Goal: Task Accomplishment & Management: Complete application form

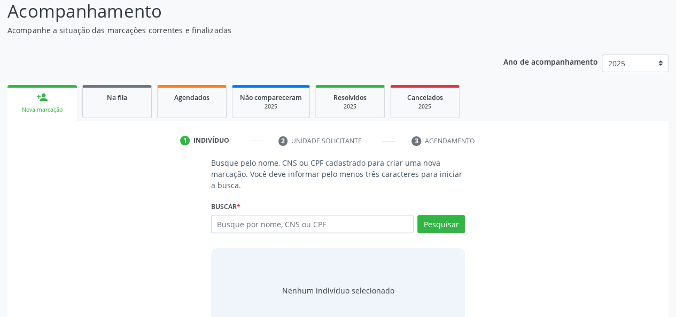
scroll to position [107, 0]
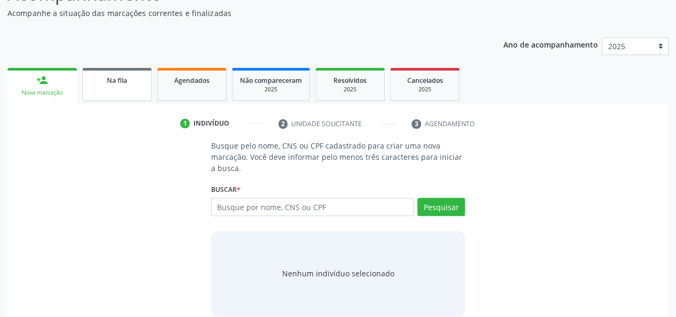
click at [129, 85] on link "Na fila" at bounding box center [116, 84] width 69 height 33
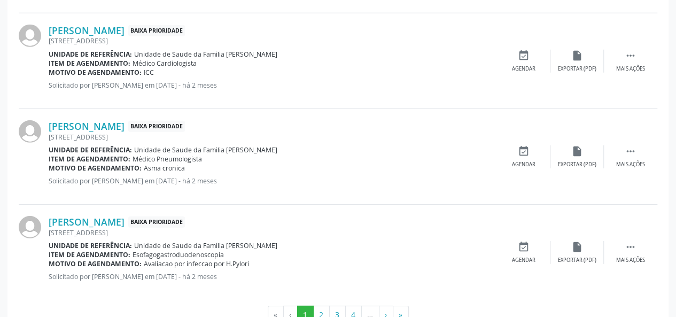
scroll to position [1517, 0]
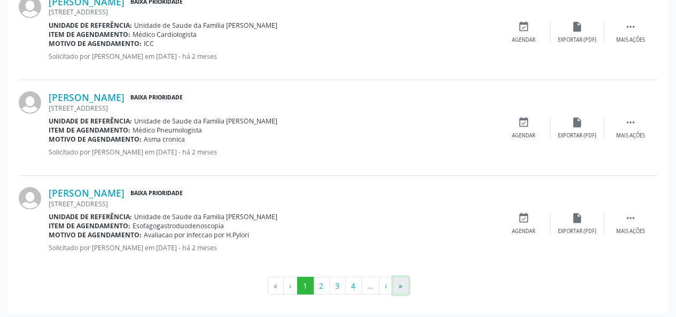
click at [400, 277] on button "»" at bounding box center [401, 286] width 16 height 18
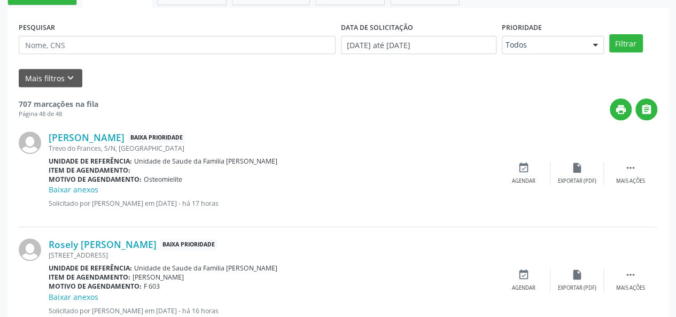
scroll to position [270, 0]
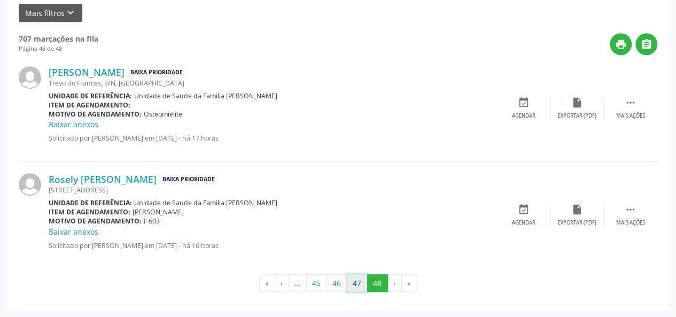
click at [355, 280] on button "47" at bounding box center [357, 283] width 21 height 18
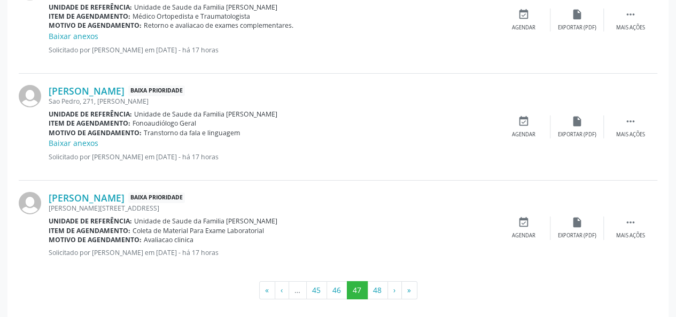
scroll to position [1646, 0]
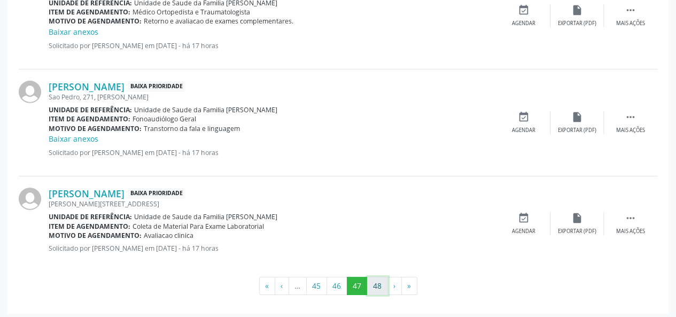
click at [374, 282] on button "48" at bounding box center [377, 286] width 21 height 18
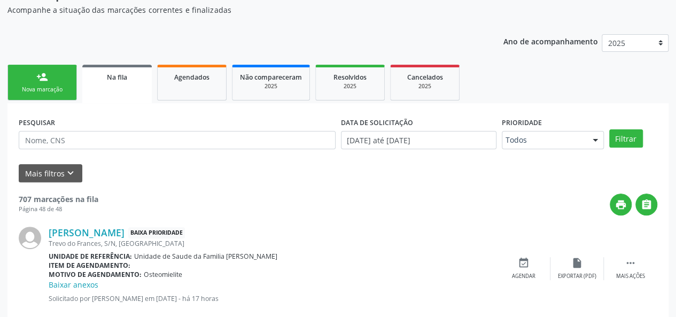
scroll to position [57, 0]
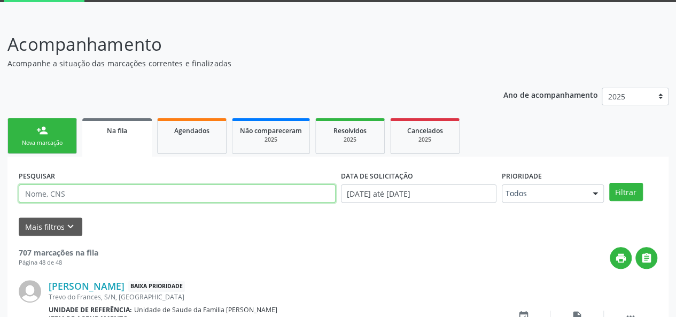
click at [99, 194] on input "text" at bounding box center [177, 193] width 317 height 18
type input "709602612236077"
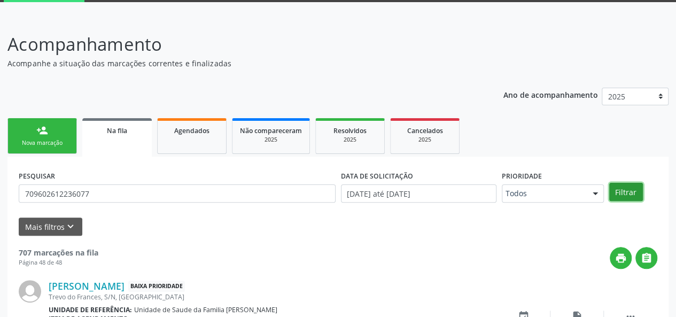
click at [635, 199] on button "Filtrar" at bounding box center [626, 192] width 34 height 18
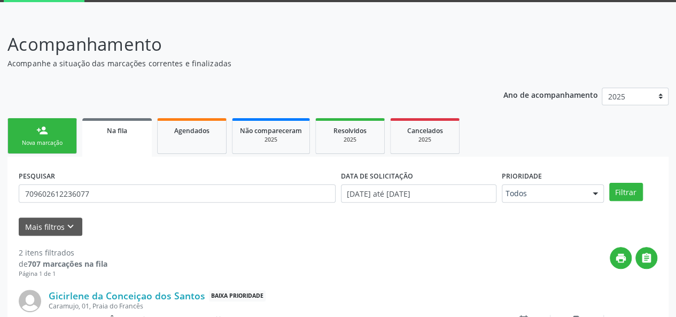
scroll to position [236, 0]
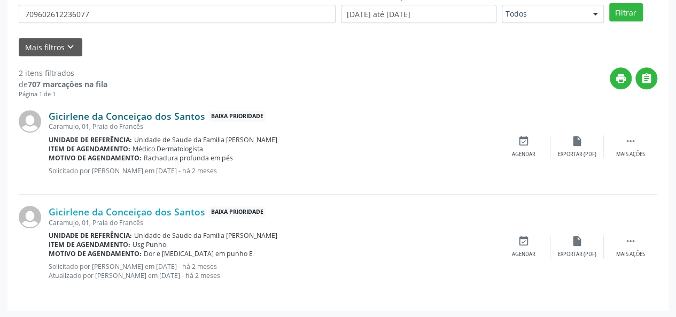
click at [187, 112] on link "Gicirlene da Conceiçao dos Santos" at bounding box center [127, 116] width 156 height 12
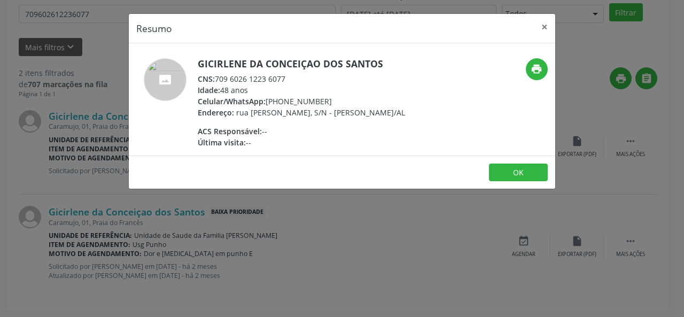
drag, startPoint x: 292, startPoint y: 77, endPoint x: 218, endPoint y: 80, distance: 73.8
click at [218, 80] on div "CNS: 709 6026 1223 6077" at bounding box center [301, 78] width 207 height 11
copy div "709 6026 1223 6077"
click at [544, 23] on button "×" at bounding box center [544, 27] width 21 height 26
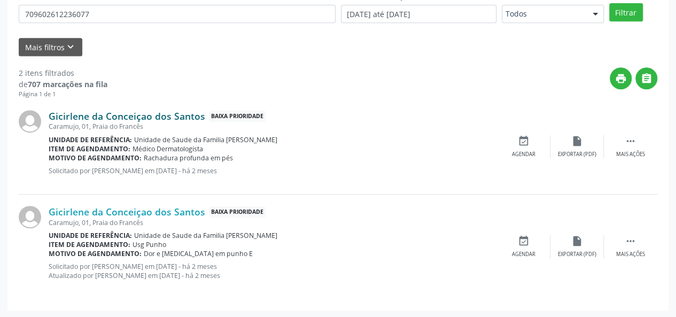
scroll to position [129, 0]
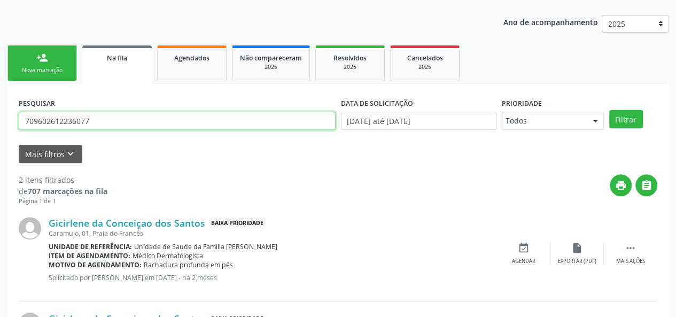
drag, startPoint x: 104, startPoint y: 115, endPoint x: 0, endPoint y: 116, distance: 103.6
click at [0, 116] on div "Acompanhamento Acompanhe a situação das marcações correntes e finalizadas Relat…" at bounding box center [338, 184] width 676 height 480
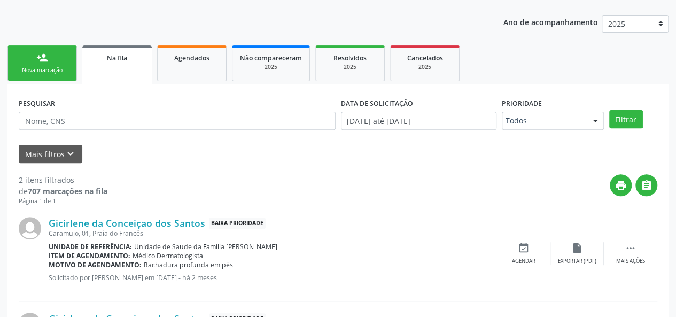
click at [43, 57] on div "person_add" at bounding box center [42, 58] width 12 height 12
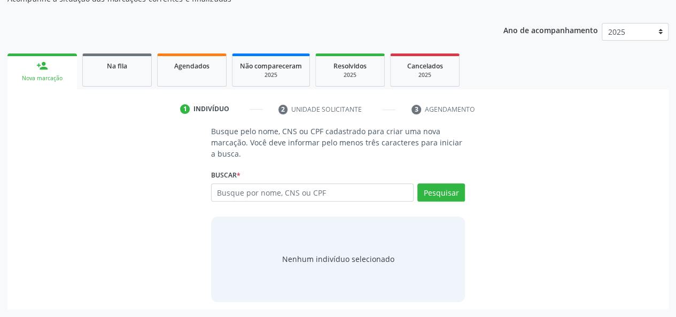
scroll to position [121, 0]
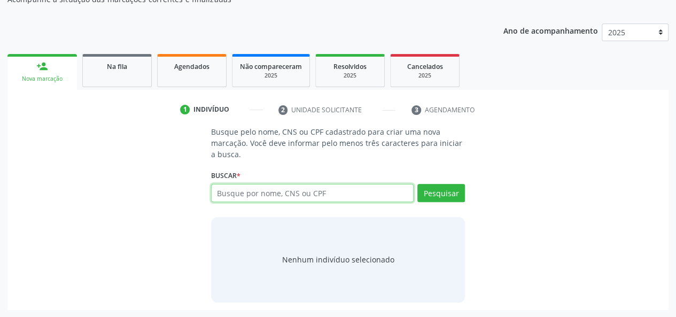
click at [225, 193] on input "text" at bounding box center [312, 193] width 203 height 18
type input "05567032439"
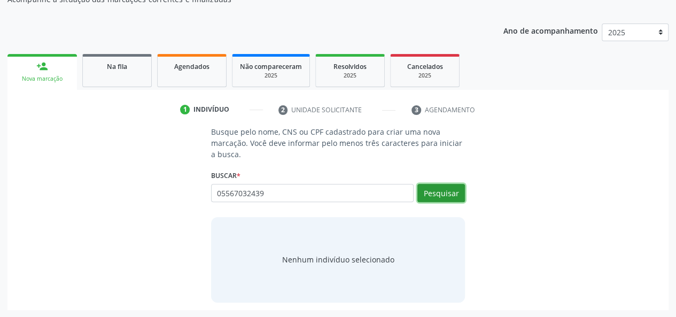
click at [447, 195] on button "Pesquisar" at bounding box center [441, 193] width 48 height 18
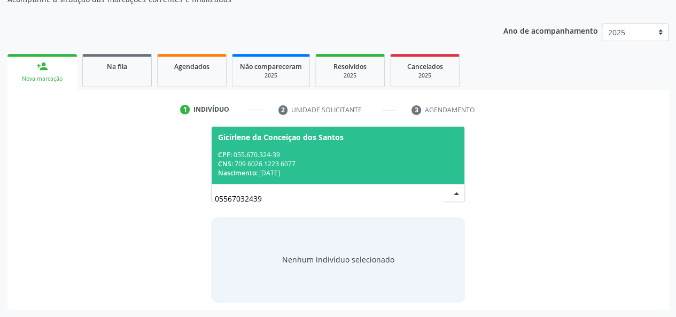
click at [269, 140] on div "Gicirlene da Conceiçao dos Santos" at bounding box center [281, 137] width 126 height 9
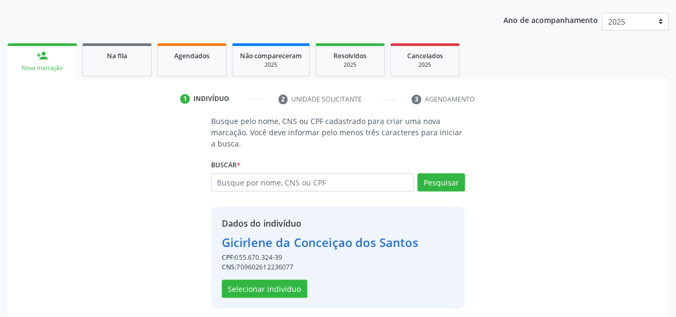
scroll to position [137, 0]
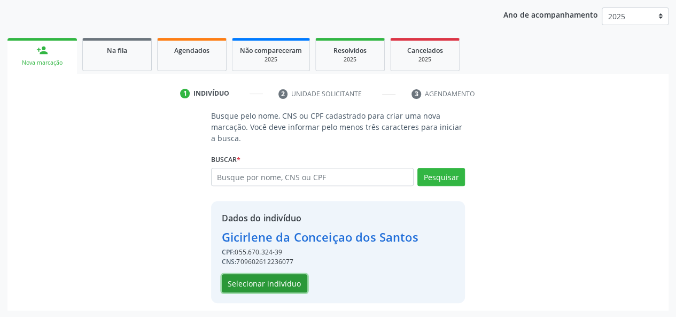
click at [253, 283] on button "Selecionar indivíduo" at bounding box center [264, 283] width 85 height 18
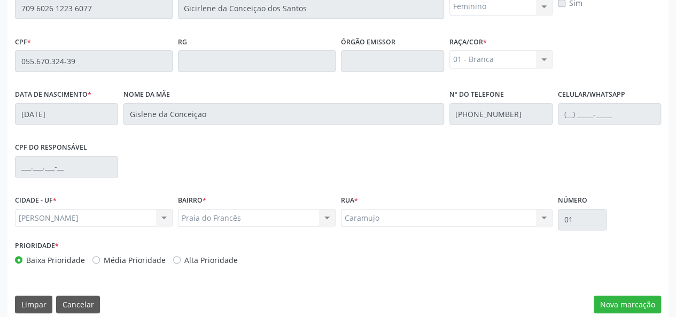
scroll to position [307, 0]
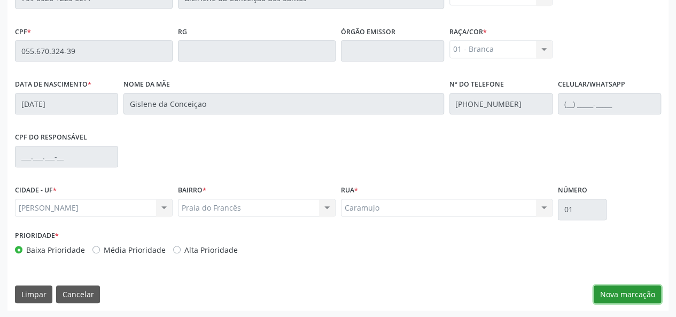
click at [624, 293] on button "Nova marcação" at bounding box center [626, 294] width 67 height 18
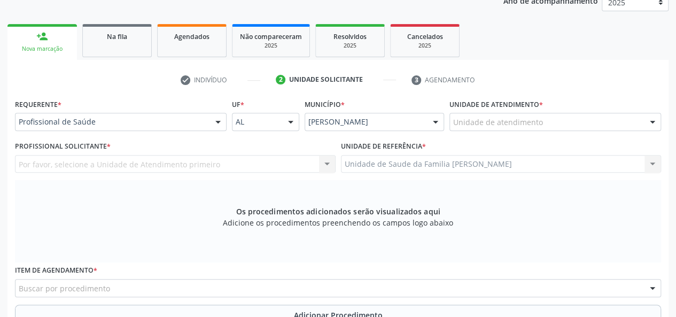
scroll to position [147, 0]
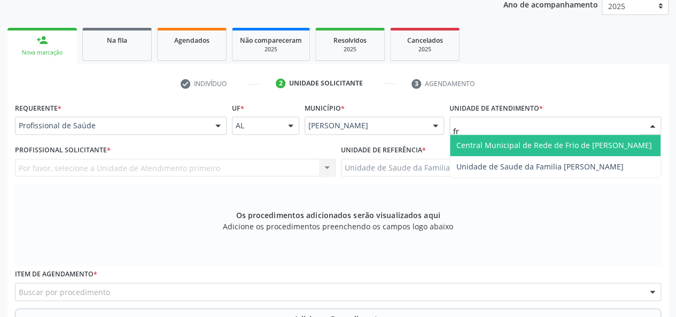
type input "fra"
click at [487, 139] on span "Unidade de Saude da Familia [PERSON_NAME]" at bounding box center [555, 145] width 210 height 21
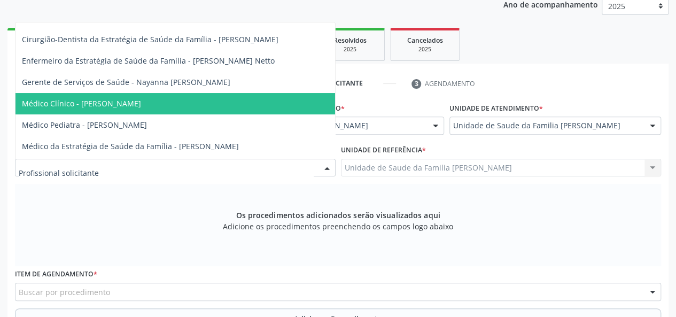
scroll to position [53, 0]
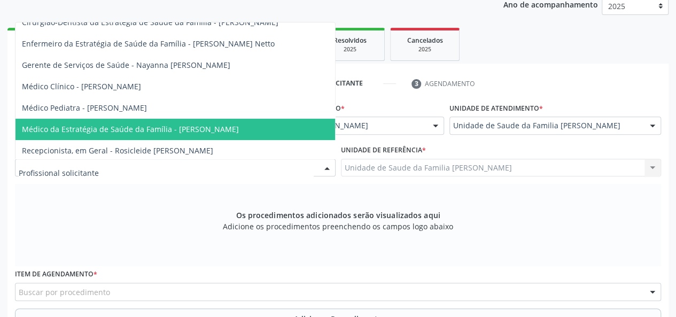
click at [174, 137] on span "Médico da Estratégia de Saúde da Família - [PERSON_NAME]" at bounding box center [174, 129] width 319 height 21
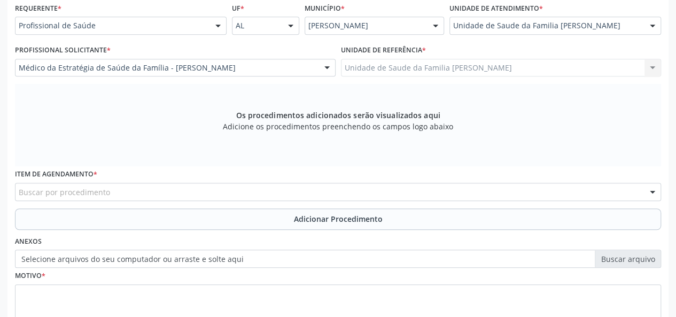
scroll to position [254, 0]
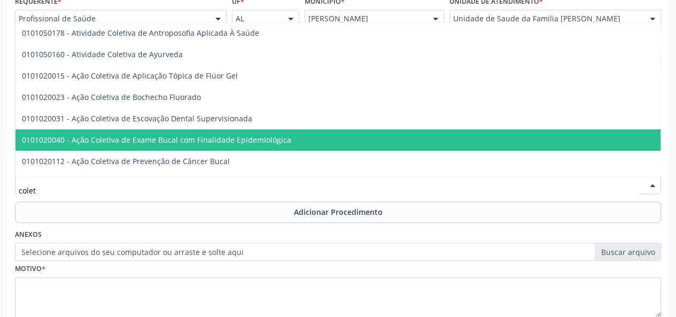
type input "coleta"
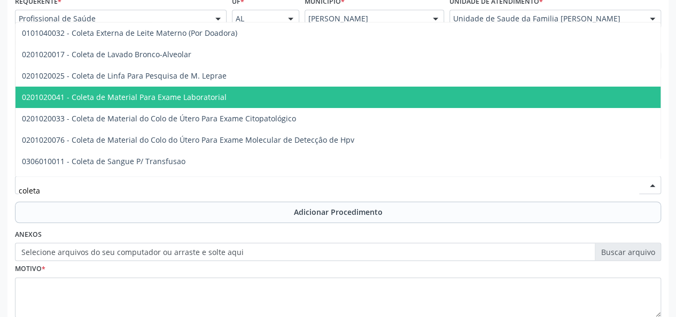
click at [175, 88] on span "0201020041 - Coleta de Material Para Exame Laboratorial" at bounding box center [400, 97] width 770 height 21
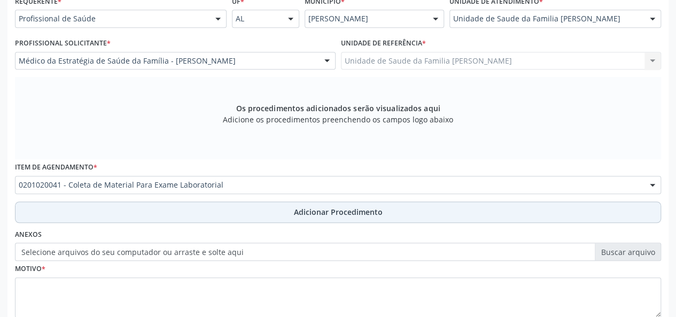
click at [336, 208] on span "Adicionar Procedimento" at bounding box center [338, 211] width 89 height 11
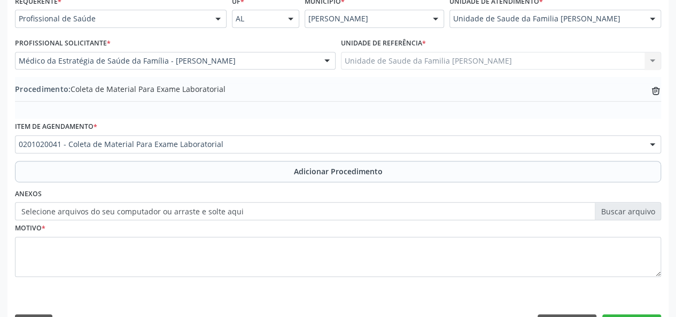
click at [653, 217] on label "Selecione arquivos do seu computador ou arraste e solte aqui" at bounding box center [338, 211] width 646 height 18
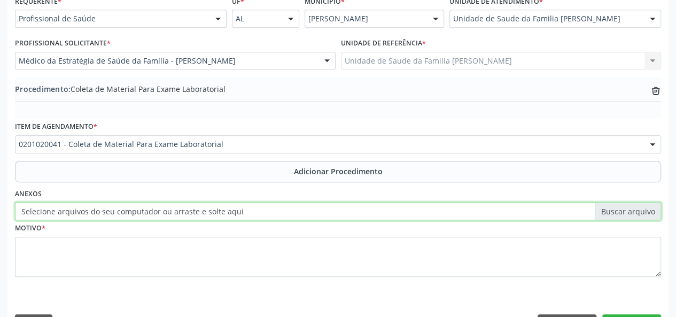
click at [653, 217] on input "Selecione arquivos do seu computador ou arraste e solte aqui" at bounding box center [338, 211] width 646 height 18
type input "C:\fakepath\branca.jpg"
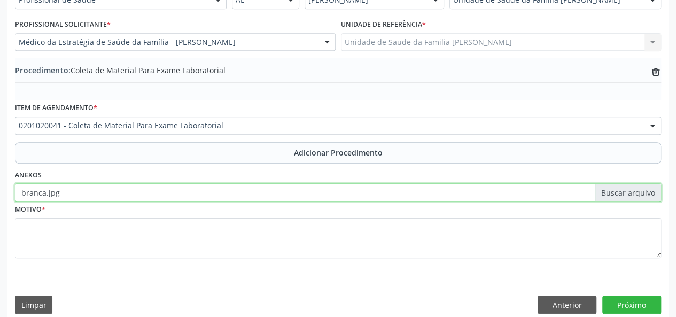
scroll to position [283, 0]
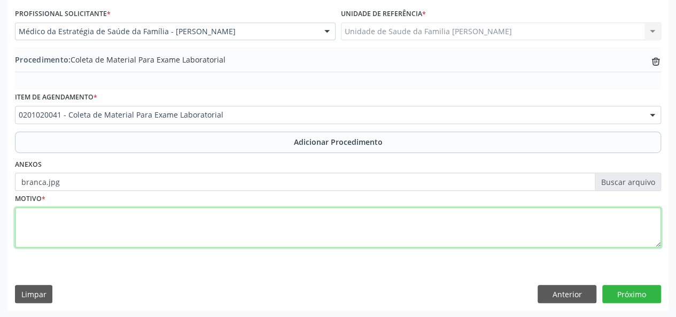
click at [18, 220] on textarea at bounding box center [338, 227] width 646 height 41
type textarea "[MEDICAL_DATA]"
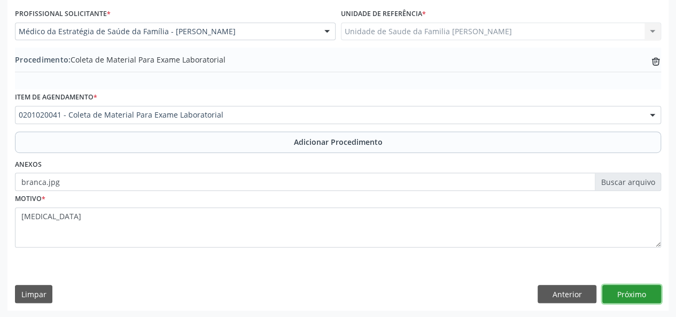
click at [632, 295] on button "Próximo" at bounding box center [631, 294] width 59 height 18
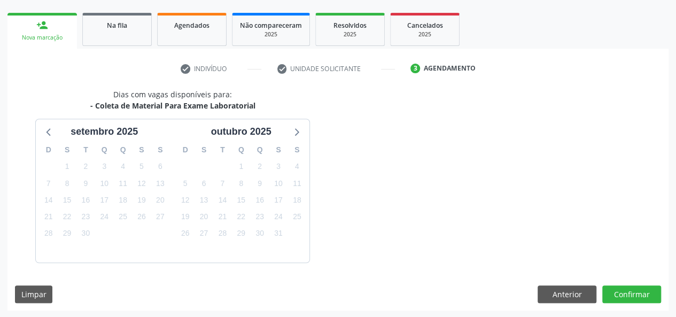
scroll to position [193, 0]
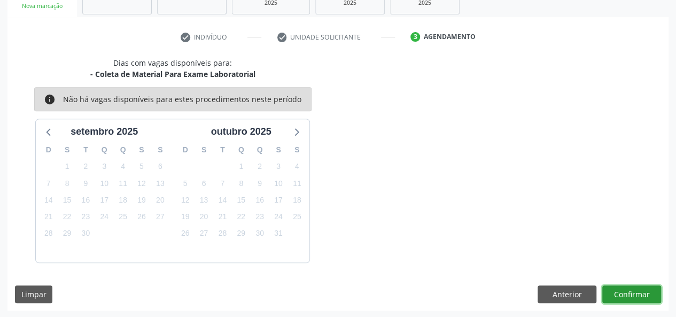
click at [642, 290] on button "Confirmar" at bounding box center [631, 294] width 59 height 18
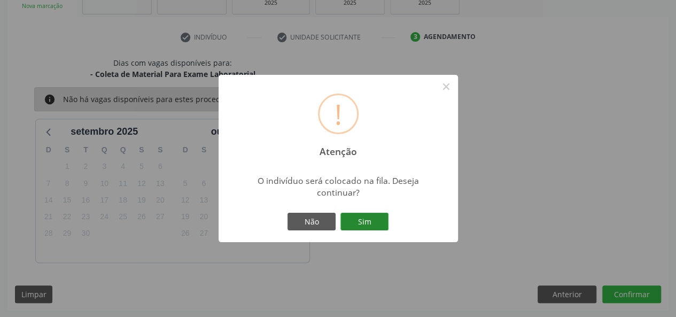
click at [364, 219] on button "Sim" at bounding box center [364, 222] width 48 height 18
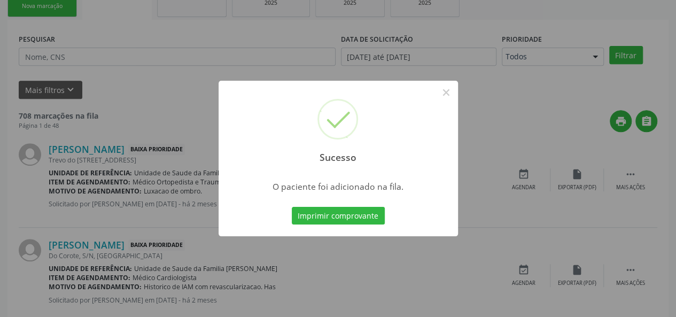
scroll to position [50, 0]
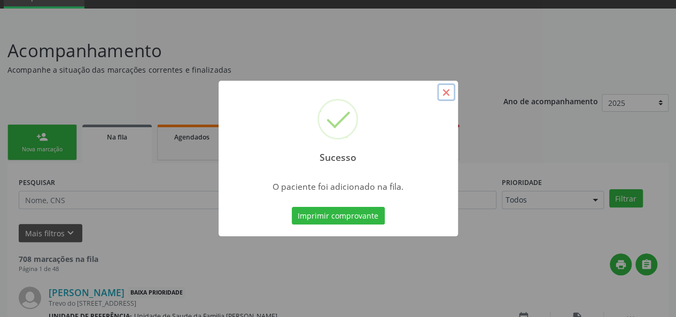
click at [442, 91] on button "×" at bounding box center [446, 92] width 18 height 18
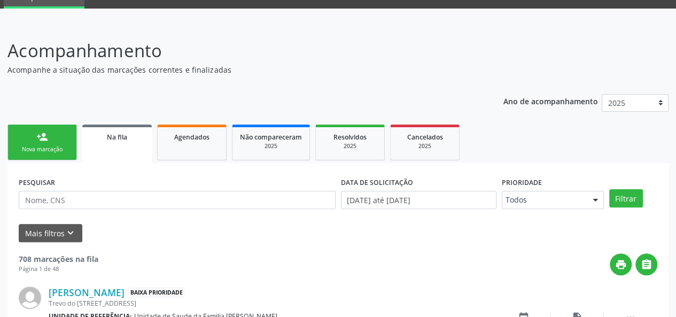
click at [47, 144] on link "person_add Nova marcação" at bounding box center [41, 142] width 69 height 36
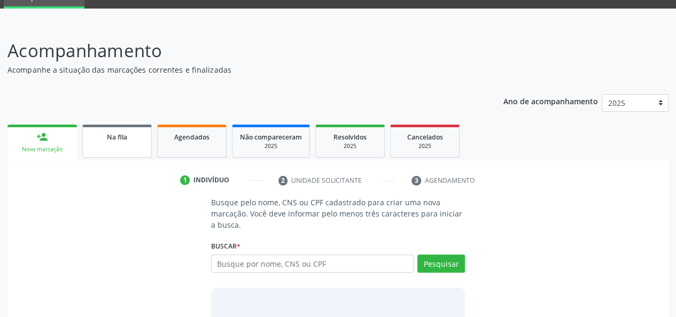
click at [108, 138] on span "Na fila" at bounding box center [117, 136] width 20 height 9
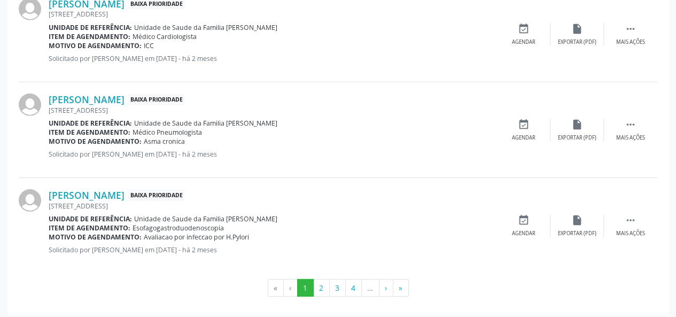
scroll to position [1517, 0]
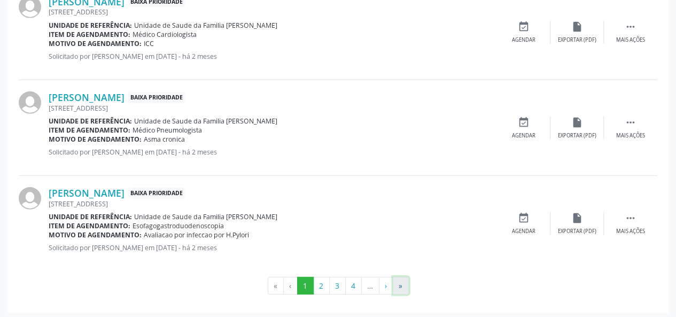
click at [394, 281] on button "»" at bounding box center [401, 286] width 16 height 18
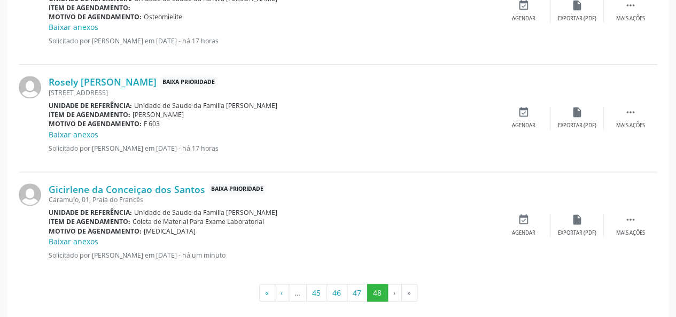
scroll to position [377, 0]
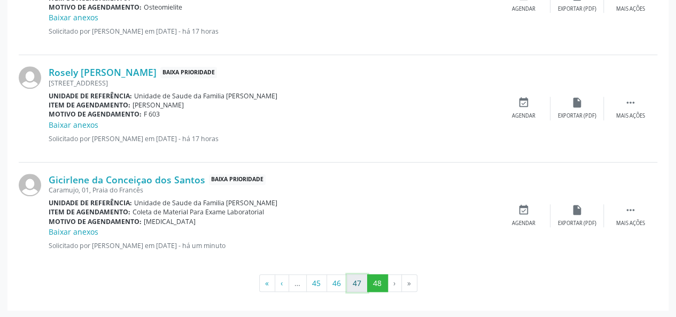
click at [357, 286] on button "47" at bounding box center [357, 283] width 21 height 18
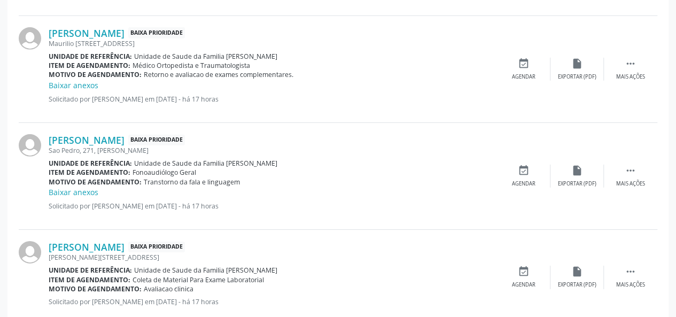
scroll to position [1646, 0]
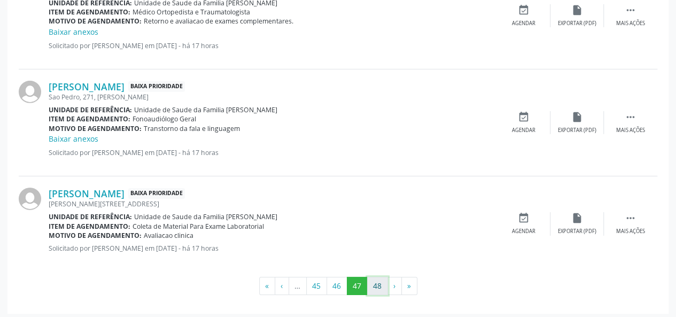
click at [373, 283] on button "48" at bounding box center [377, 286] width 21 height 18
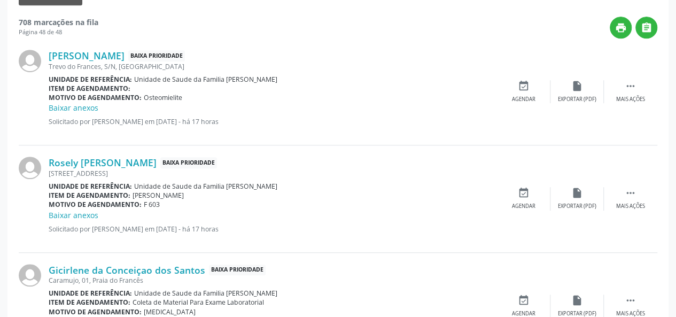
scroll to position [270, 0]
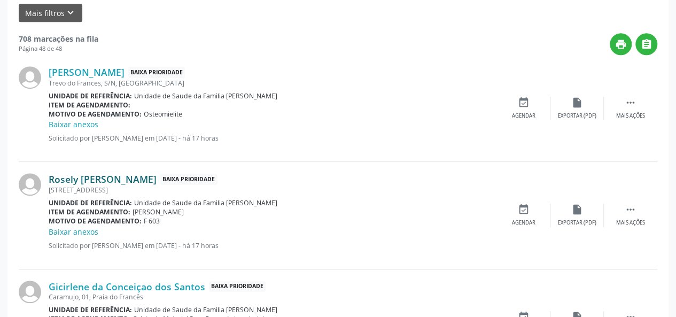
click at [103, 177] on link "Rosely [PERSON_NAME]" at bounding box center [103, 179] width 108 height 12
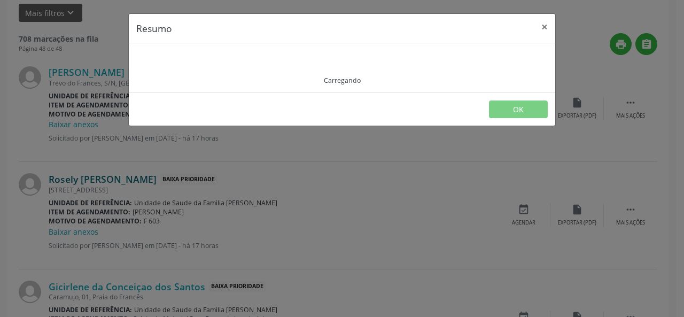
click at [103, 177] on div "Resumo × Carregando OK" at bounding box center [342, 158] width 684 height 317
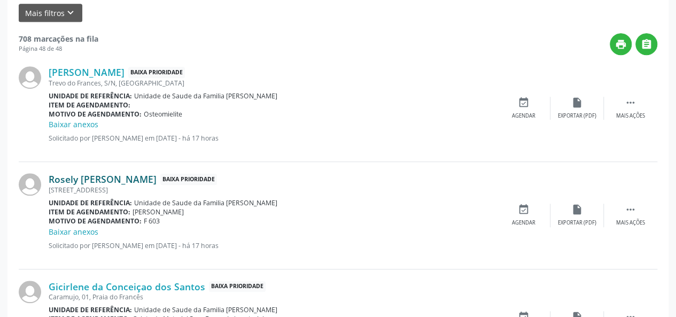
click at [103, 177] on link "Rosely [PERSON_NAME]" at bounding box center [103, 179] width 108 height 12
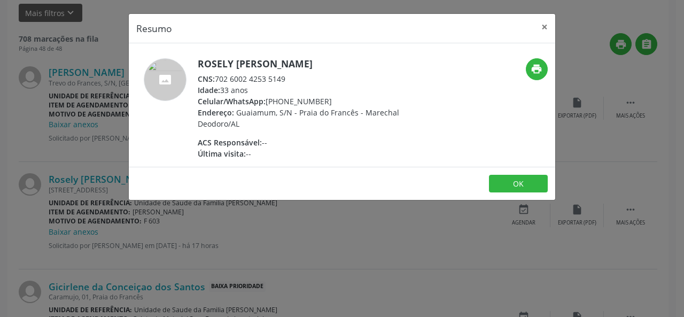
click at [221, 78] on div "CNS: 702 6002 4253 5149" at bounding box center [302, 78] width 208 height 11
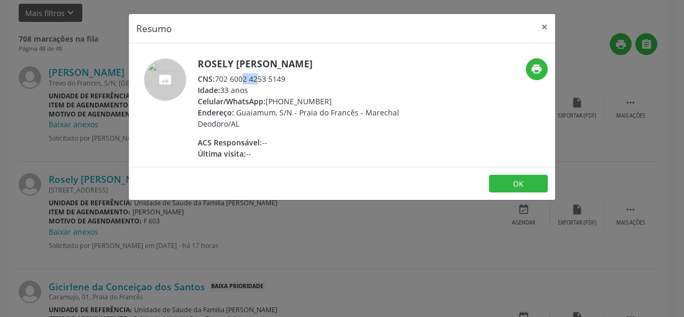
click at [247, 73] on div "CNS: 702 6002 4253 5149" at bounding box center [302, 78] width 208 height 11
drag, startPoint x: 215, startPoint y: 76, endPoint x: 295, endPoint y: 81, distance: 79.7
click at [295, 81] on div "CNS: 702 6002 4253 5149" at bounding box center [302, 78] width 208 height 11
copy div "702 6002 4253 5149"
click at [547, 22] on button "×" at bounding box center [544, 27] width 21 height 26
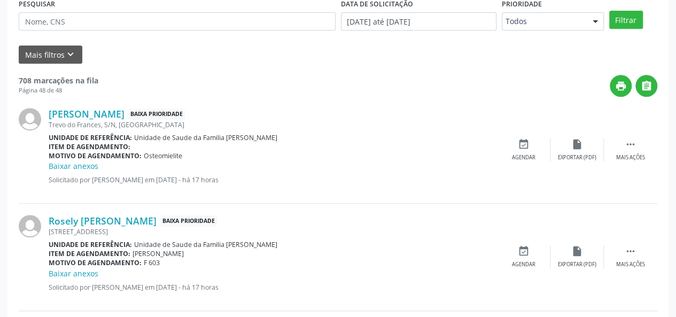
scroll to position [110, 0]
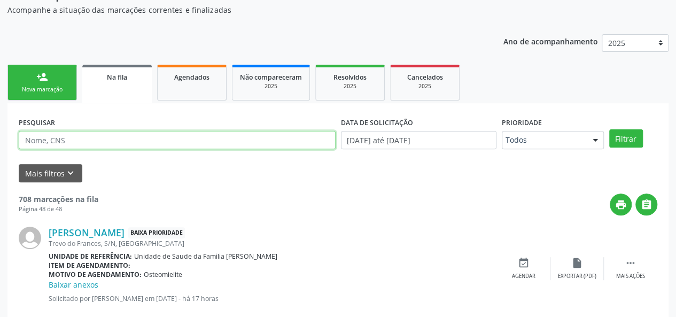
paste input "702 6002 4253 5149"
type input "702 6002 4253 5149"
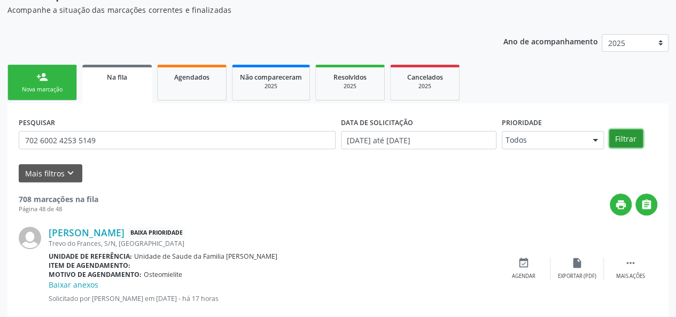
click at [634, 144] on button "Filtrar" at bounding box center [626, 138] width 34 height 18
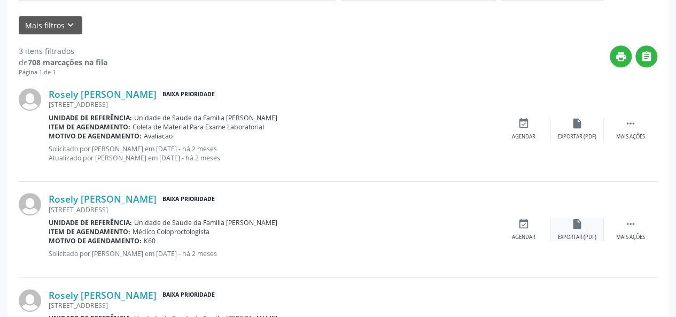
scroll to position [236, 0]
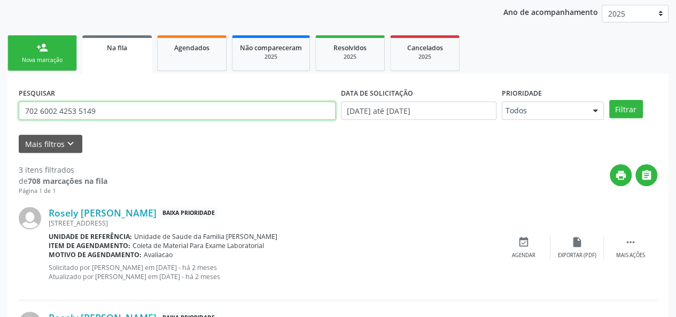
drag, startPoint x: 114, startPoint y: 15, endPoint x: 0, endPoint y: -12, distance: 117.1
click at [0, 0] on html "Central de Marcação notifications [PERSON_NAME] Recepcionista da UBS  Configur…" at bounding box center [338, 19] width 676 height 317
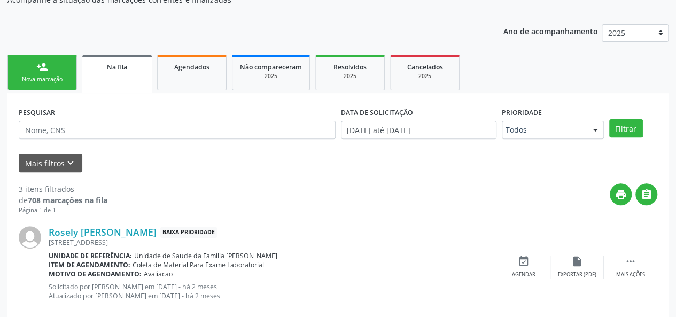
click at [55, 68] on link "person_add Nova marcação" at bounding box center [41, 72] width 69 height 36
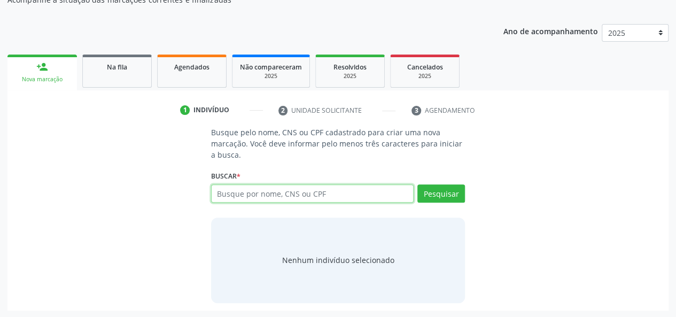
click at [254, 193] on input "text" at bounding box center [312, 193] width 203 height 18
paste input "702 6002 4253 5149"
type input "702 6002 4253 5149"
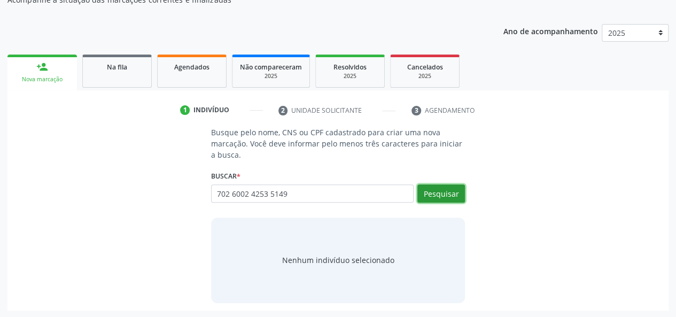
click at [462, 197] on button "Pesquisar" at bounding box center [441, 193] width 48 height 18
type input "702 6002 4253 5149"
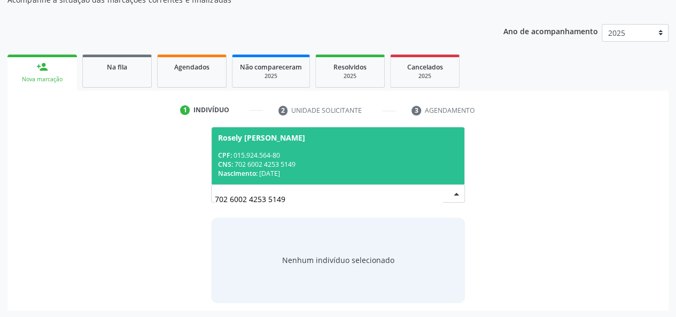
click at [256, 161] on div "CNS: 702 6002 4253 5149" at bounding box center [338, 164] width 240 height 9
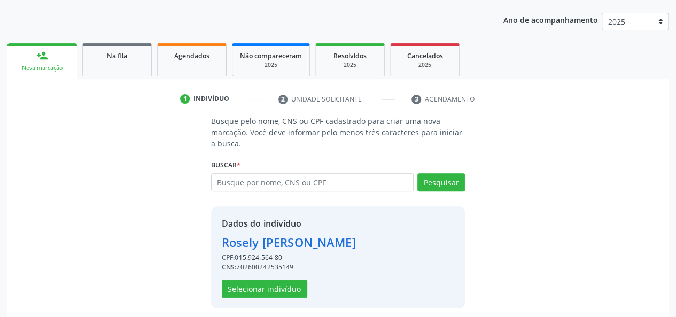
scroll to position [137, 0]
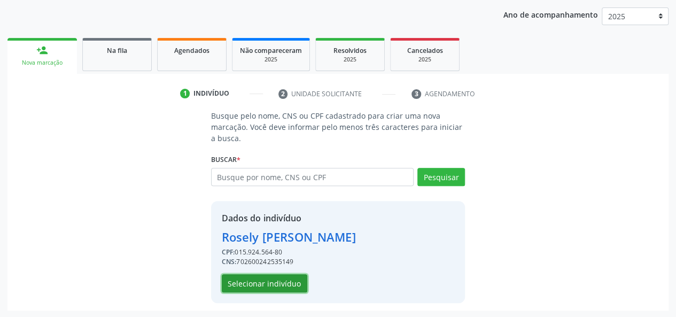
click at [266, 278] on button "Selecionar indivíduo" at bounding box center [264, 283] width 85 height 18
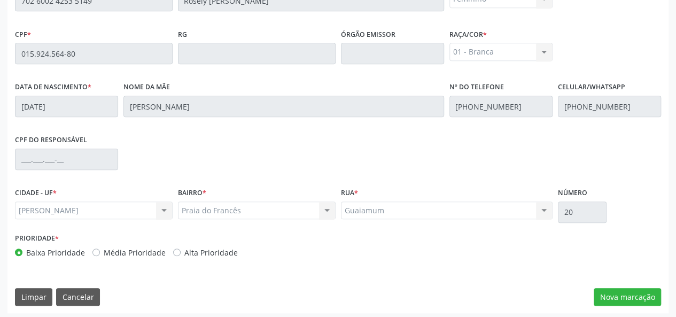
scroll to position [307, 0]
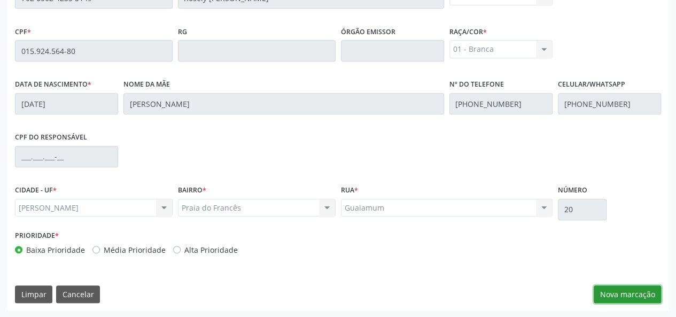
click at [620, 294] on button "Nova marcação" at bounding box center [626, 294] width 67 height 18
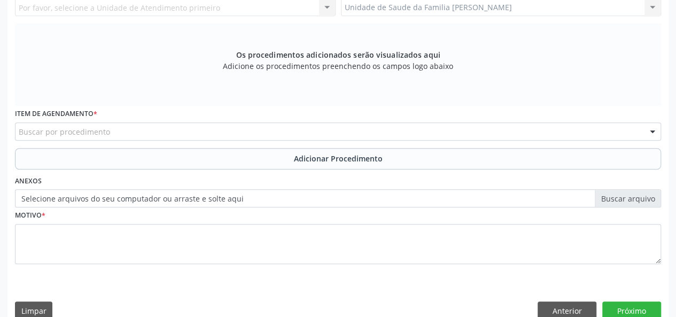
scroll to position [147, 0]
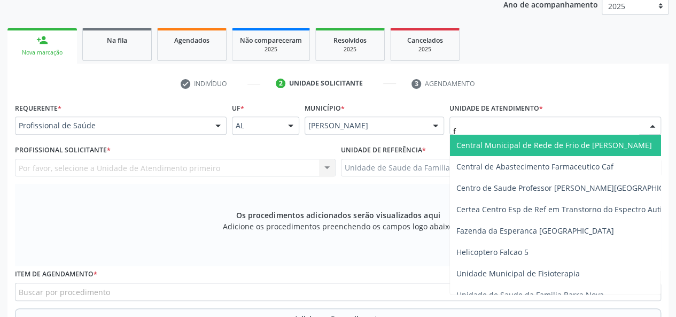
type input "fr"
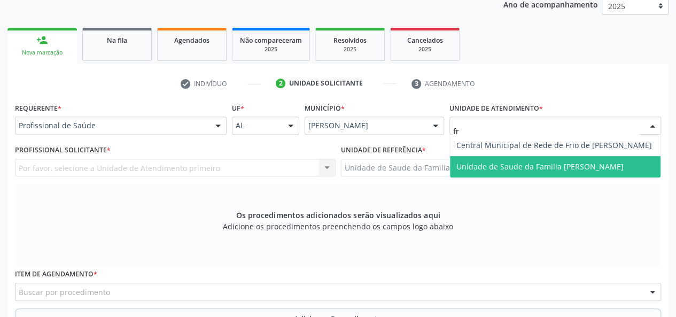
click at [519, 162] on span "Unidade de Saude da Familia [PERSON_NAME]" at bounding box center [539, 166] width 167 height 10
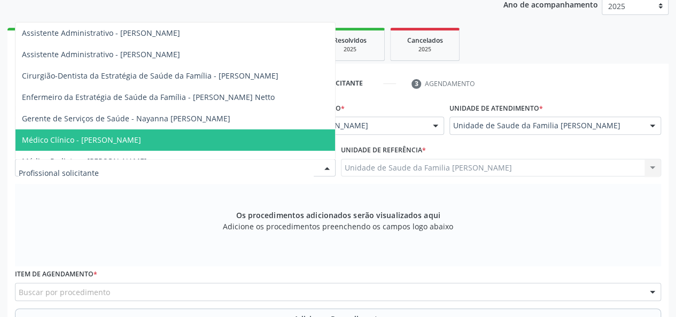
scroll to position [53, 0]
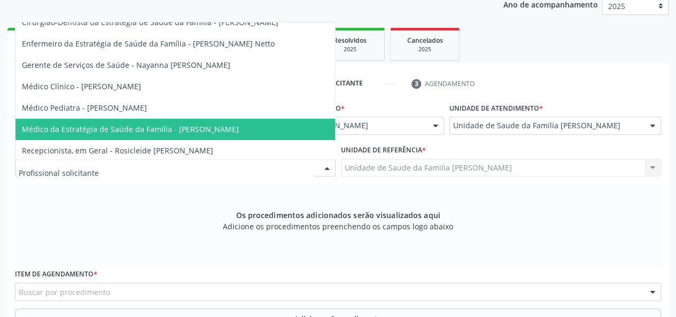
click at [163, 119] on span "Médico da Estratégia de Saúde da Família - [PERSON_NAME]" at bounding box center [174, 129] width 319 height 21
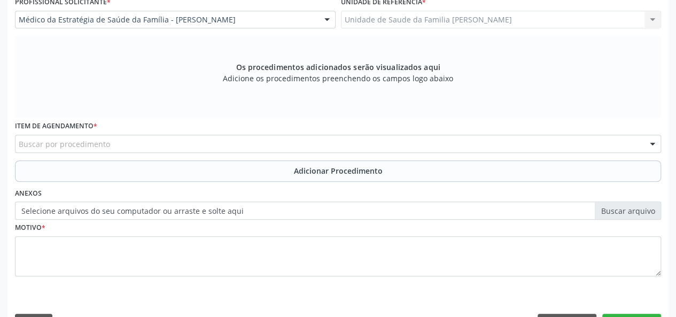
scroll to position [307, 0]
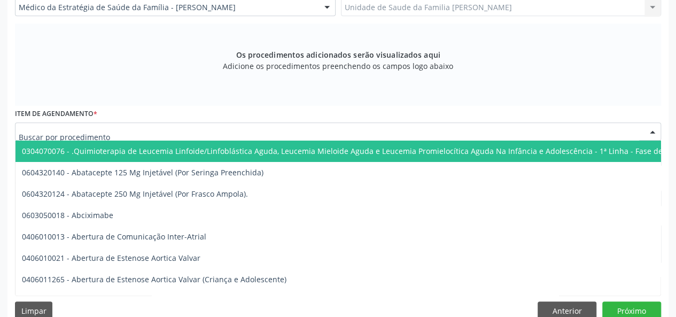
click at [108, 134] on div at bounding box center [338, 131] width 646 height 18
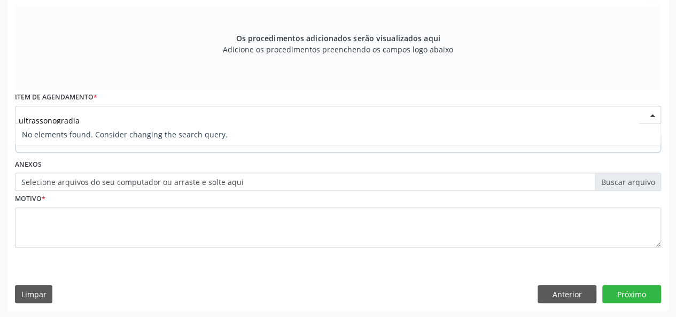
click at [71, 119] on input "ultrassonogradia" at bounding box center [329, 119] width 620 height 21
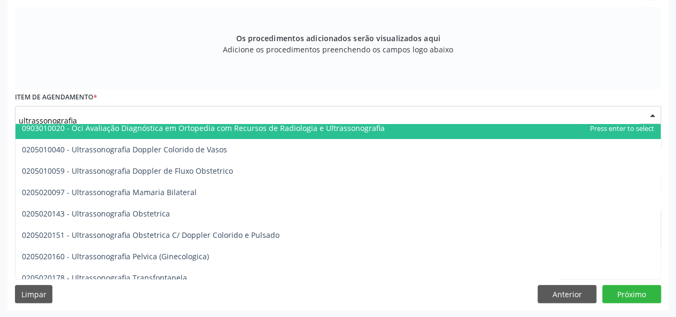
scroll to position [107, 0]
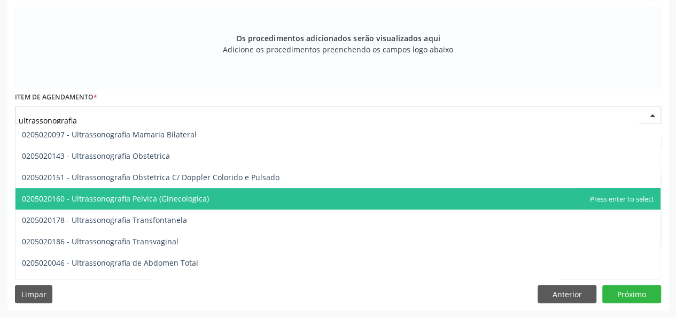
click at [179, 193] on span "0205020160 - Ultrassonografia Pelvica (Ginecologica)" at bounding box center [115, 198] width 187 height 10
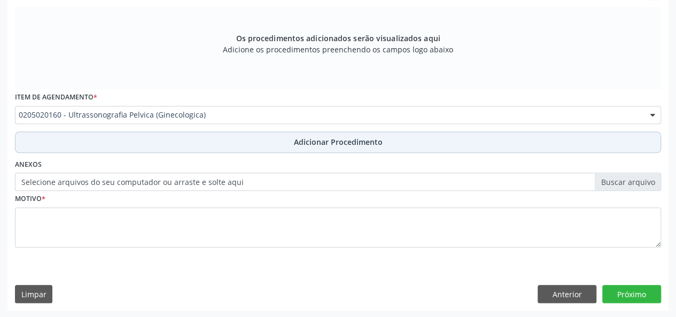
click at [312, 139] on span "Adicionar Procedimento" at bounding box center [338, 141] width 89 height 11
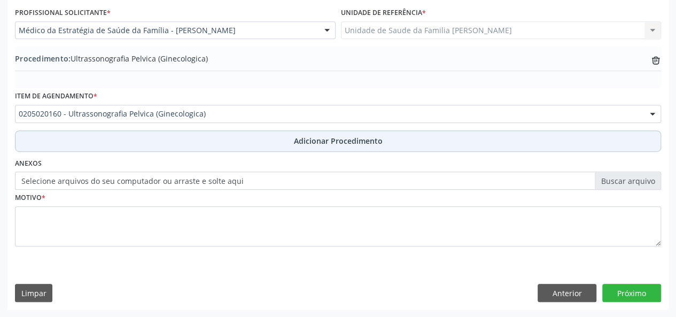
scroll to position [283, 0]
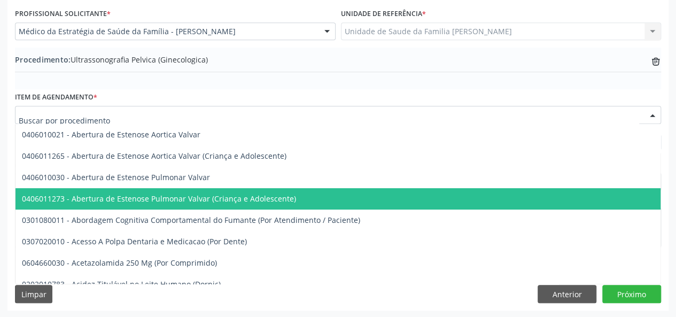
drag, startPoint x: 224, startPoint y: 115, endPoint x: 28, endPoint y: 116, distance: 195.5
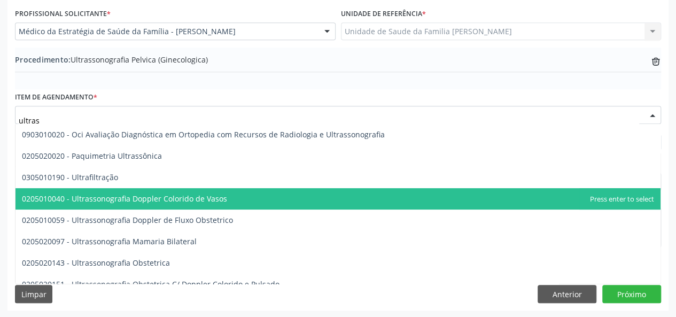
type input "ultrass"
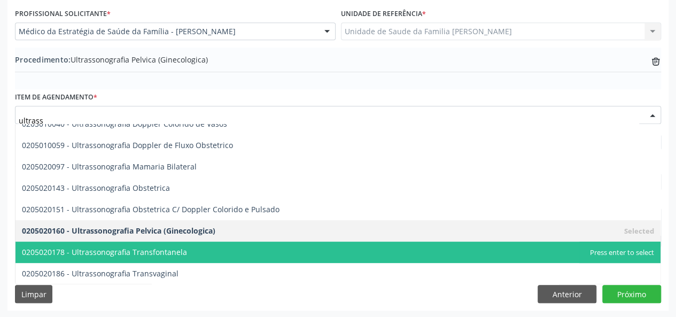
scroll to position [214, 0]
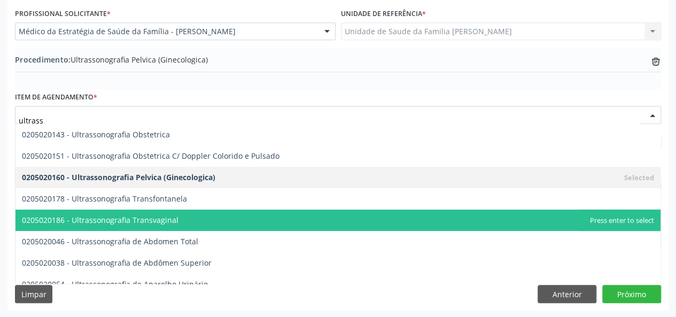
click at [186, 223] on span "0205020186 - Ultrassonografia Transvaginal" at bounding box center [337, 219] width 645 height 21
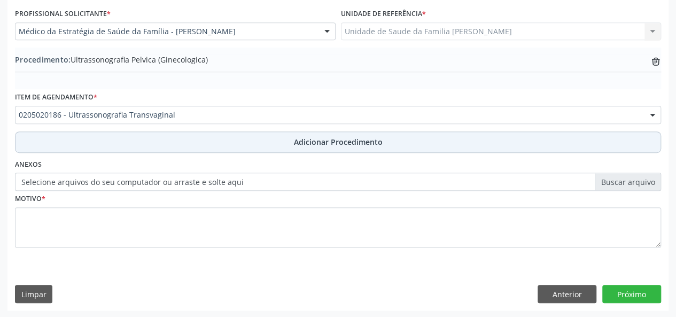
click at [307, 143] on span "Adicionar Procedimento" at bounding box center [338, 141] width 89 height 11
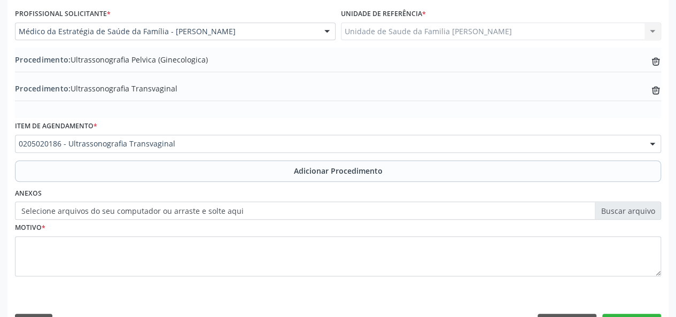
click at [612, 213] on label "Selecione arquivos do seu computador ou arraste e solte aqui" at bounding box center [338, 210] width 646 height 18
click at [612, 213] on input "Selecione arquivos do seu computador ou arraste e solte aqui" at bounding box center [338, 210] width 646 height 18
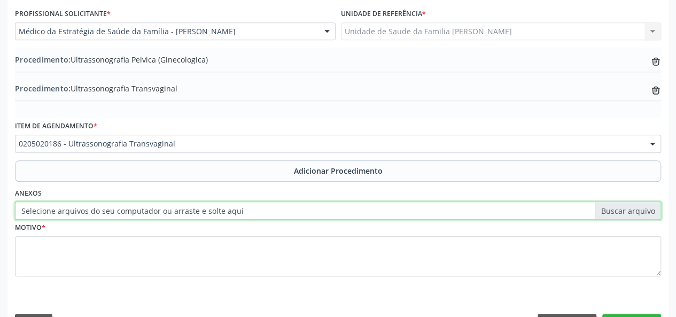
type input "C:\fakepath\[PERSON_NAME].jpg"
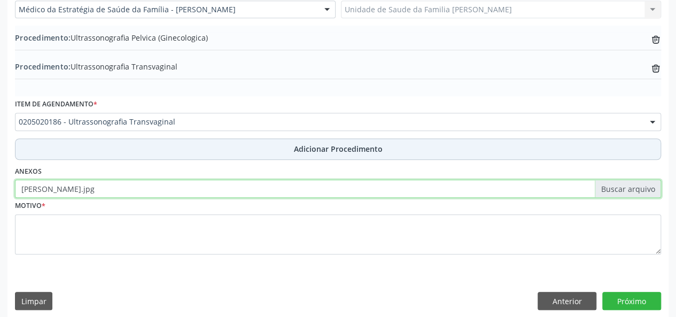
scroll to position [311, 0]
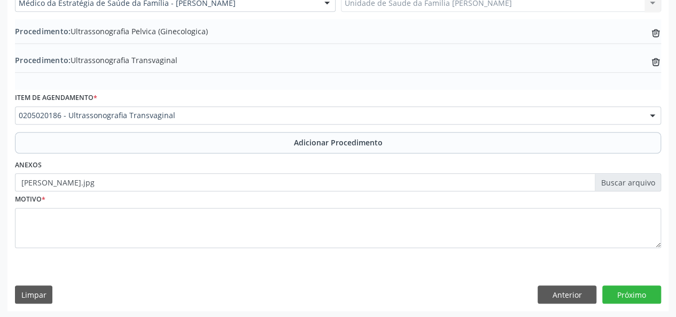
click at [14, 220] on div "Motivo *" at bounding box center [337, 227] width 651 height 72
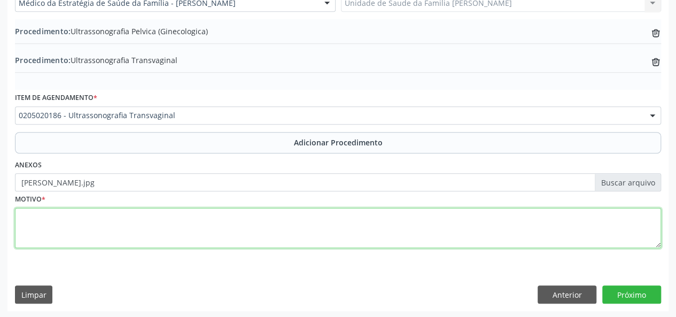
click at [19, 214] on textarea at bounding box center [338, 228] width 646 height 41
type textarea "SOP"
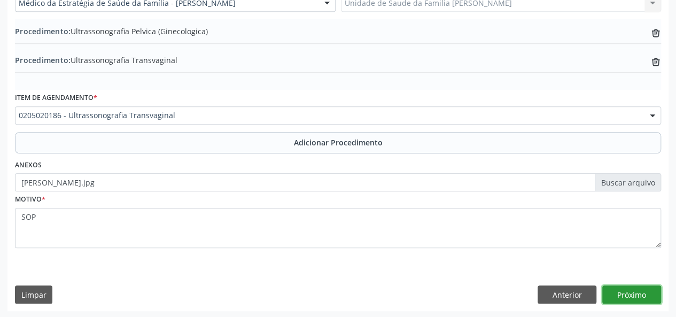
click at [640, 295] on button "Próximo" at bounding box center [631, 294] width 59 height 18
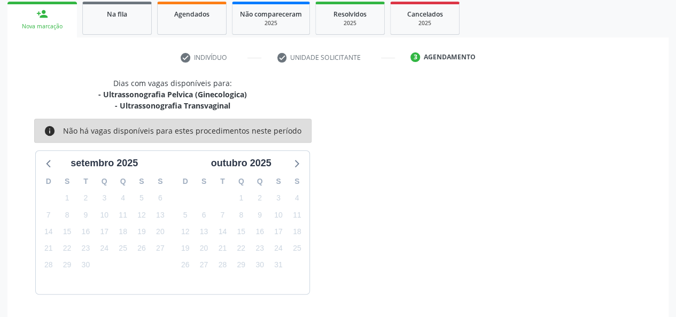
scroll to position [204, 0]
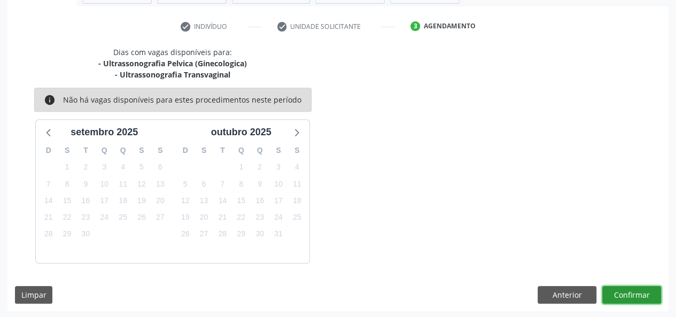
click at [640, 295] on button "Confirmar" at bounding box center [631, 295] width 59 height 18
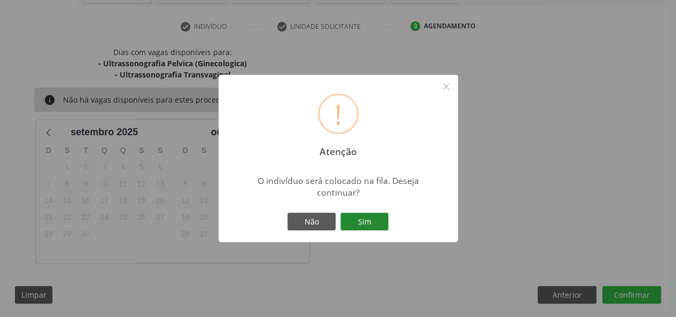
click at [361, 223] on button "Sim" at bounding box center [364, 222] width 48 height 18
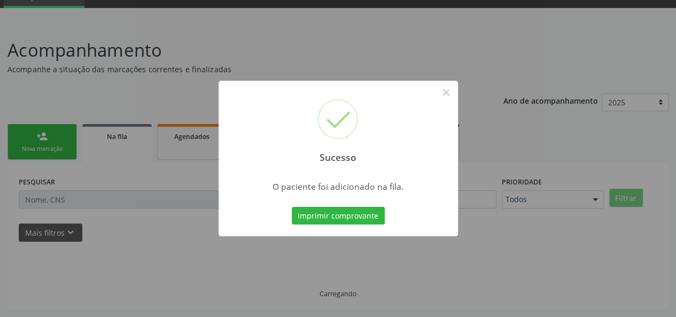
scroll to position [50, 0]
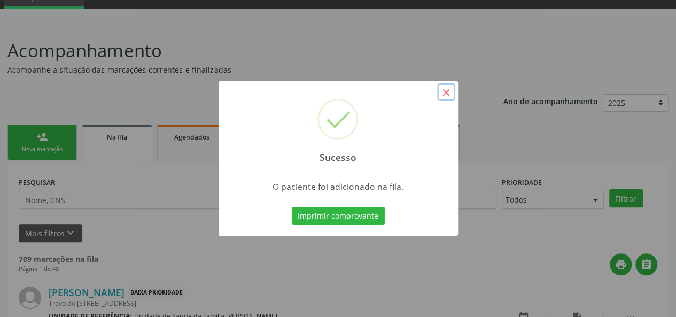
click at [452, 87] on button "×" at bounding box center [446, 92] width 18 height 18
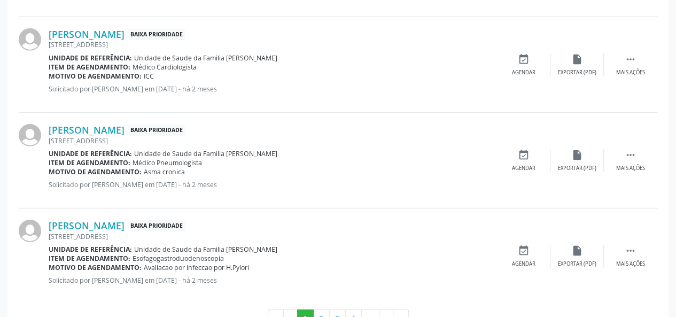
scroll to position [1517, 0]
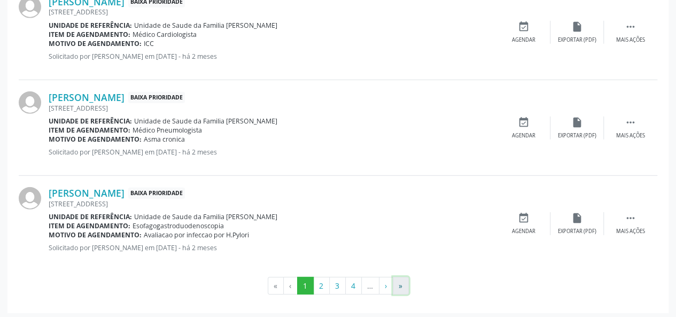
click at [400, 282] on button "»" at bounding box center [401, 286] width 16 height 18
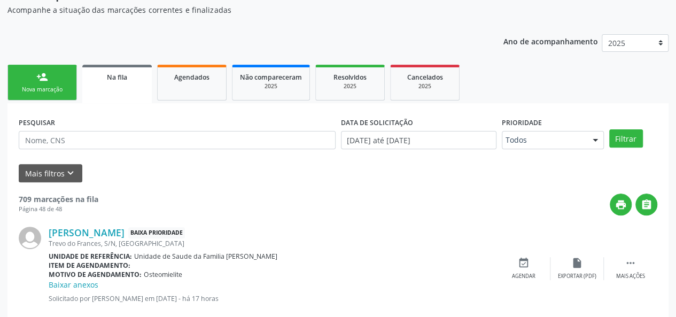
scroll to position [109, 0]
click at [40, 76] on div "person_add" at bounding box center [42, 78] width 12 height 12
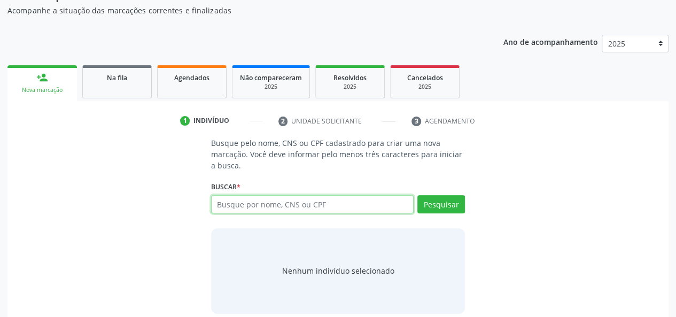
click at [318, 201] on input "text" at bounding box center [312, 204] width 203 height 18
type input "36690819841"
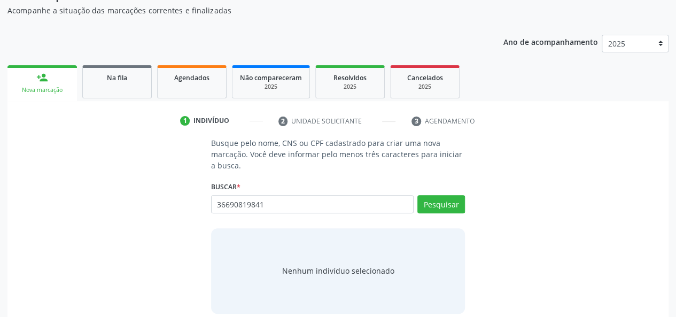
click at [445, 192] on div "Buscar * Busque por nome, CNS ou CPF Nenhum resultado encontrado para: " " Não …" at bounding box center [338, 199] width 254 height 42
click at [441, 201] on button "Pesquisar" at bounding box center [441, 204] width 48 height 18
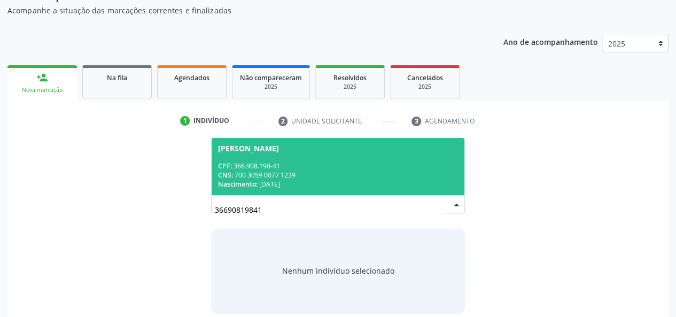
click at [254, 156] on span "[PERSON_NAME] CPF: 366.908.198-41 CNS: 700 3059 0077 1239 Nascimento: [DATE]" at bounding box center [338, 166] width 253 height 57
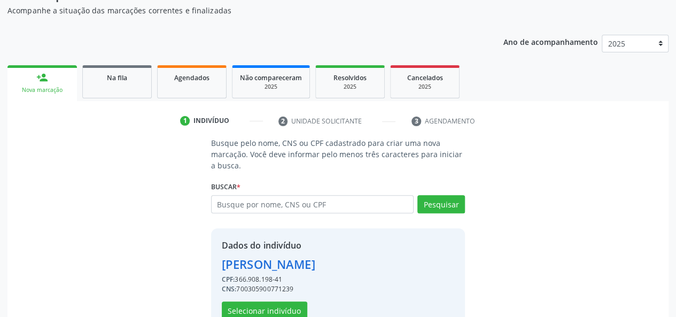
scroll to position [137, 0]
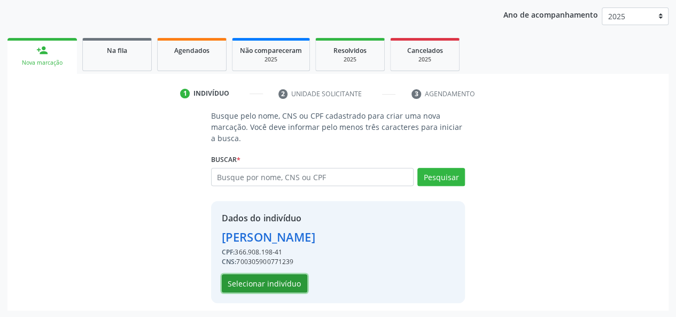
click at [254, 282] on button "Selecionar indivíduo" at bounding box center [264, 283] width 85 height 18
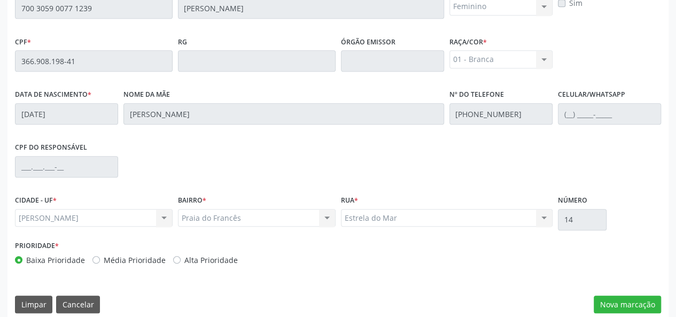
scroll to position [307, 0]
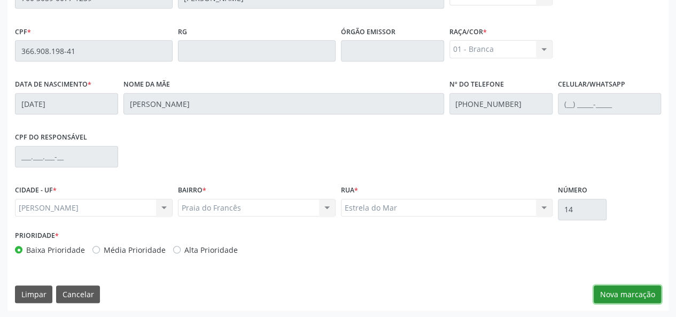
click at [644, 291] on button "Nova marcação" at bounding box center [626, 294] width 67 height 18
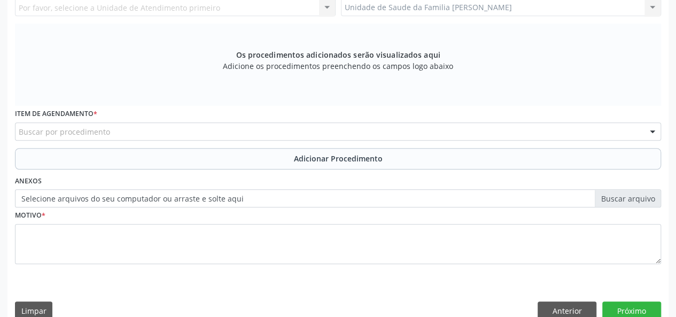
scroll to position [200, 0]
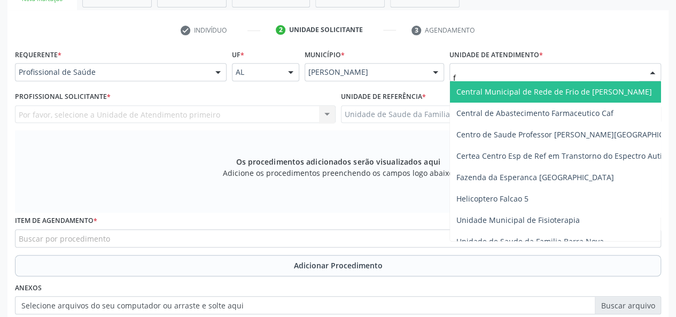
type input "fr"
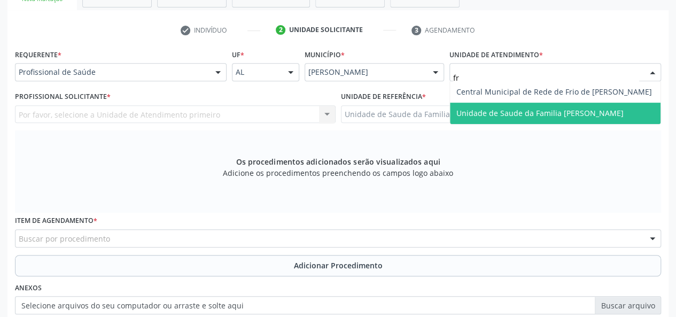
click at [555, 106] on span "Unidade de Saude da Familia [PERSON_NAME]" at bounding box center [555, 113] width 210 height 21
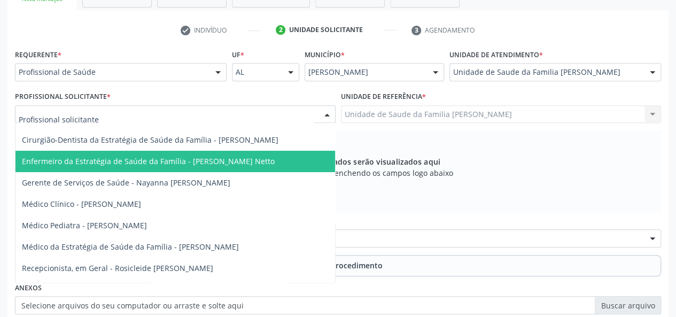
scroll to position [53, 0]
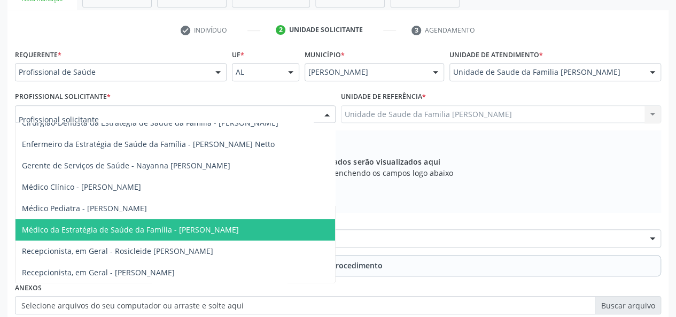
click at [161, 231] on span "Médico da Estratégia de Saúde da Família - [PERSON_NAME]" at bounding box center [130, 229] width 217 height 10
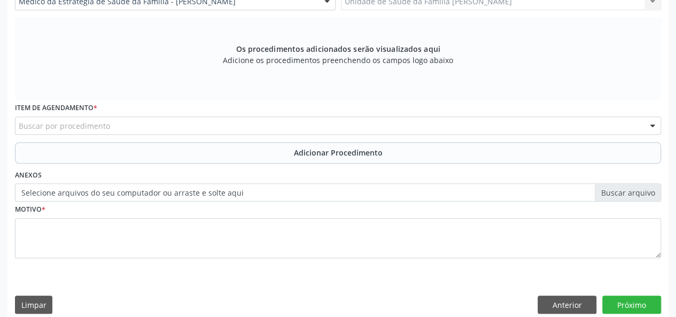
scroll to position [324, 0]
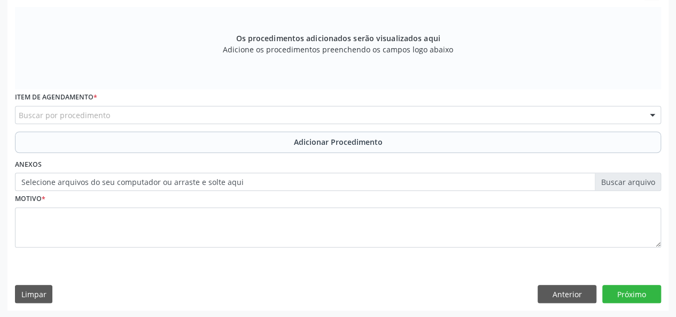
click at [618, 181] on label "Selecione arquivos do seu computador ou arraste e solte aqui" at bounding box center [338, 182] width 646 height 18
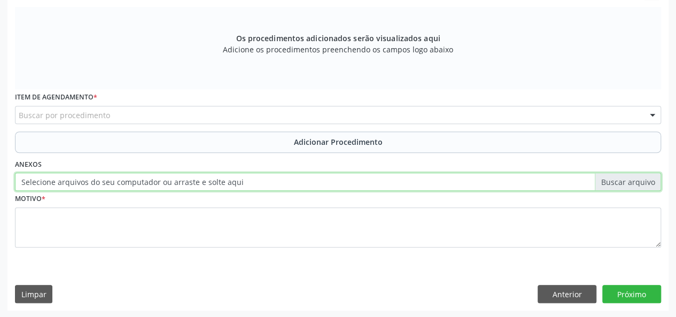
click at [618, 181] on input "Selecione arquivos do seu computador ou arraste e solte aqui" at bounding box center [338, 182] width 646 height 18
type input "C:\fakepath\mari.jpg"
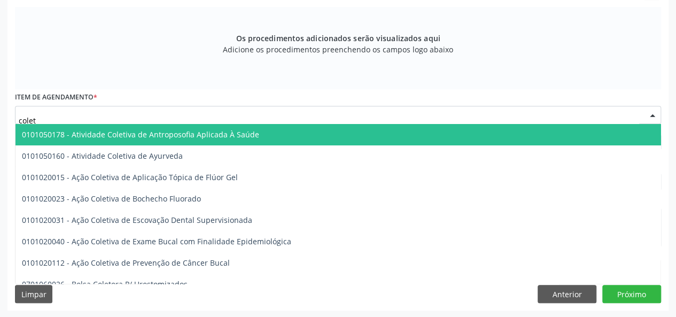
type input "coleta"
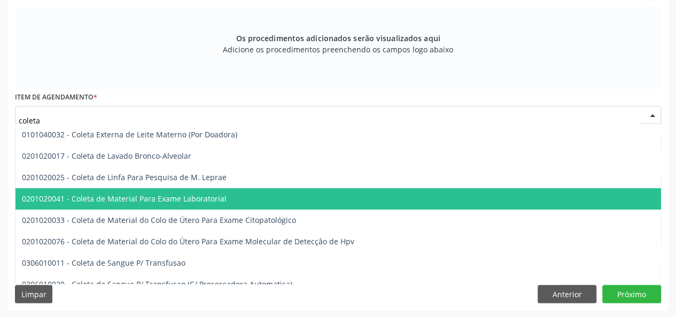
click at [122, 203] on span "0201020041 - Coleta de Material Para Exame Laboratorial" at bounding box center [400, 198] width 770 height 21
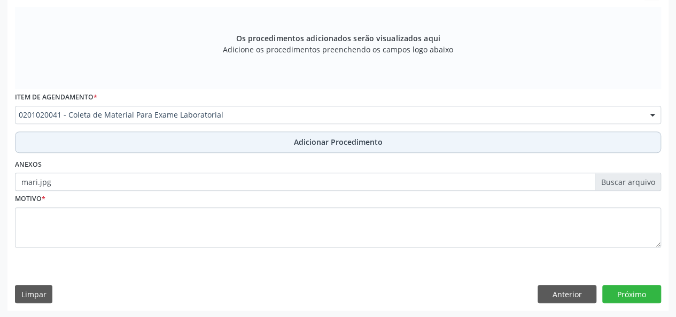
click at [332, 137] on span "Adicionar Procedimento" at bounding box center [338, 141] width 89 height 11
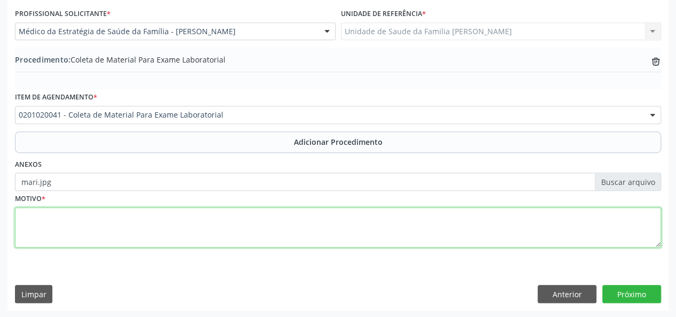
click at [27, 214] on textarea at bounding box center [338, 227] width 646 height 41
type textarea "[MEDICAL_DATA]"
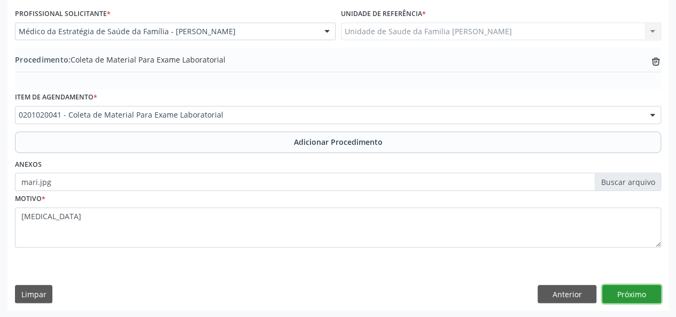
click at [626, 296] on button "Próximo" at bounding box center [631, 294] width 59 height 18
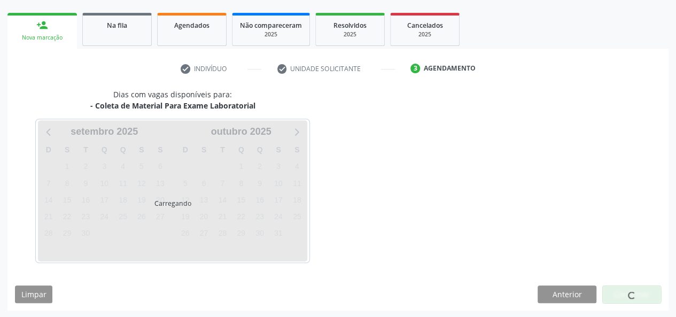
scroll to position [193, 0]
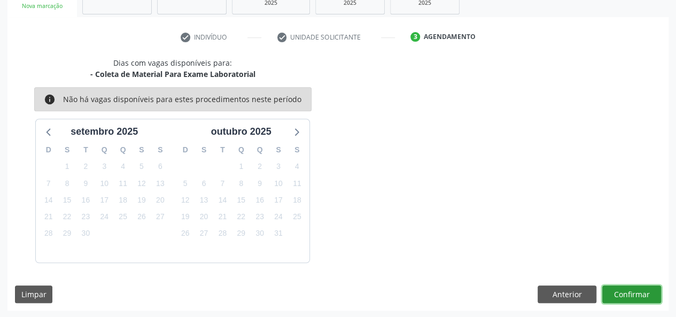
click at [621, 293] on button "Confirmar" at bounding box center [631, 294] width 59 height 18
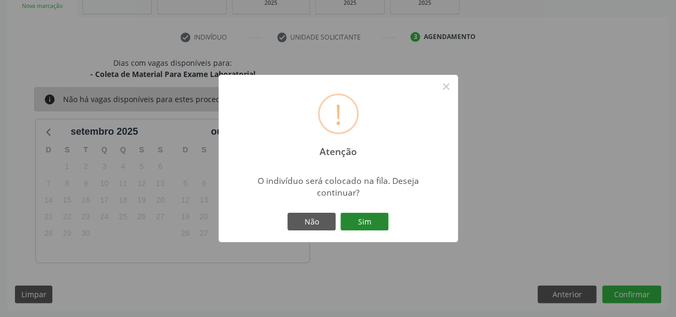
click at [381, 222] on button "Sim" at bounding box center [364, 222] width 48 height 18
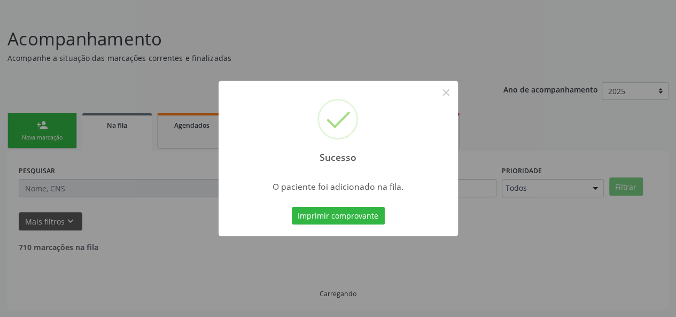
scroll to position [50, 0]
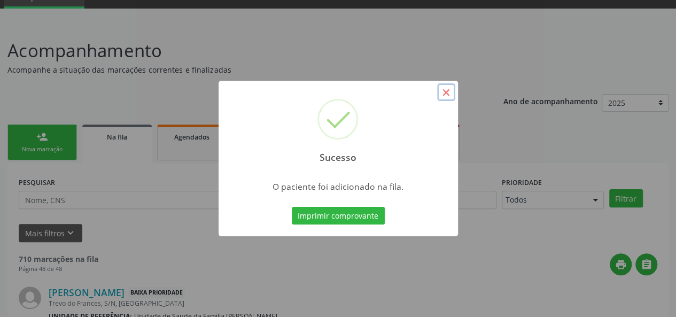
click at [445, 96] on button "×" at bounding box center [446, 92] width 18 height 18
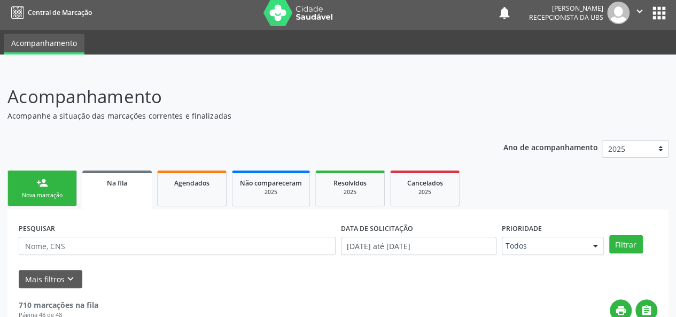
scroll to position [3, 0]
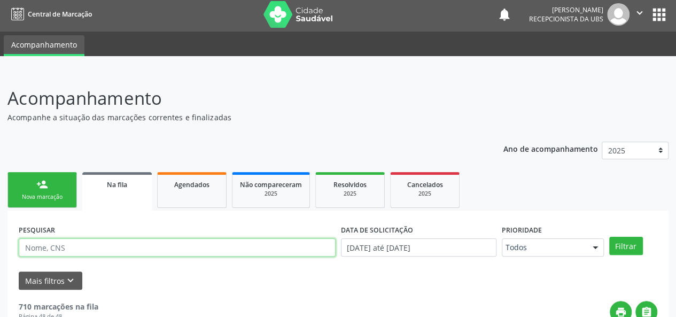
click at [57, 242] on input "text" at bounding box center [177, 247] width 317 height 18
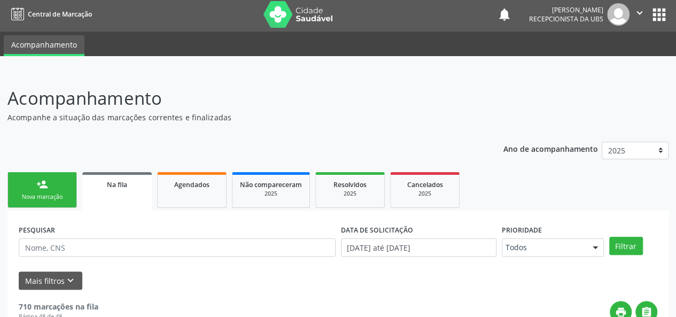
click at [35, 195] on div "Nova marcação" at bounding box center [41, 197] width 53 height 8
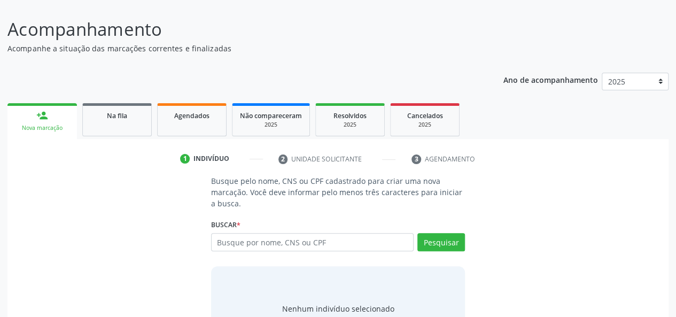
scroll to position [121, 0]
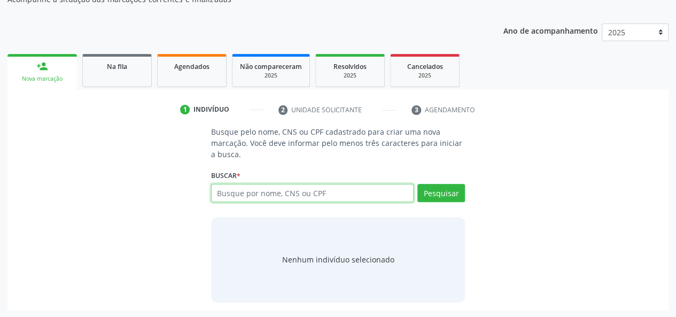
click at [260, 191] on input "text" at bounding box center [312, 193] width 203 height 18
paste input "704804075099741"
type input "704804075099741"
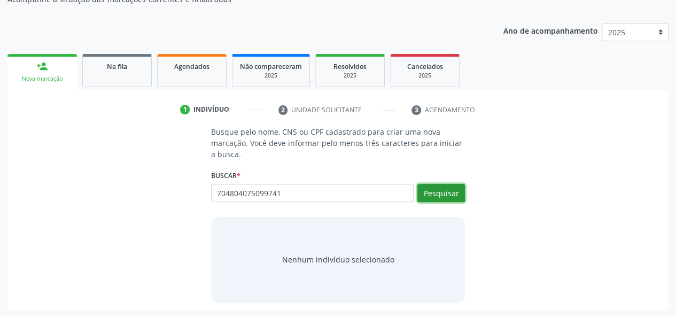
click at [447, 192] on button "Pesquisar" at bounding box center [441, 193] width 48 height 18
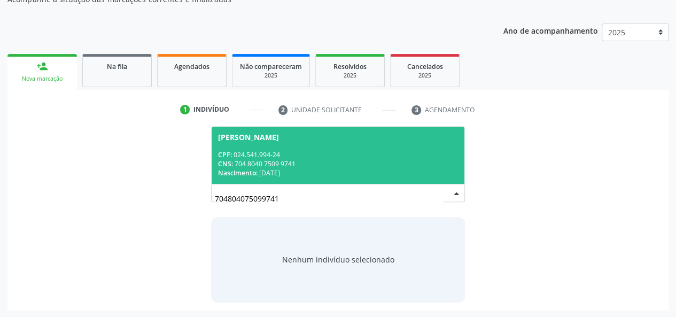
click at [252, 159] on div "CNS: 704 8040 7509 9741" at bounding box center [338, 163] width 240 height 9
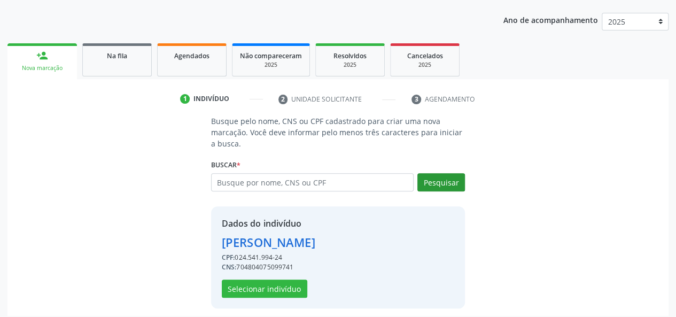
scroll to position [137, 0]
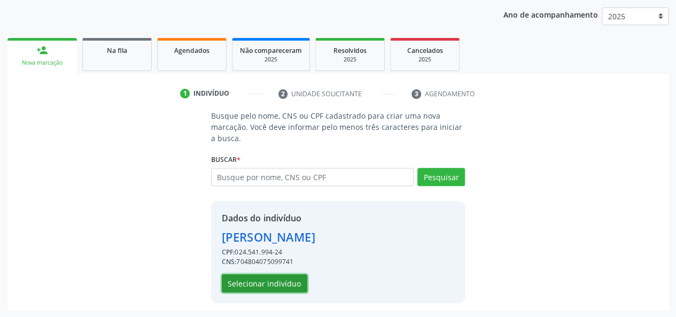
click at [286, 275] on button "Selecionar indivíduo" at bounding box center [264, 283] width 85 height 18
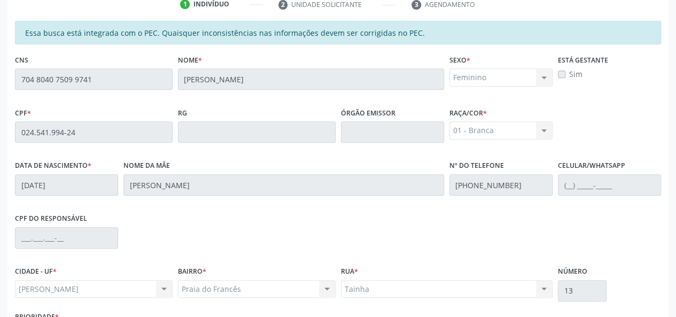
scroll to position [307, 0]
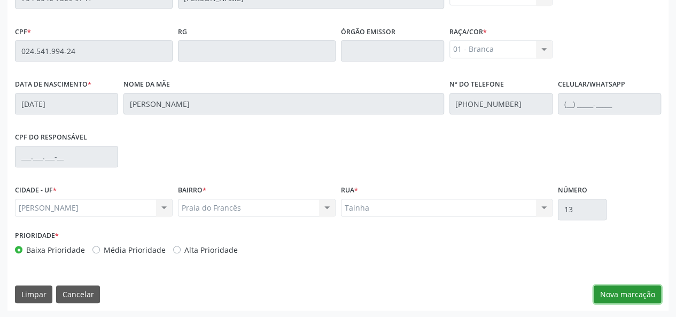
click at [639, 289] on button "Nova marcação" at bounding box center [626, 294] width 67 height 18
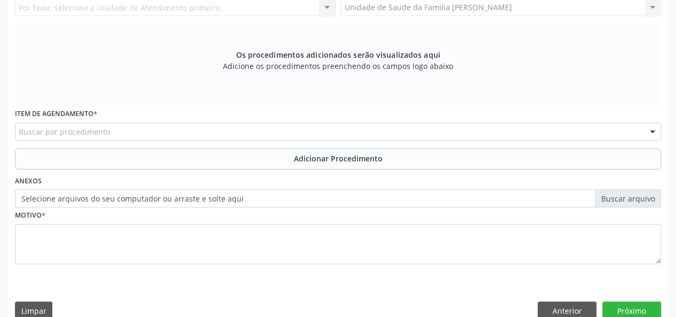
scroll to position [200, 0]
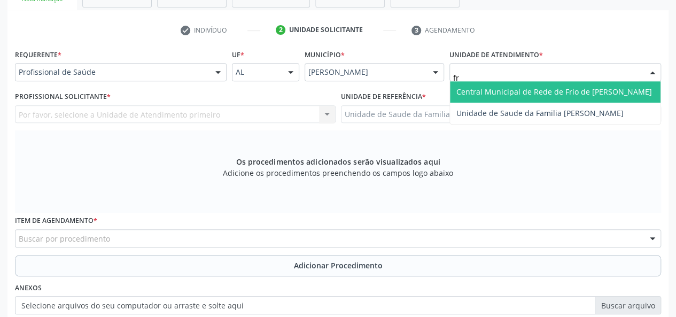
type input "fra"
click at [504, 90] on span "Unidade de Saude da Familia [PERSON_NAME]" at bounding box center [539, 92] width 167 height 10
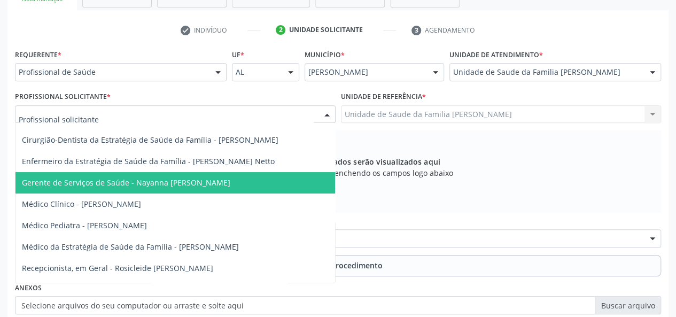
scroll to position [53, 0]
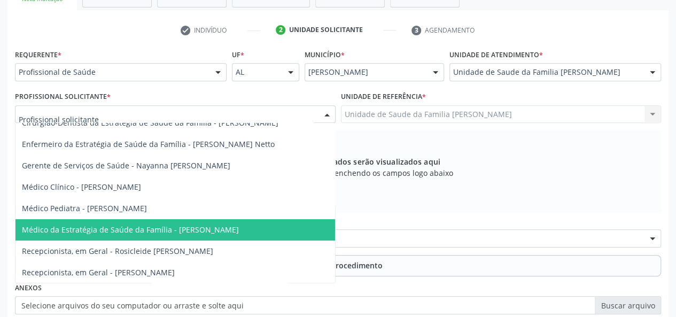
click at [168, 231] on span "Médico da Estratégia de Saúde da Família - [PERSON_NAME]" at bounding box center [130, 229] width 217 height 10
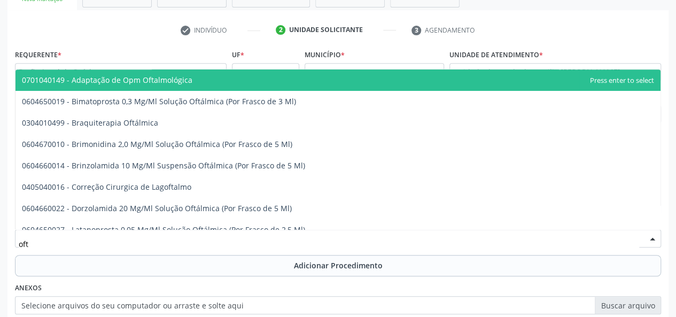
type input "ofta"
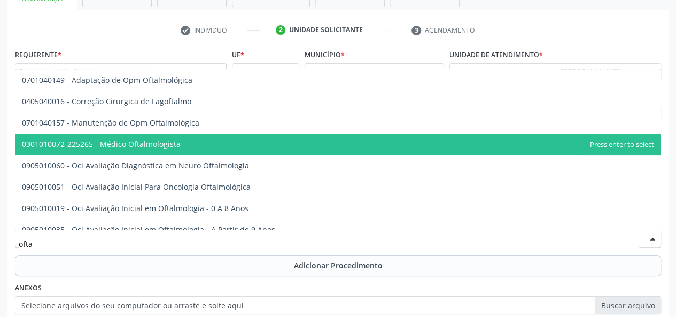
click at [145, 148] on span "0301010072-225265 - Médico Oftalmologista" at bounding box center [101, 144] width 159 height 10
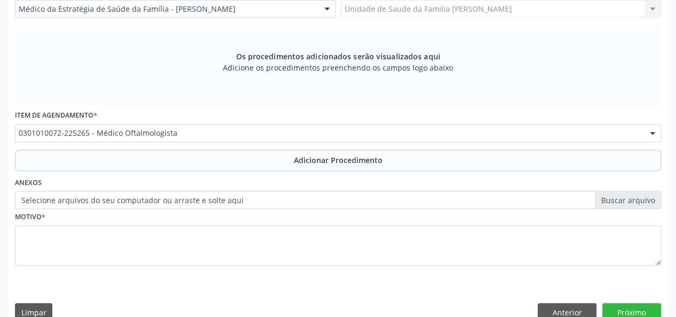
scroll to position [324, 0]
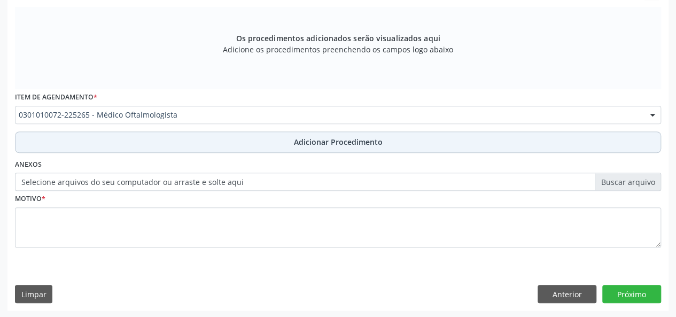
click at [322, 137] on span "Adicionar Procedimento" at bounding box center [338, 141] width 89 height 11
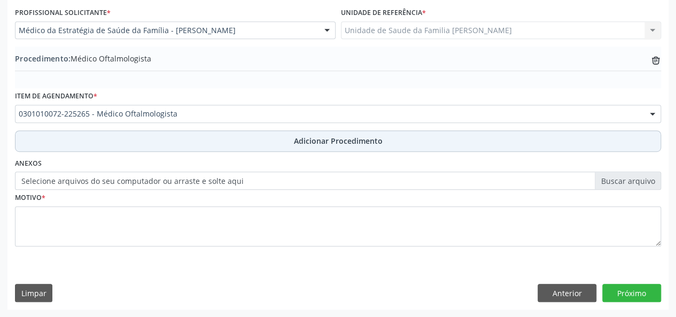
scroll to position [283, 0]
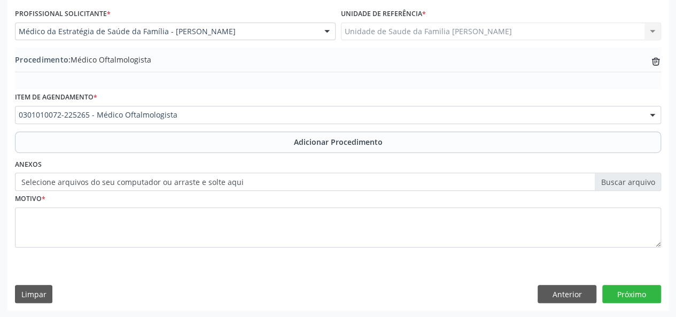
click at [626, 179] on label "Selecione arquivos do seu computador ou arraste e solte aqui" at bounding box center [338, 182] width 646 height 18
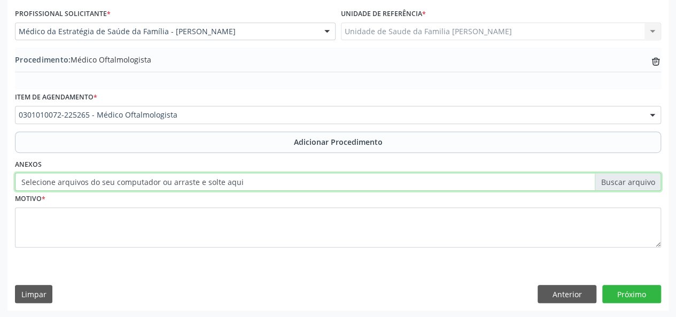
click at [626, 179] on input "Selecione arquivos do seu computador ou arraste e solte aqui" at bounding box center [338, 182] width 646 height 18
type input "C:\fakepath\pessoa.jpg"
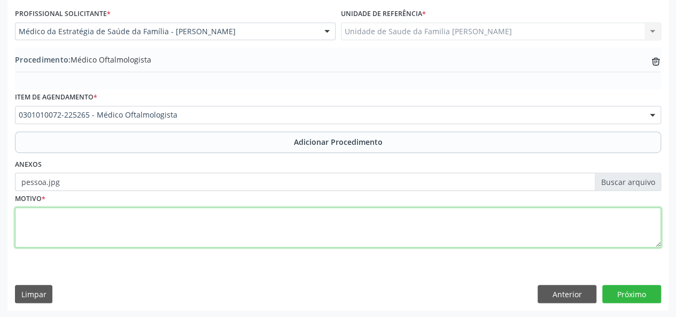
click at [25, 221] on textarea at bounding box center [338, 227] width 646 height 41
type textarea "Avaliacao"
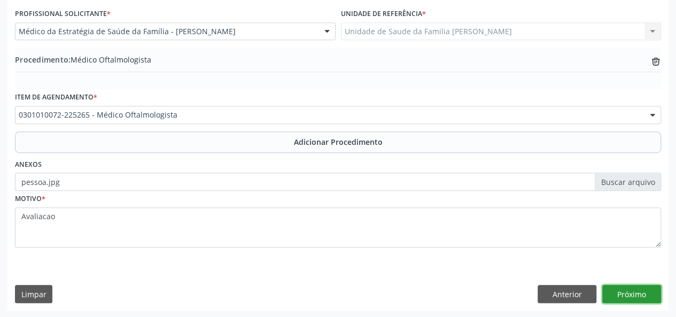
click at [622, 296] on button "Próximo" at bounding box center [631, 294] width 59 height 18
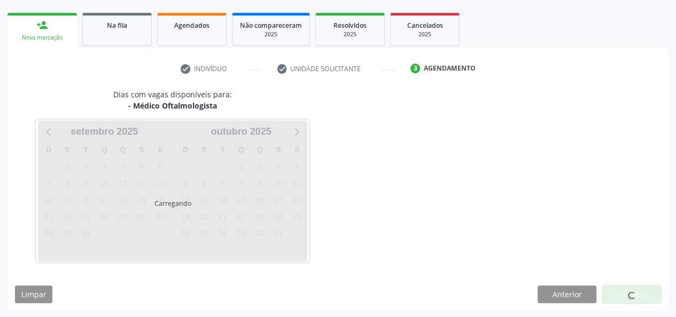
scroll to position [193, 0]
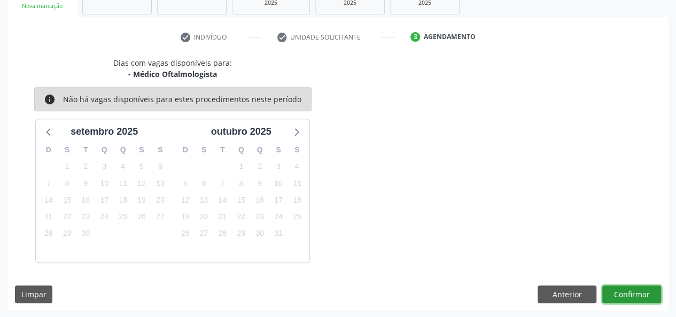
click at [659, 297] on button "Confirmar" at bounding box center [631, 294] width 59 height 18
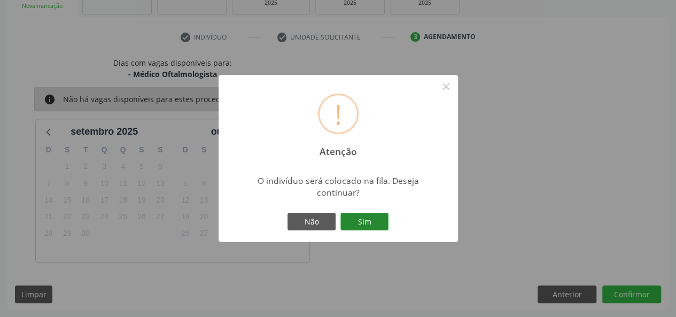
click at [360, 216] on button "Sim" at bounding box center [364, 222] width 48 height 18
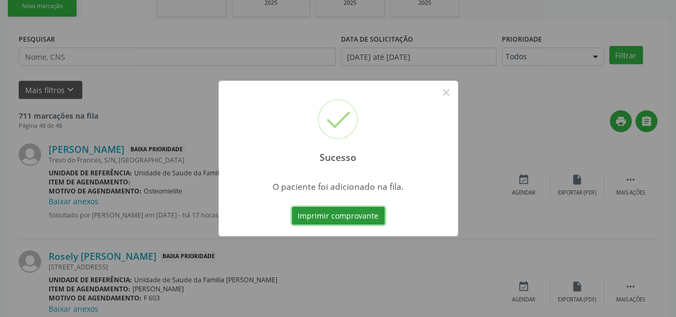
scroll to position [50, 0]
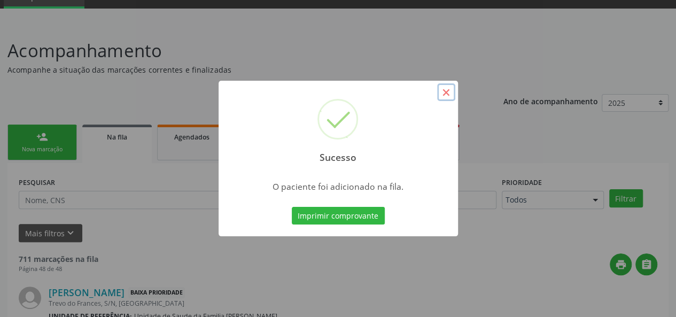
click at [447, 92] on button "×" at bounding box center [446, 92] width 18 height 18
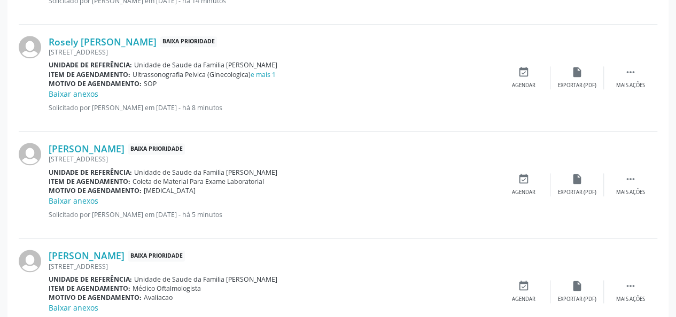
scroll to position [697, 0]
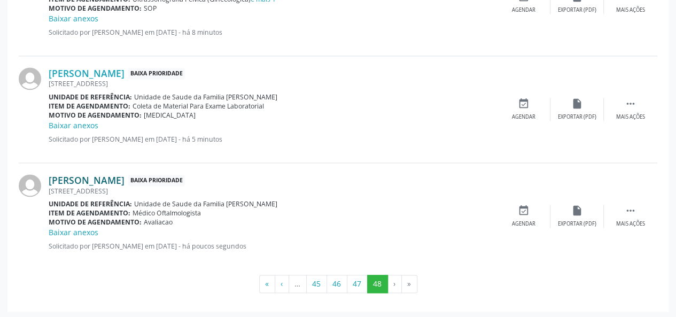
click at [124, 184] on link "[PERSON_NAME]" at bounding box center [87, 180] width 76 height 12
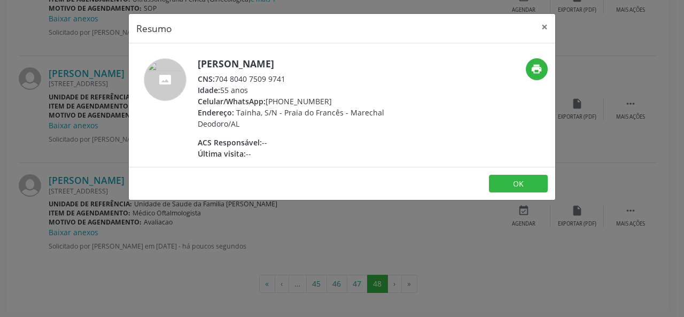
drag, startPoint x: 288, startPoint y: 76, endPoint x: 216, endPoint y: 75, distance: 72.6
click at [216, 75] on div "CNS: 704 8040 7509 9741" at bounding box center [302, 78] width 208 height 11
drag, startPoint x: 215, startPoint y: 75, endPoint x: 191, endPoint y: 69, distance: 24.9
click at [191, 69] on div at bounding box center [165, 108] width 58 height 101
drag, startPoint x: 216, startPoint y: 75, endPoint x: 288, endPoint y: 77, distance: 71.6
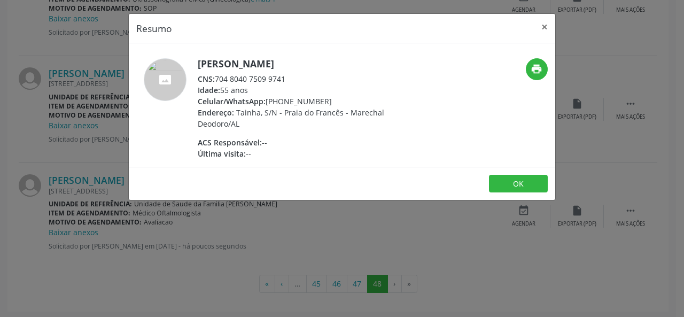
click at [288, 77] on div "CNS: 704 8040 7509 9741" at bounding box center [302, 78] width 208 height 11
copy div "704 8040 7509 9741"
click at [548, 22] on button "×" at bounding box center [544, 27] width 21 height 26
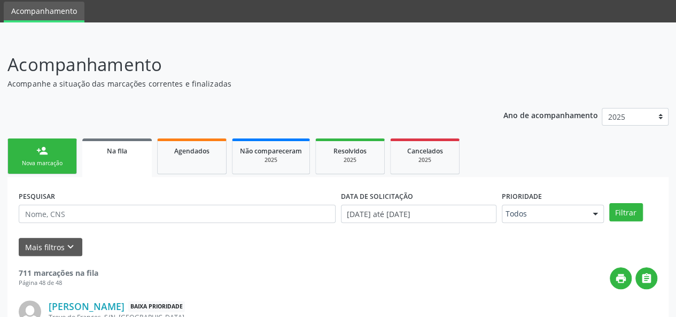
scroll to position [53, 0]
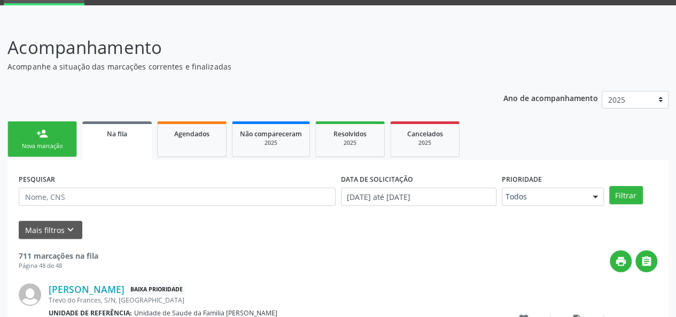
click at [28, 144] on div "Nova marcação" at bounding box center [41, 146] width 53 height 8
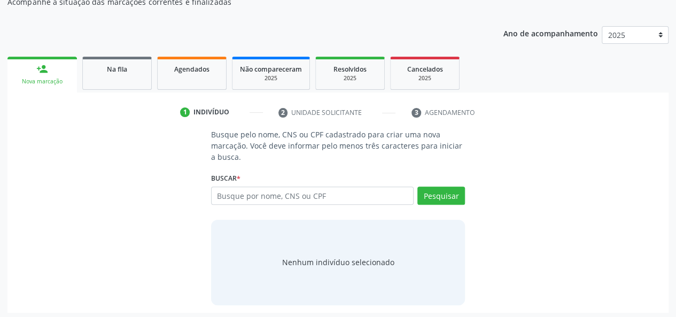
scroll to position [121, 0]
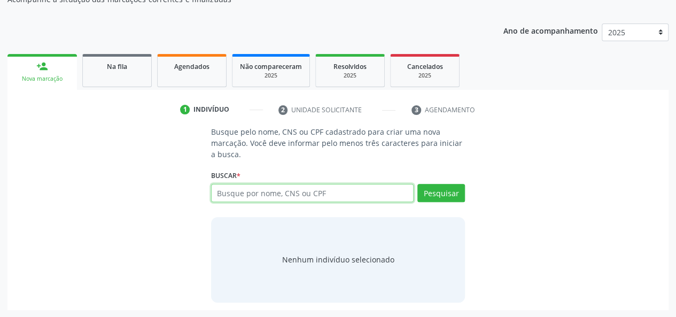
paste input "704804075099741"
type input "704804075099741"
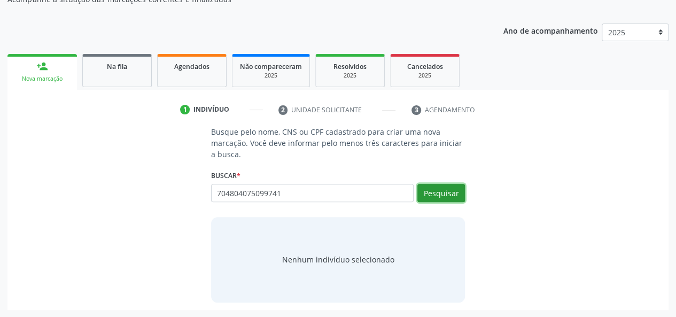
click at [459, 193] on button "Pesquisar" at bounding box center [441, 193] width 48 height 18
type input "704804075099741"
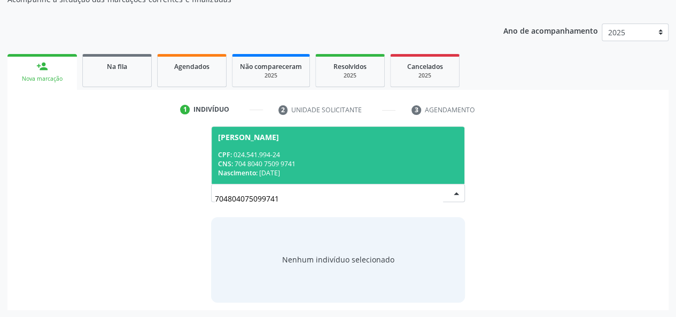
click at [276, 150] on div "CPF: 024.541.994-24" at bounding box center [338, 154] width 240 height 9
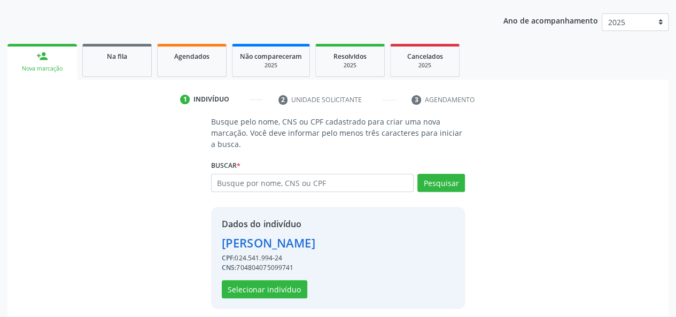
scroll to position [137, 0]
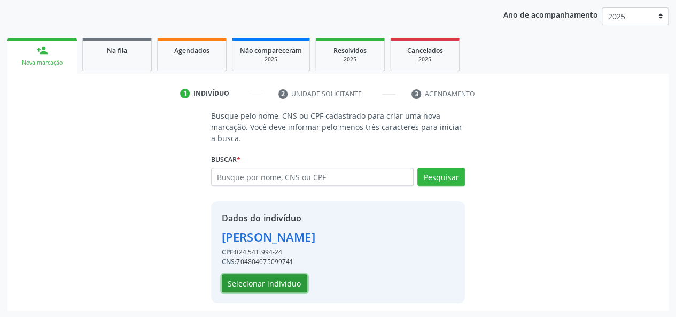
click at [268, 283] on button "Selecionar indivíduo" at bounding box center [264, 283] width 85 height 18
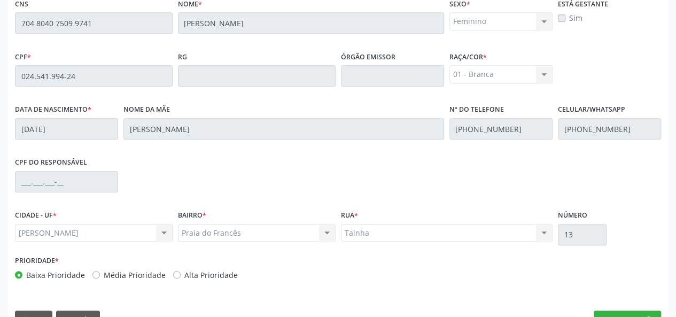
scroll to position [307, 0]
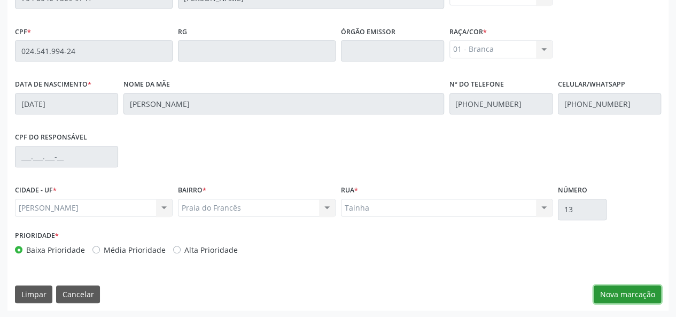
click at [642, 287] on button "Nova marcação" at bounding box center [626, 294] width 67 height 18
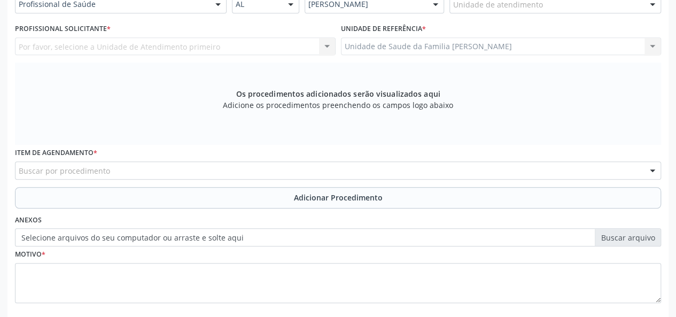
scroll to position [254, 0]
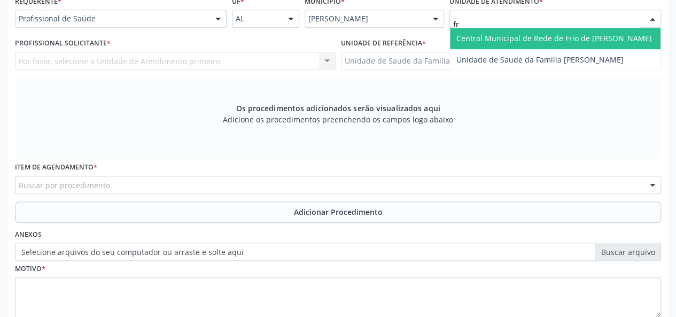
type input "fra"
click at [514, 39] on span "Unidade de Saude da Familia [PERSON_NAME]" at bounding box center [539, 38] width 167 height 10
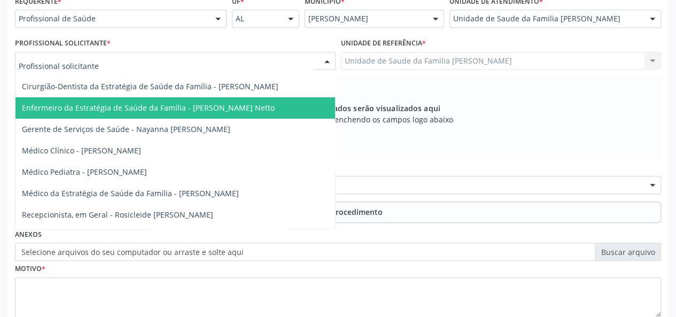
scroll to position [62, 0]
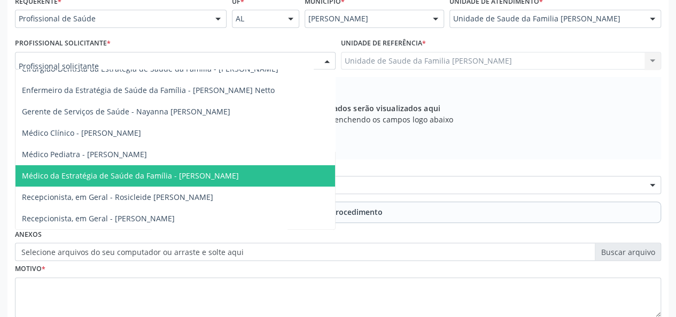
click at [205, 170] on span "Médico da Estratégia de Saúde da Família - [PERSON_NAME]" at bounding box center [130, 175] width 217 height 10
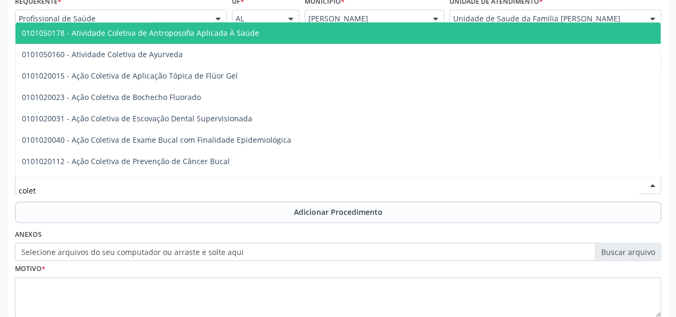
type input "coleta"
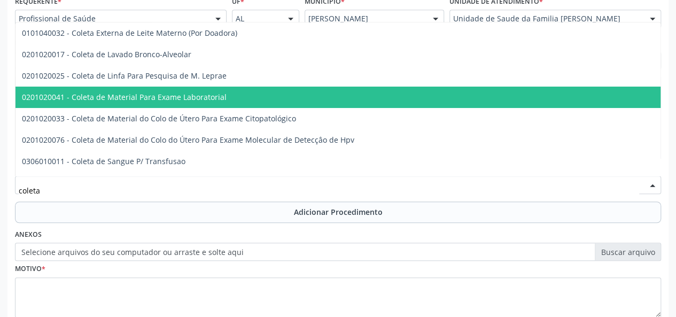
click at [139, 97] on span "0201020041 - Coleta de Material Para Exame Laboratorial" at bounding box center [124, 97] width 205 height 10
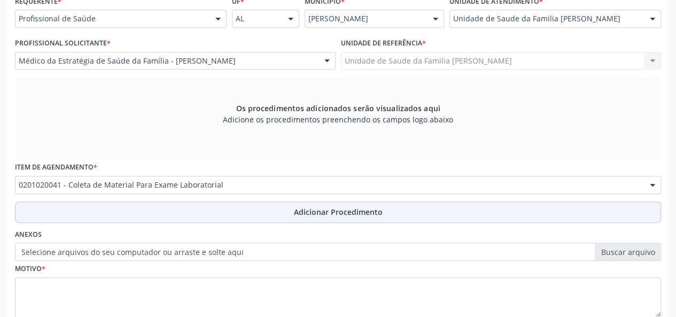
click at [380, 218] on button "Adicionar Procedimento" at bounding box center [338, 211] width 646 height 21
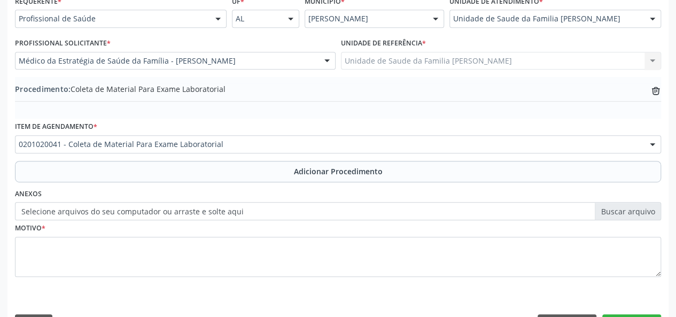
click at [633, 211] on label "Selecione arquivos do seu computador ou arraste e solte aqui" at bounding box center [338, 211] width 646 height 18
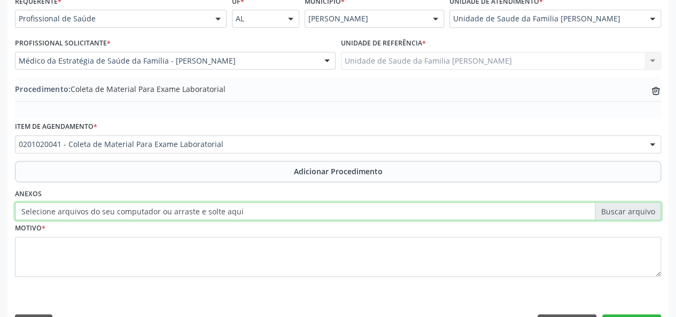
click at [633, 211] on input "Selecione arquivos do seu computador ou arraste e solte aqui" at bounding box center [338, 211] width 646 height 18
type input "C:\fakepath\pessoa.jpg"
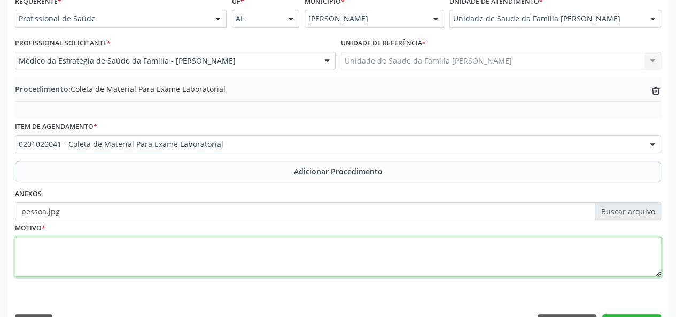
click at [35, 254] on textarea at bounding box center [338, 257] width 646 height 41
type textarea "a"
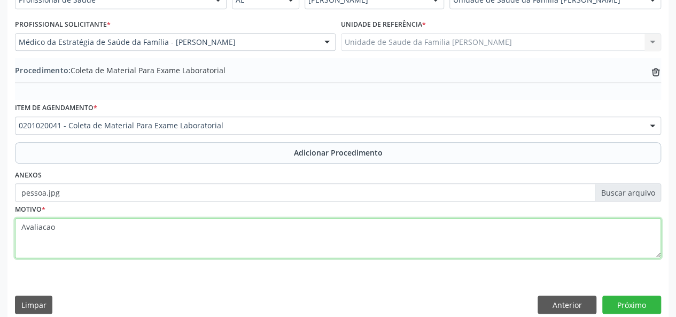
scroll to position [283, 0]
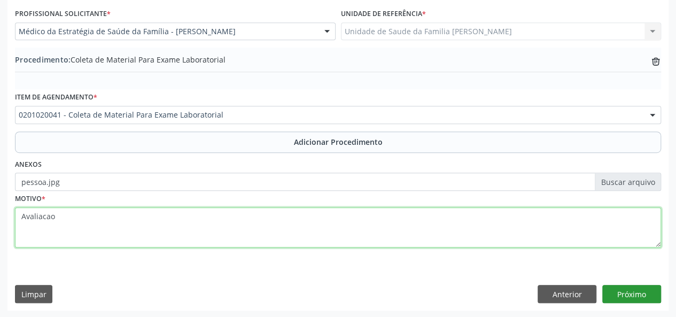
type textarea "Avaliacao"
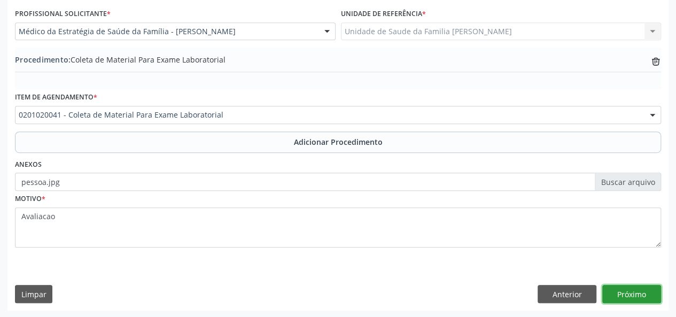
click at [631, 302] on button "Próximo" at bounding box center [631, 294] width 59 height 18
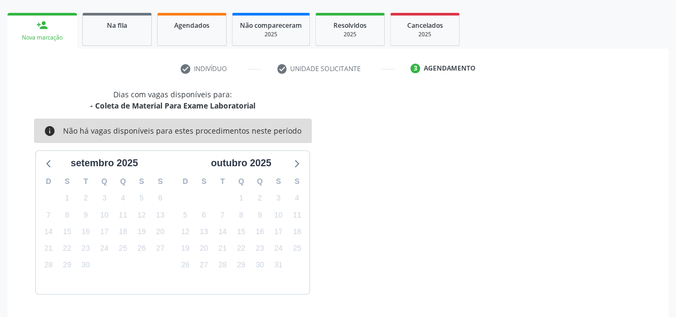
scroll to position [193, 0]
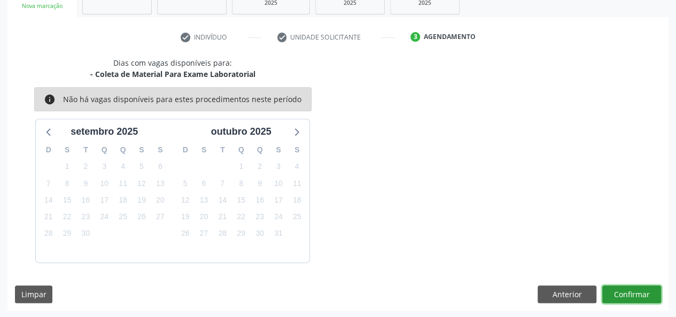
click at [644, 298] on button "Confirmar" at bounding box center [631, 294] width 59 height 18
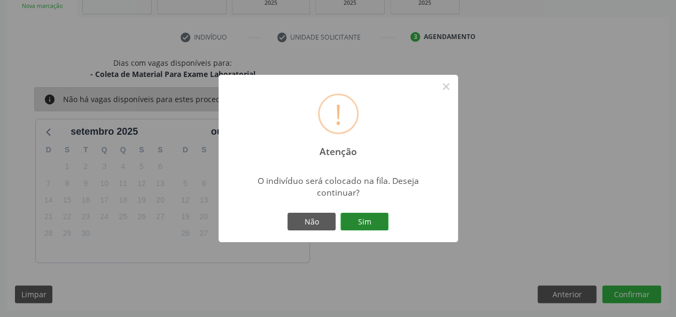
click at [359, 215] on button "Sim" at bounding box center [364, 222] width 48 height 18
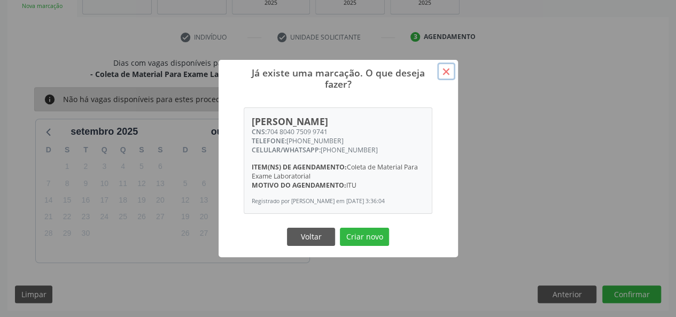
click at [448, 66] on button "×" at bounding box center [446, 71] width 18 height 18
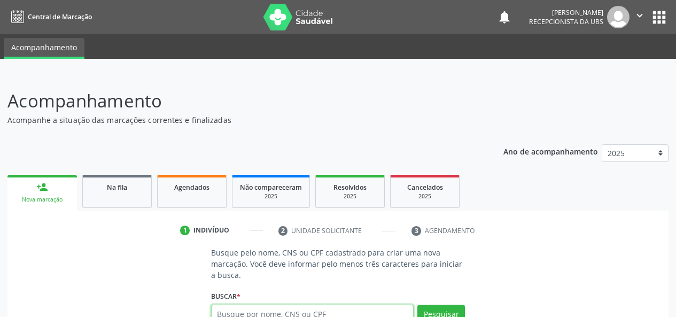
scroll to position [85, 0]
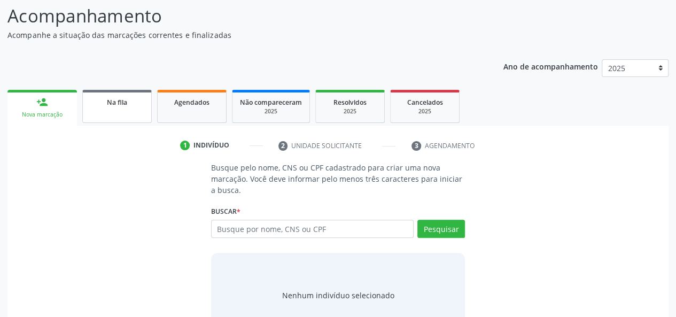
click at [107, 108] on link "Na fila" at bounding box center [116, 106] width 69 height 33
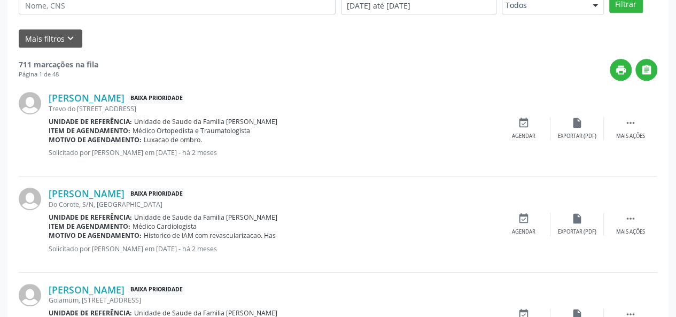
scroll to position [192, 0]
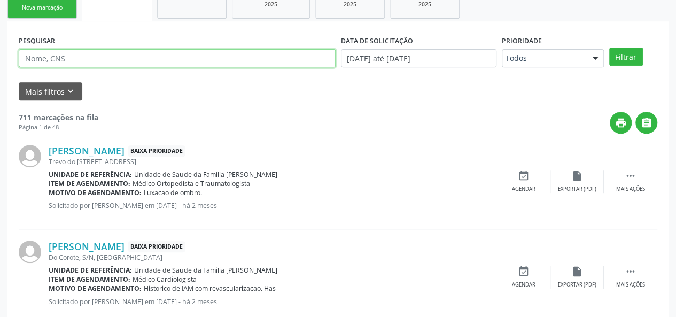
click at [63, 65] on input "text" at bounding box center [177, 58] width 317 height 18
paste input "704804075099741"
type input "704804075099741"
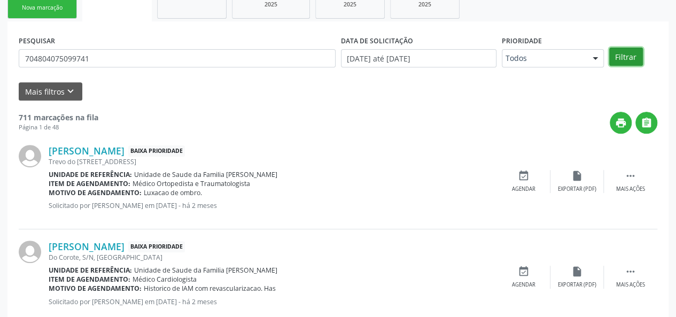
click at [624, 52] on button "Filtrar" at bounding box center [626, 57] width 34 height 18
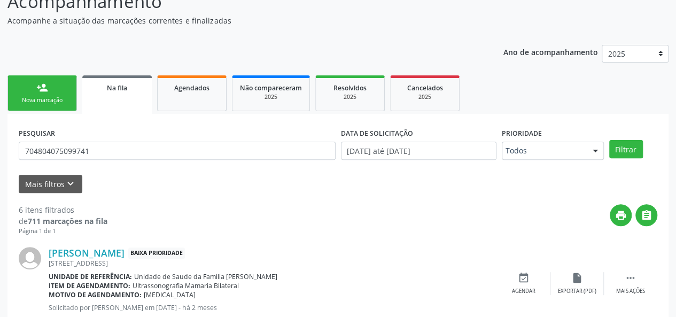
scroll to position [42, 0]
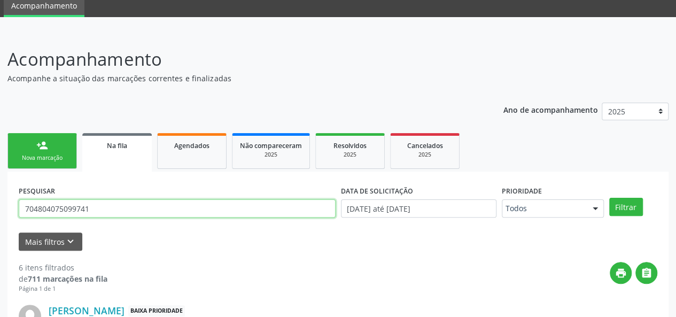
drag, startPoint x: 116, startPoint y: 203, endPoint x: 2, endPoint y: 213, distance: 114.7
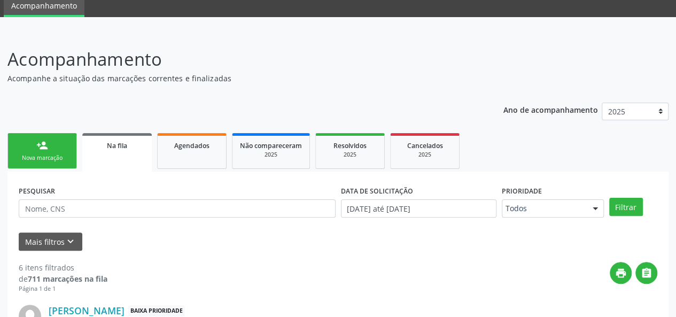
click at [32, 164] on link "person_add Nova marcação" at bounding box center [41, 151] width 69 height 36
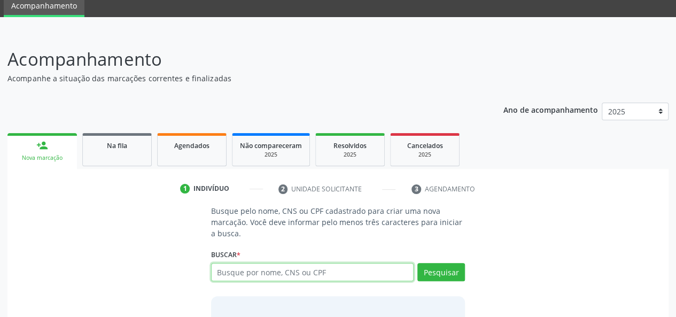
paste input "702007817967386"
type input "702007817967386"
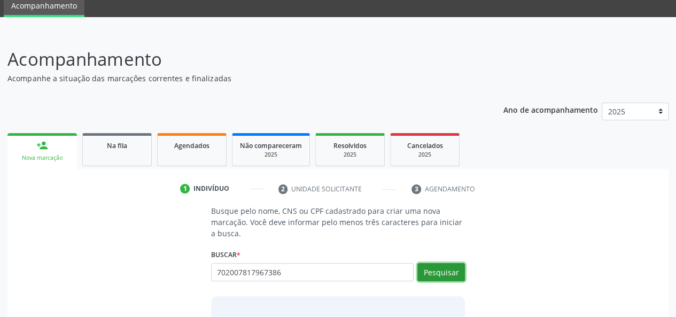
drag, startPoint x: 449, startPoint y: 269, endPoint x: 543, endPoint y: 260, distance: 93.9
click at [450, 269] on button "Pesquisar" at bounding box center [441, 272] width 48 height 18
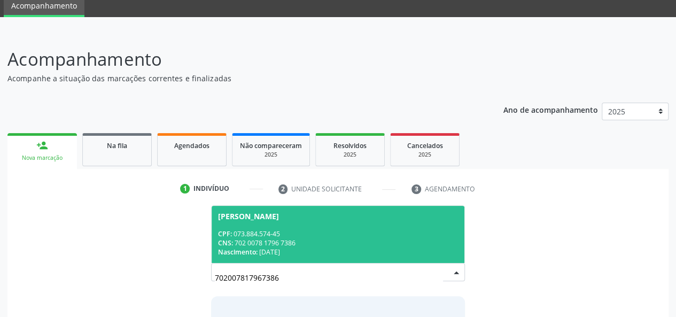
click at [335, 240] on div "CNS: 702 0078 1796 7386" at bounding box center [338, 242] width 240 height 9
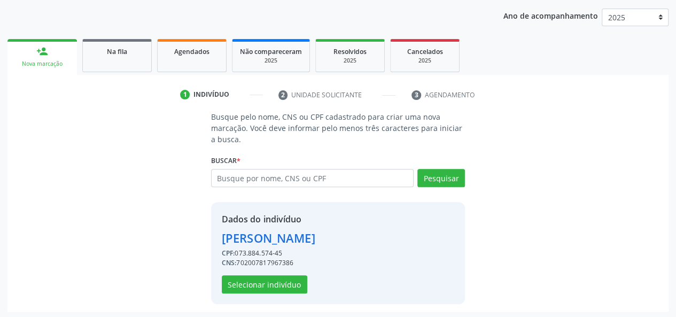
scroll to position [137, 0]
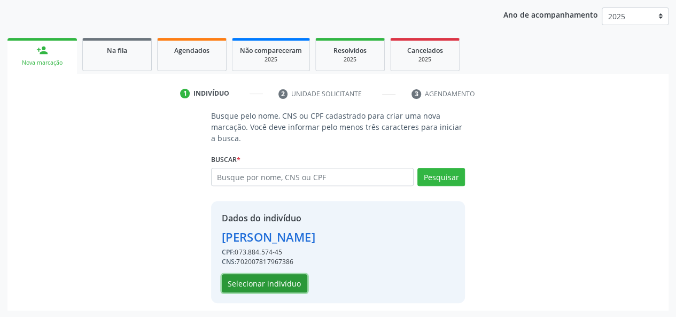
click at [262, 281] on button "Selecionar indivíduo" at bounding box center [264, 283] width 85 height 18
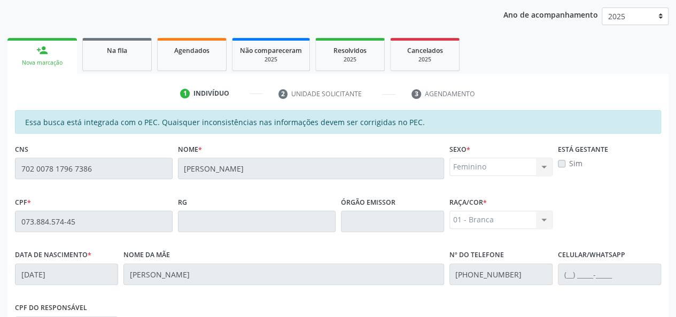
scroll to position [307, 0]
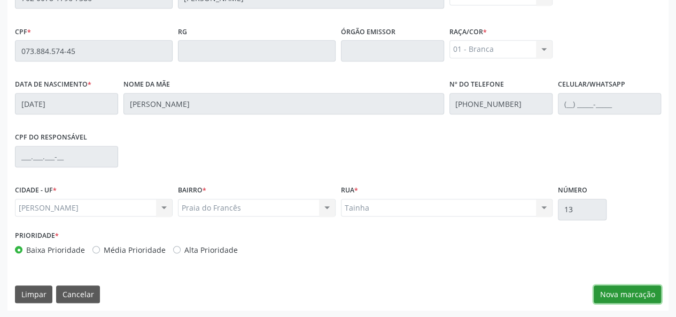
click at [614, 295] on button "Nova marcação" at bounding box center [626, 294] width 67 height 18
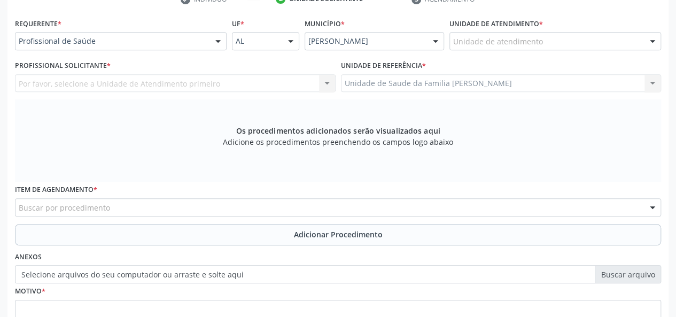
scroll to position [200, 0]
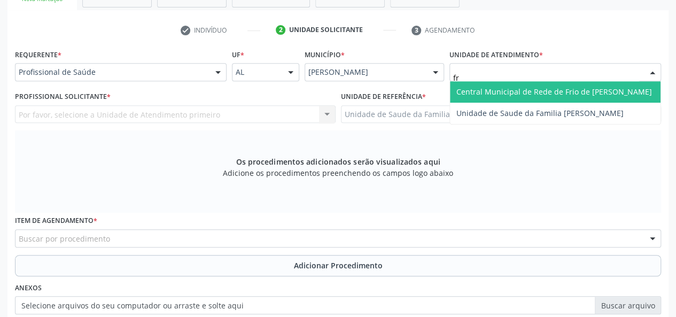
type input "fra"
click at [476, 88] on span "Unidade de Saude da Familia [PERSON_NAME]" at bounding box center [539, 92] width 167 height 10
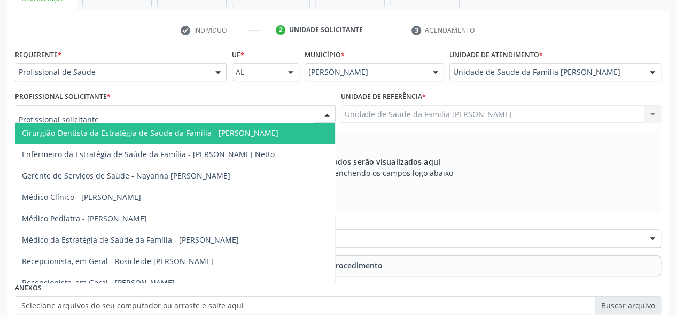
scroll to position [53, 0]
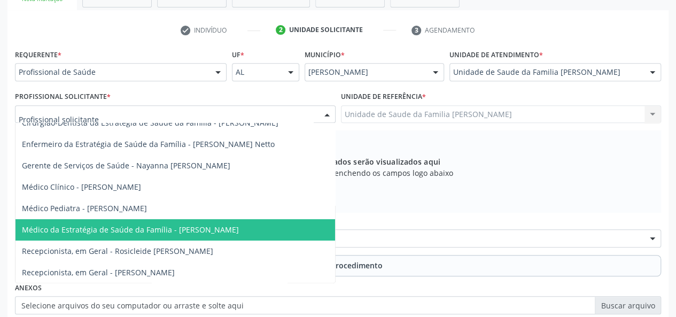
click at [178, 233] on span "Médico da Estratégia de Saúde da Família - [PERSON_NAME]" at bounding box center [130, 229] width 217 height 10
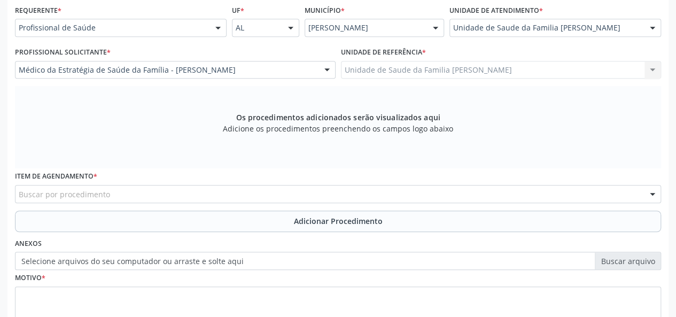
scroll to position [307, 0]
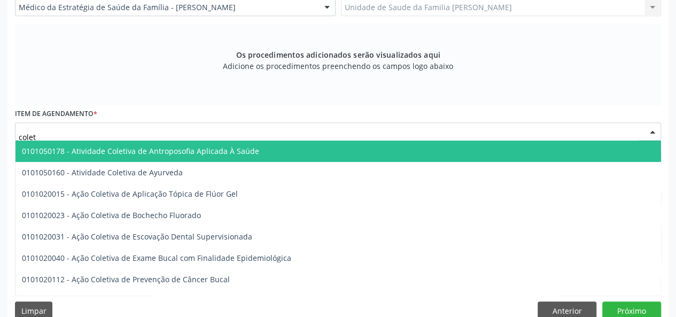
type input "coleta"
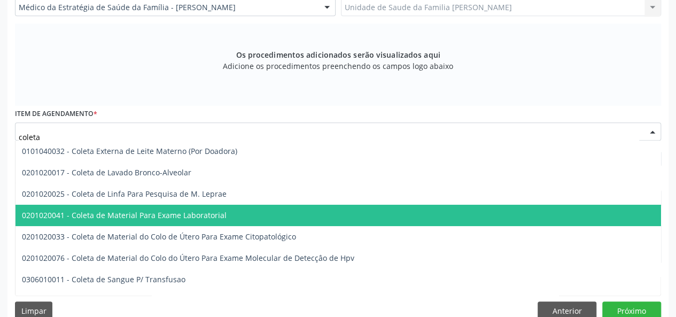
click at [152, 214] on span "0201020041 - Coleta de Material Para Exame Laboratorial" at bounding box center [124, 215] width 205 height 10
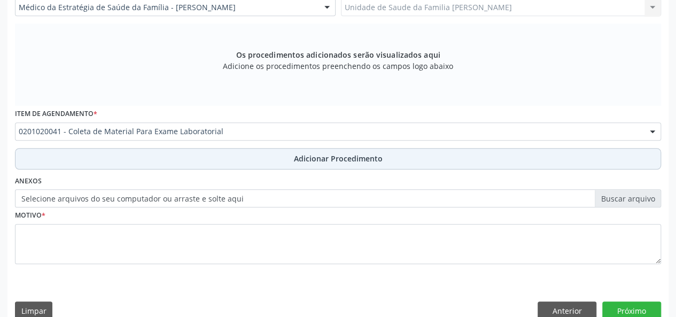
click at [353, 158] on span "Adicionar Procedimento" at bounding box center [338, 158] width 89 height 11
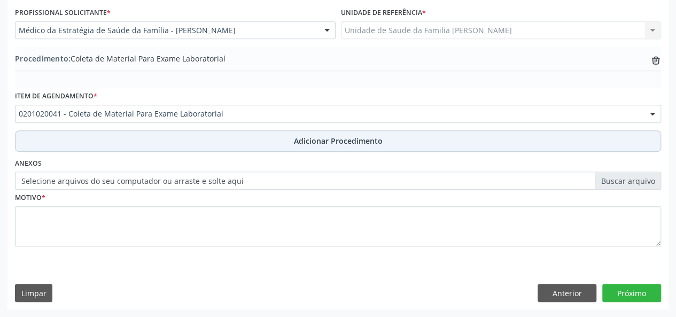
scroll to position [283, 0]
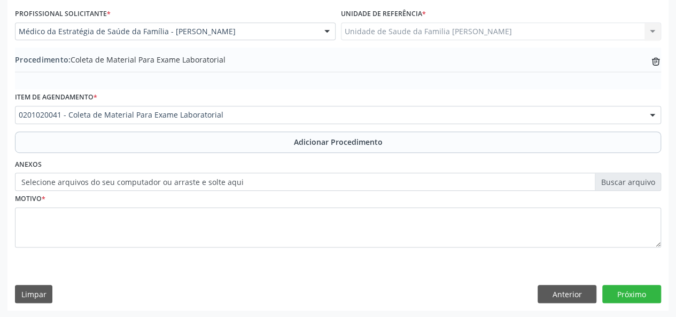
click at [612, 174] on label "Selecione arquivos do seu computador ou arraste e solte aqui" at bounding box center [338, 182] width 646 height 18
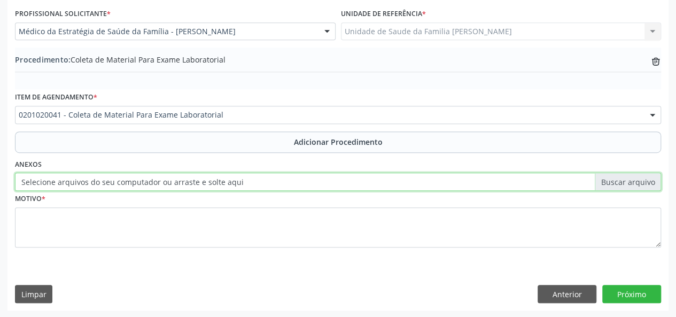
click at [612, 174] on input "Selecione arquivos do seu computador ou arraste e solte aqui" at bounding box center [338, 182] width 646 height 18
type input "C:\fakepath\pessoa.jpg"
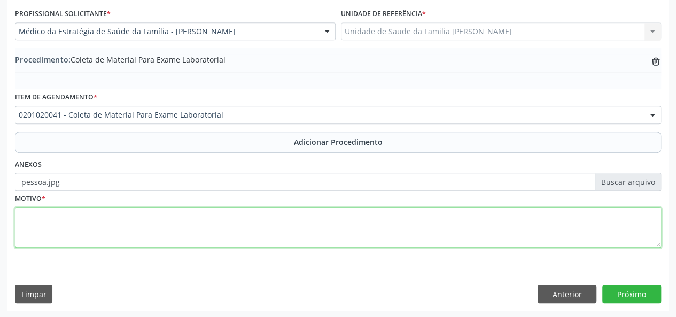
click at [20, 233] on textarea at bounding box center [338, 227] width 646 height 41
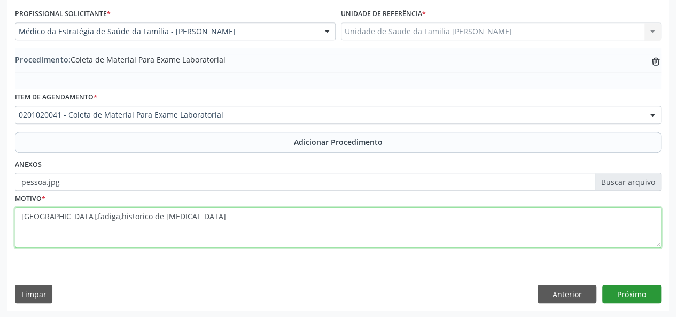
type textarea "Astenia,fadiga,historico de anemia"
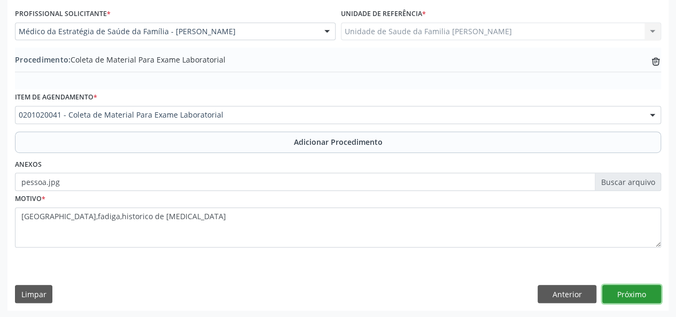
click at [613, 290] on button "Próximo" at bounding box center [631, 294] width 59 height 18
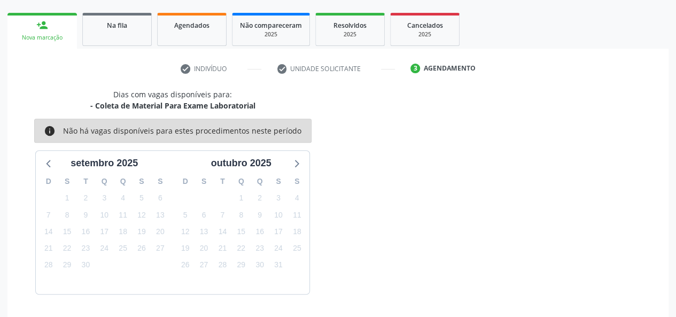
scroll to position [193, 0]
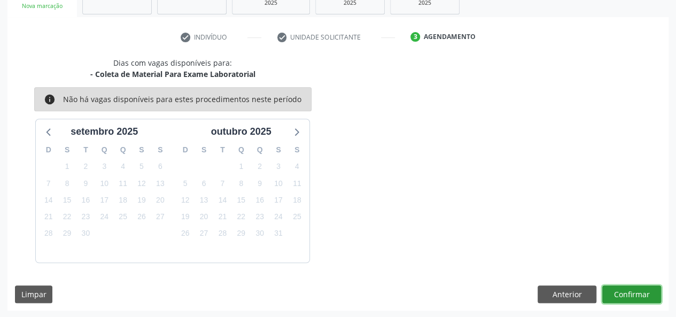
click at [617, 294] on button "Confirmar" at bounding box center [631, 294] width 59 height 18
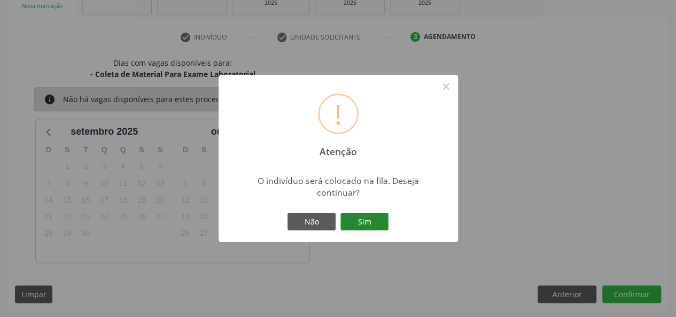
click at [369, 221] on button "Sim" at bounding box center [364, 222] width 48 height 18
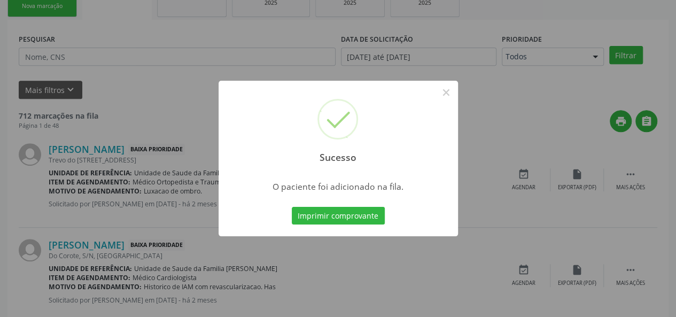
scroll to position [50, 0]
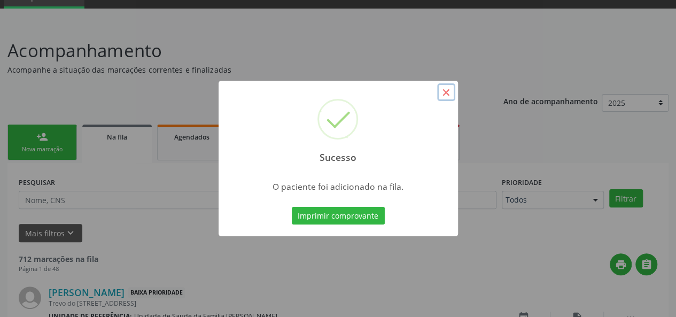
click at [449, 93] on button "×" at bounding box center [446, 92] width 18 height 18
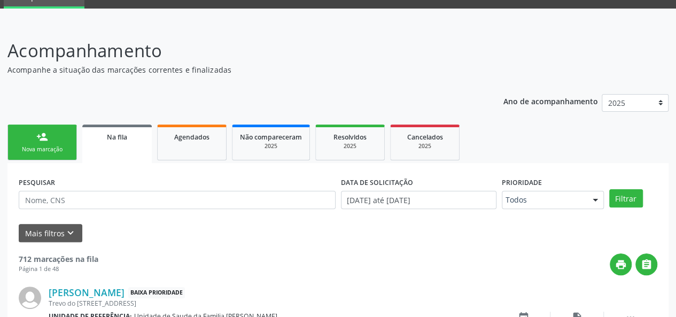
click at [80, 189] on div "PESQUISAR" at bounding box center [177, 195] width 322 height 42
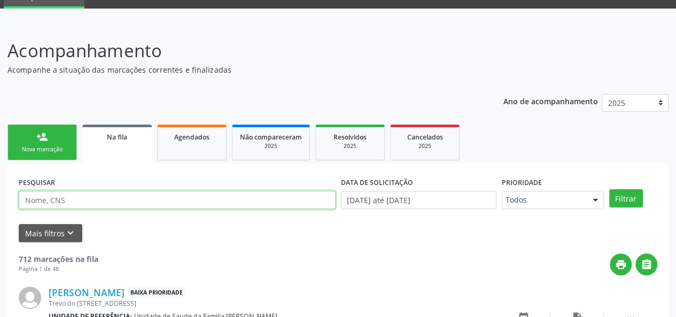
click at [47, 197] on input "text" at bounding box center [177, 200] width 317 height 18
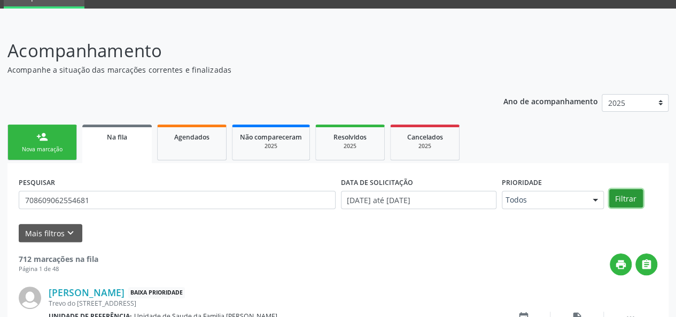
click at [625, 200] on button "Filtrar" at bounding box center [626, 198] width 34 height 18
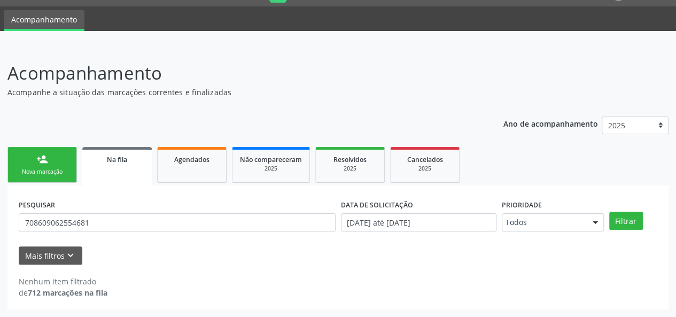
scroll to position [27, 0]
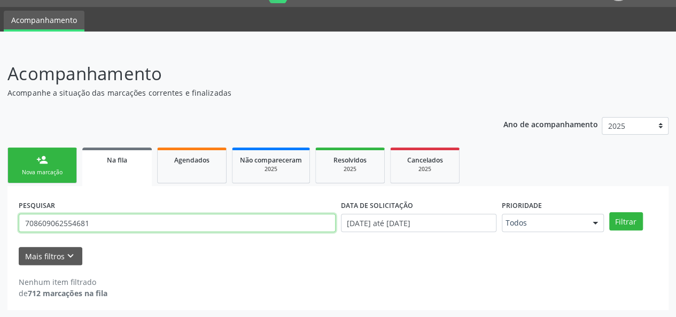
click at [43, 219] on input "708609062554681" at bounding box center [177, 223] width 317 height 18
click at [92, 222] on input "708609062554681" at bounding box center [177, 223] width 317 height 18
type input "7"
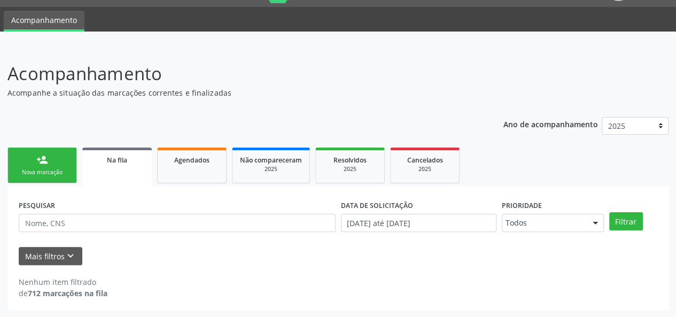
click at [65, 162] on link "person_add Nova marcação" at bounding box center [41, 165] width 69 height 36
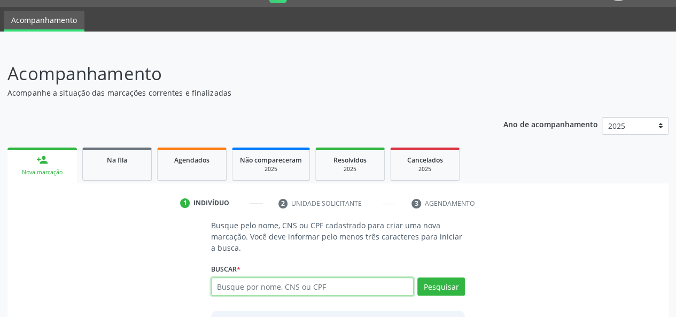
paste input "708609062554681"
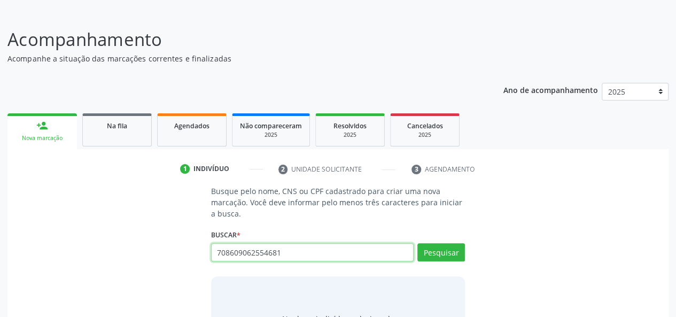
scroll to position [121, 0]
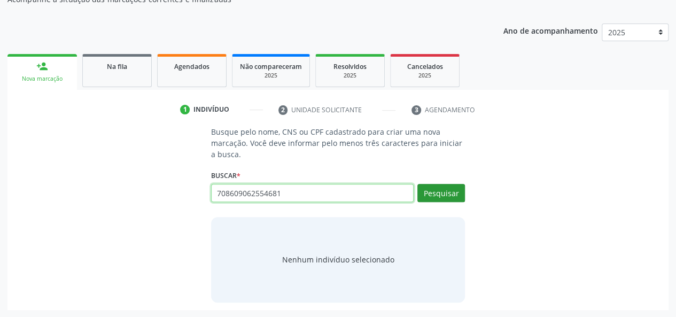
type input "708609062554681"
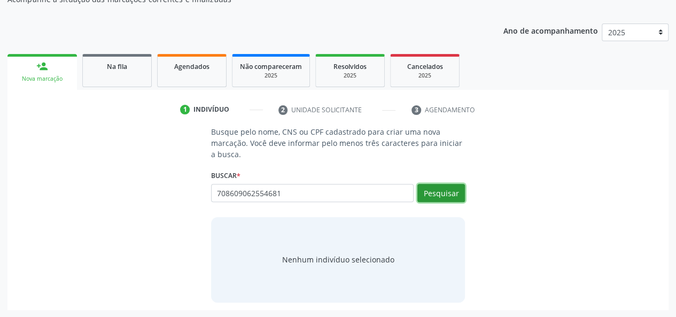
click at [435, 193] on button "Pesquisar" at bounding box center [441, 193] width 48 height 18
type input "708609062554681"
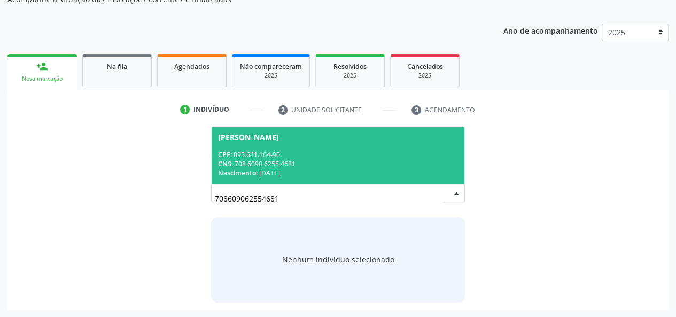
click at [265, 150] on div "CPF: 095.641.164-90" at bounding box center [338, 154] width 240 height 9
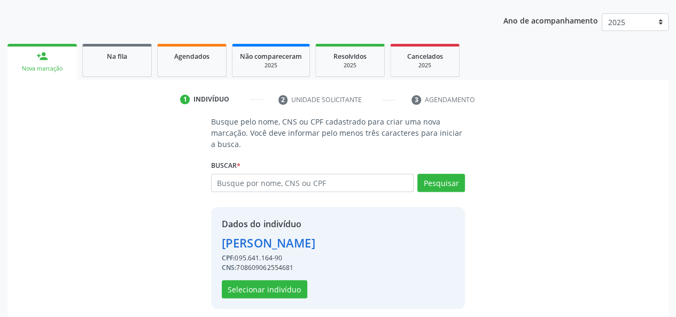
scroll to position [137, 0]
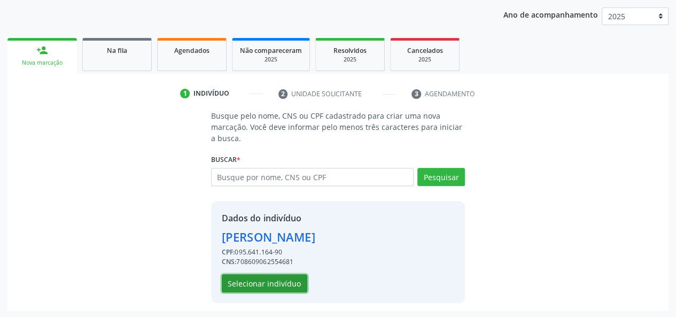
click at [255, 284] on button "Selecionar indivíduo" at bounding box center [264, 283] width 85 height 18
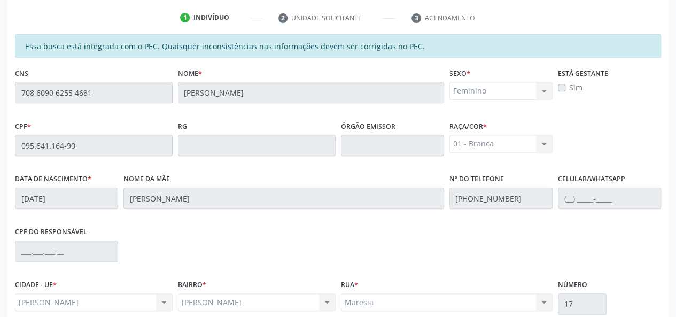
scroll to position [307, 0]
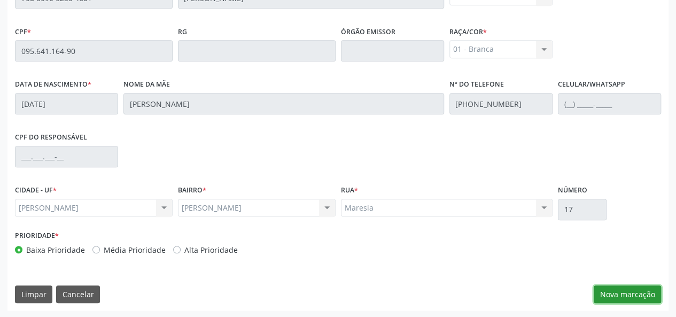
click at [623, 296] on button "Nova marcação" at bounding box center [626, 294] width 67 height 18
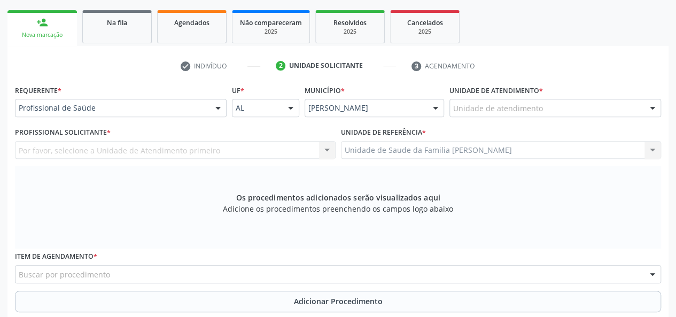
scroll to position [147, 0]
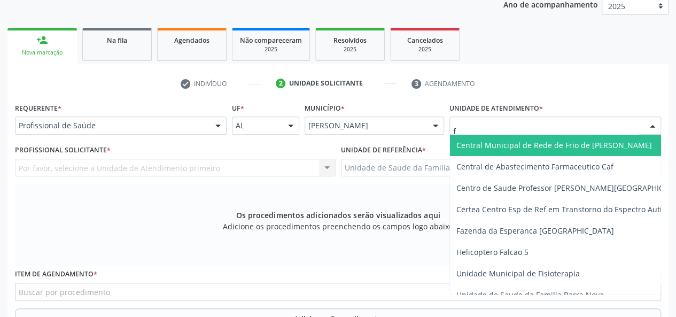
type input "fr"
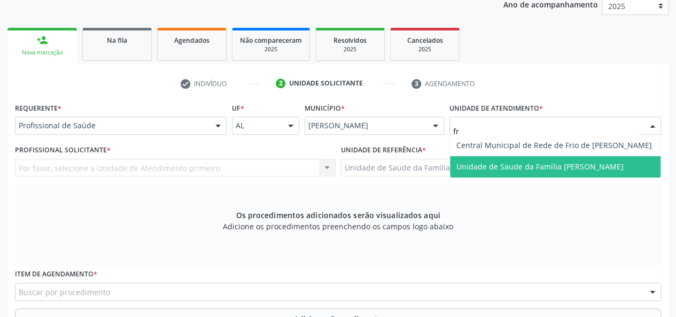
click at [476, 161] on span "Unidade de Saude da Familia [PERSON_NAME]" at bounding box center [539, 166] width 167 height 10
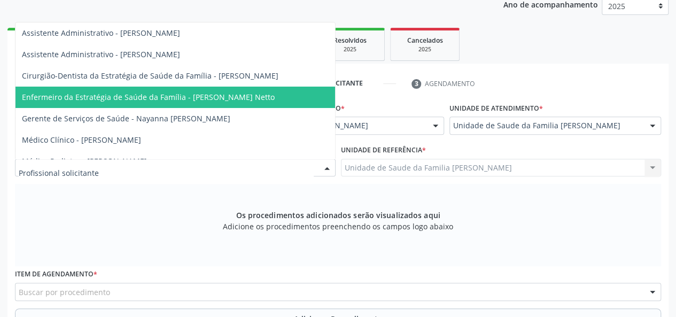
click at [167, 96] on span "Enfermeiro da Estratégia de Saúde da Família - [PERSON_NAME] Netto" at bounding box center [148, 97] width 253 height 10
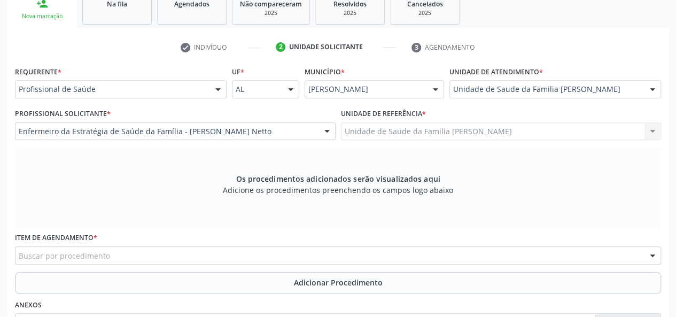
scroll to position [200, 0]
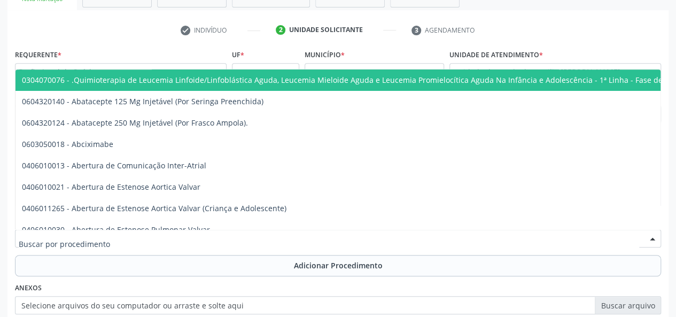
click at [128, 230] on div at bounding box center [338, 238] width 646 height 18
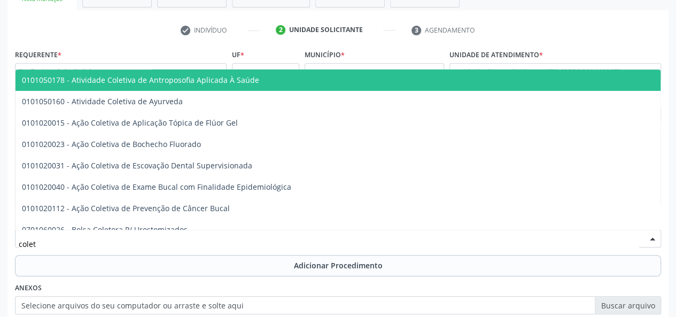
type input "coleta"
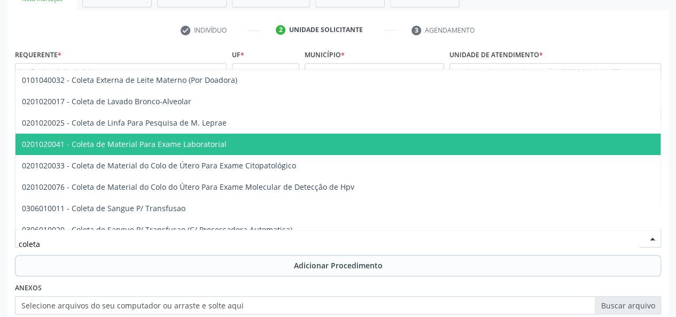
click at [149, 146] on span "0201020041 - Coleta de Material Para Exame Laboratorial" at bounding box center [124, 144] width 205 height 10
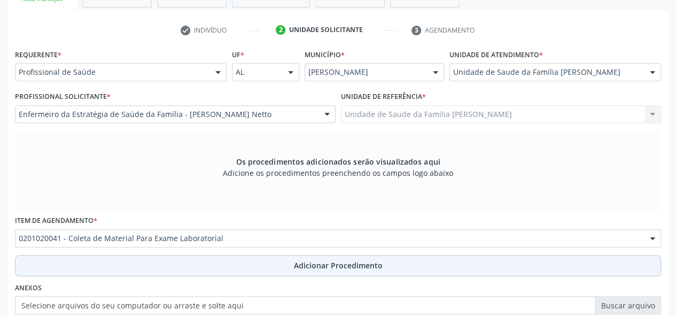
click at [345, 267] on span "Adicionar Procedimento" at bounding box center [338, 265] width 89 height 11
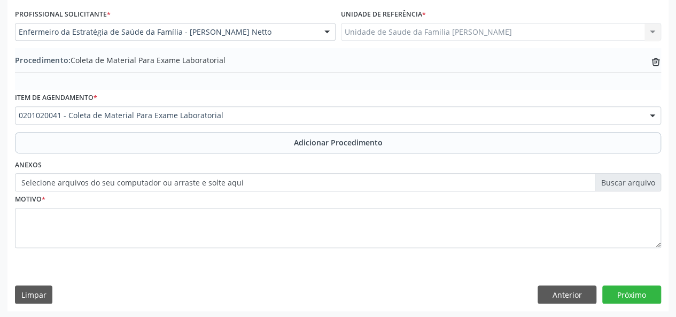
scroll to position [283, 0]
click at [626, 183] on label "Selecione arquivos do seu computador ou arraste e solte aqui" at bounding box center [338, 182] width 646 height 18
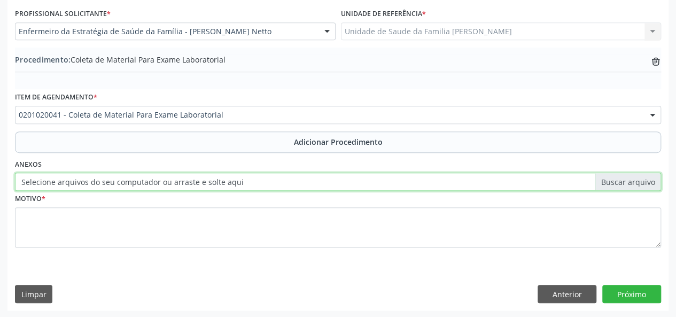
click at [626, 183] on input "Selecione arquivos do seu computador ou arraste e solte aqui" at bounding box center [338, 182] width 646 height 18
type input "C:\fakepath\geisy.jpg"
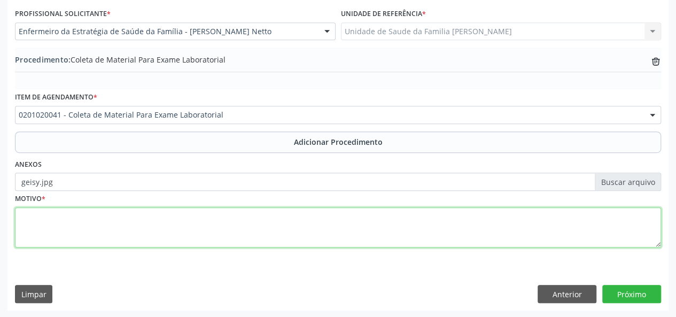
click at [41, 226] on textarea at bounding box center [338, 227] width 646 height 41
type textarea "Pre natal"
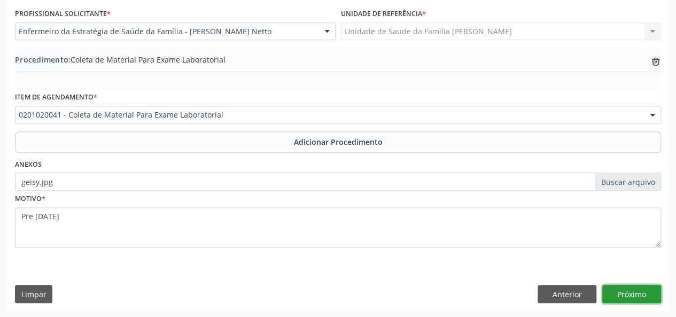
click at [658, 299] on button "Próximo" at bounding box center [631, 294] width 59 height 18
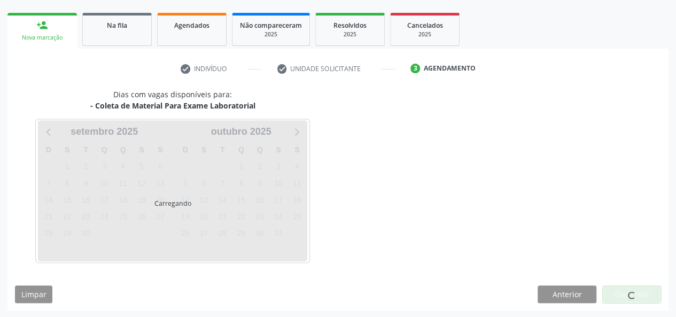
scroll to position [193, 0]
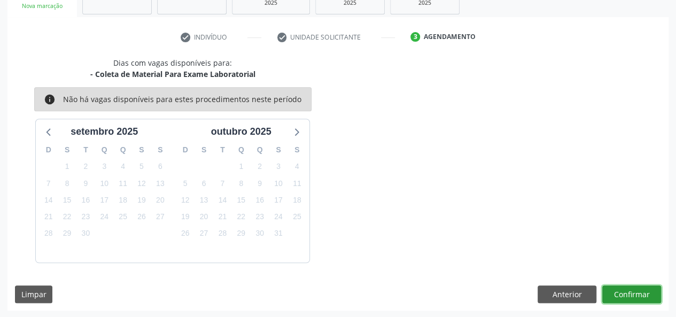
click at [647, 296] on button "Confirmar" at bounding box center [631, 294] width 59 height 18
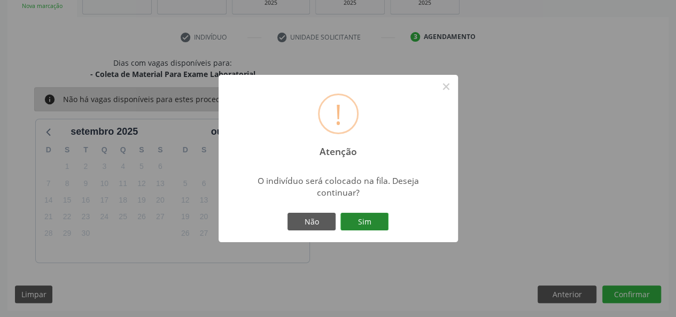
click at [382, 216] on button "Sim" at bounding box center [364, 222] width 48 height 18
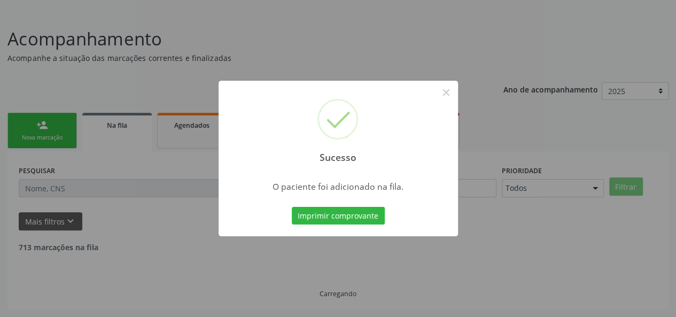
scroll to position [50, 0]
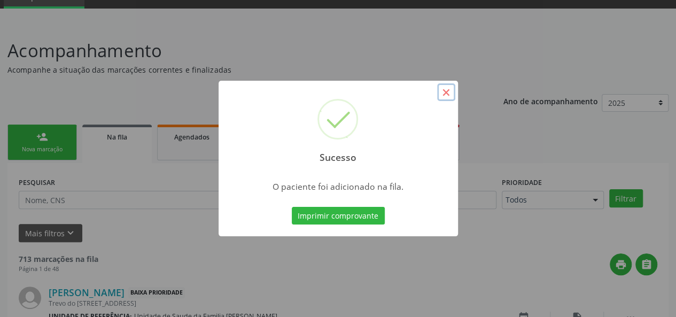
click at [443, 91] on button "×" at bounding box center [446, 92] width 18 height 18
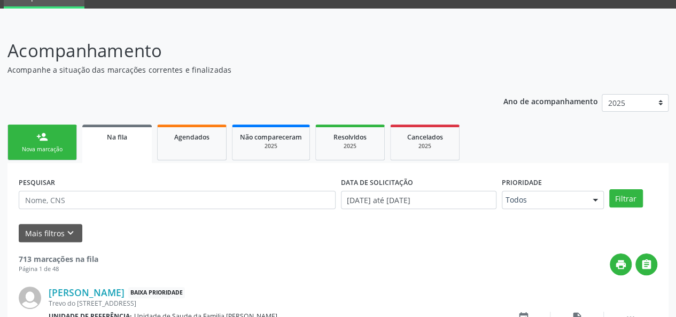
click at [44, 137] on div "person_add" at bounding box center [42, 137] width 12 height 12
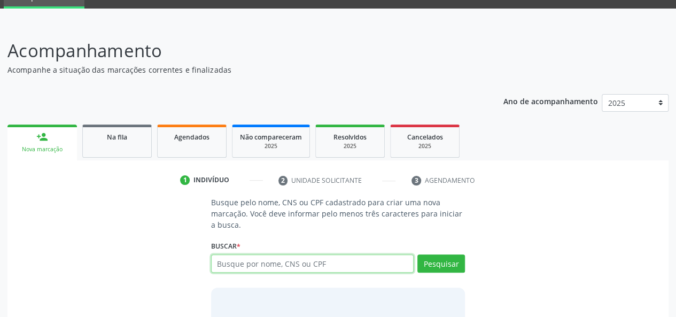
click at [278, 262] on input "text" at bounding box center [312, 263] width 203 height 18
type input "42106486049"
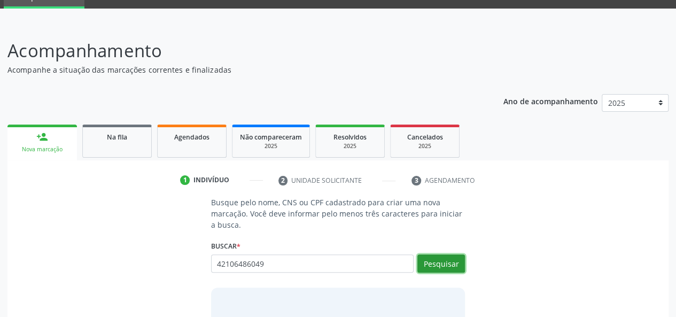
click at [432, 257] on button "Pesquisar" at bounding box center [441, 263] width 48 height 18
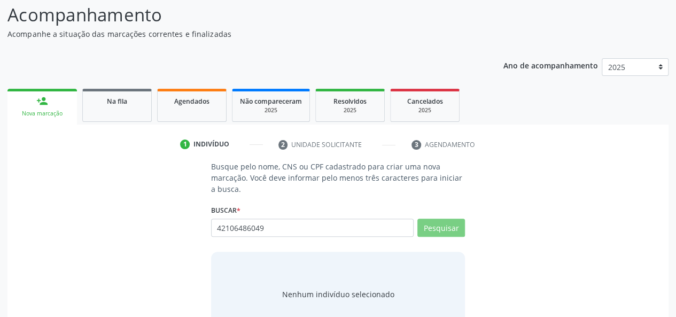
scroll to position [121, 0]
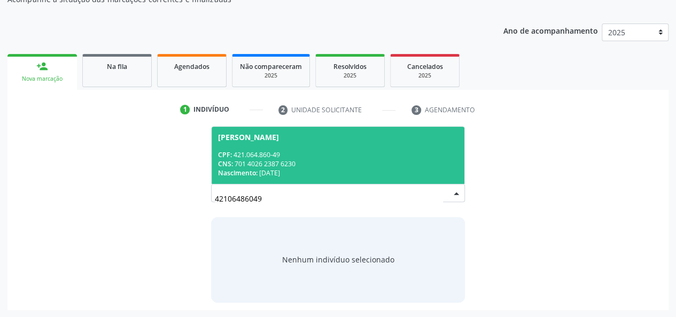
click at [279, 140] on div "Luiz Antonio Pereira dos Santos" at bounding box center [248, 137] width 61 height 9
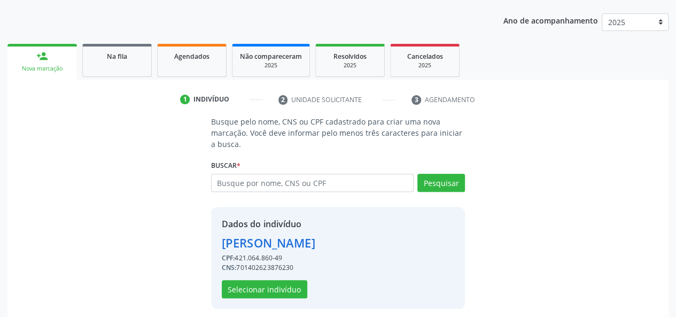
scroll to position [137, 0]
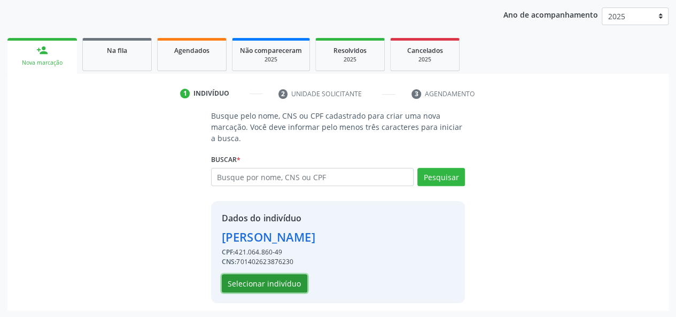
click at [270, 286] on button "Selecionar indivíduo" at bounding box center [264, 283] width 85 height 18
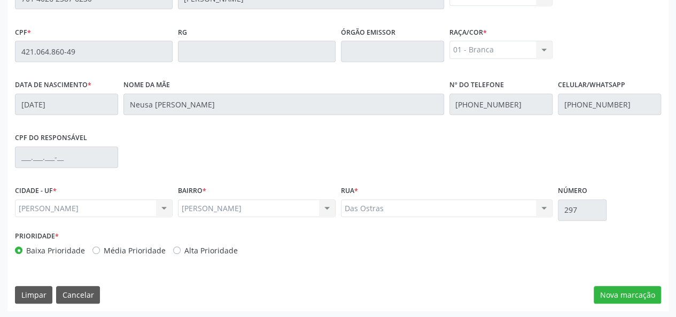
scroll to position [307, 0]
click at [622, 297] on button "Nova marcação" at bounding box center [626, 294] width 67 height 18
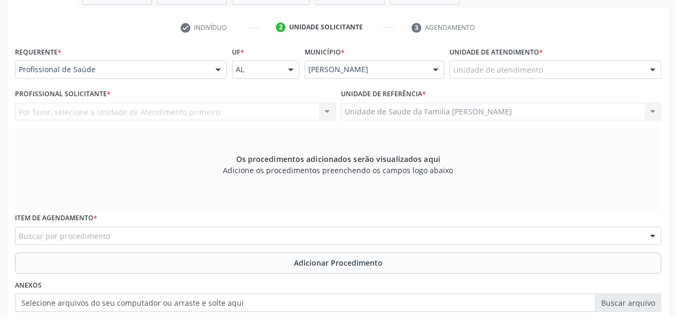
scroll to position [200, 0]
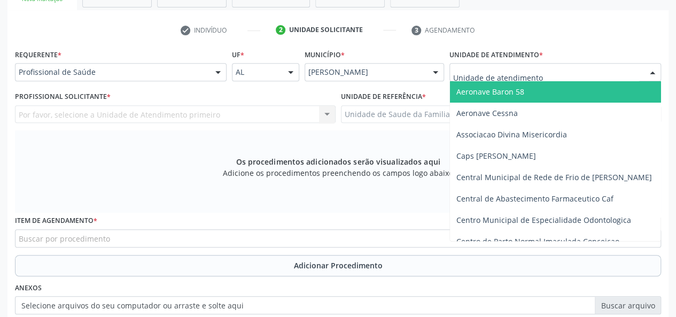
click at [544, 67] on div at bounding box center [555, 72] width 212 height 18
type input "g"
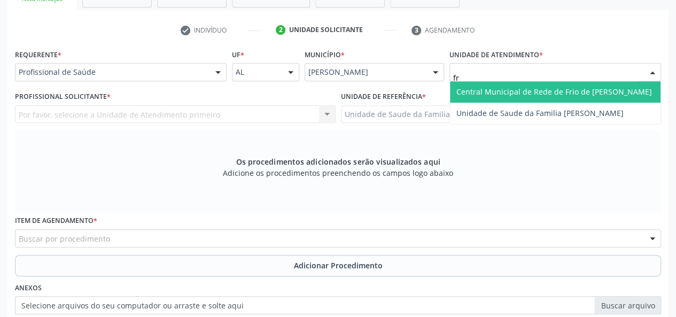
type input "fra"
click at [551, 81] on span "Unidade de Saude da Familia [PERSON_NAME]" at bounding box center [555, 91] width 210 height 21
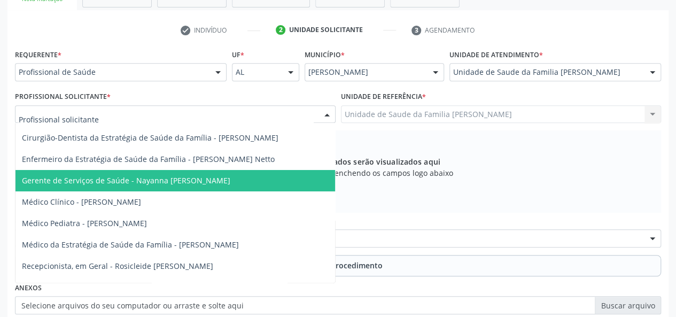
scroll to position [53, 0]
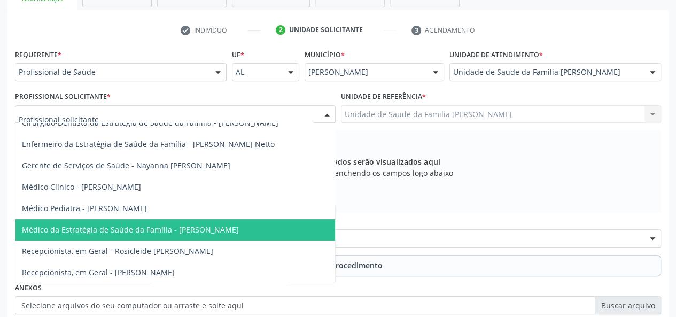
click at [208, 236] on span "Médico da Estratégia de Saúde da Família - [PERSON_NAME]" at bounding box center [174, 229] width 319 height 21
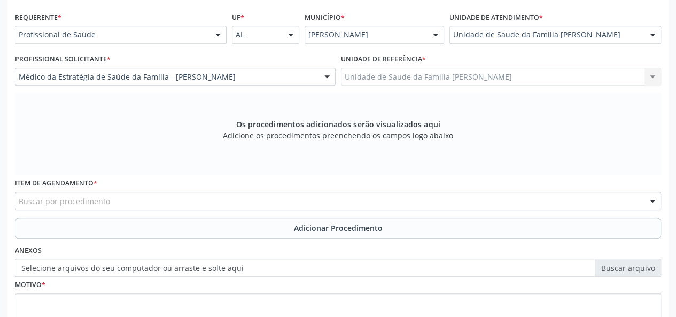
scroll to position [307, 0]
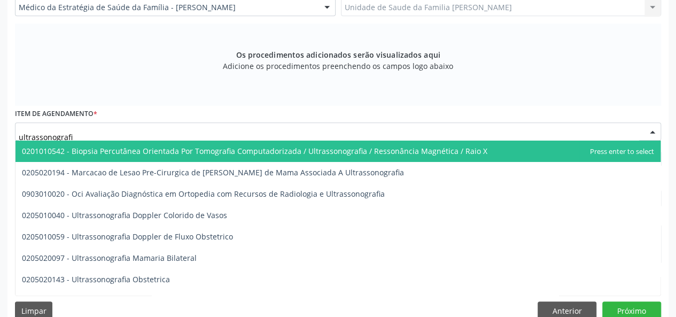
type input "ultrassonografia"
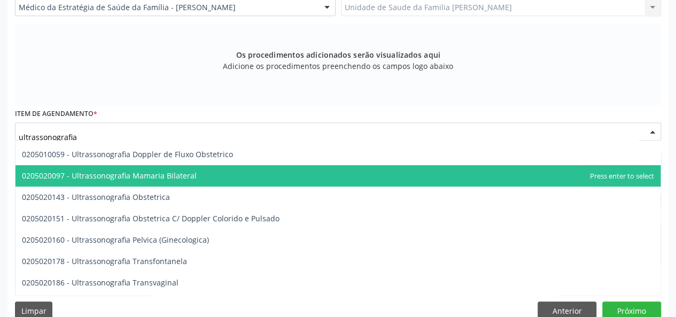
scroll to position [107, 0]
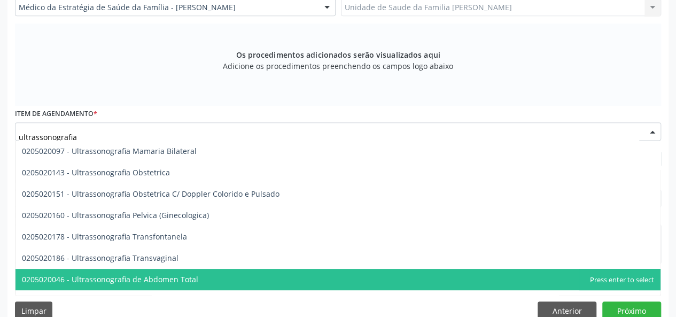
click at [172, 281] on span "0205020046 - Ultrassonografia de Abdomen Total" at bounding box center [110, 279] width 176 height 10
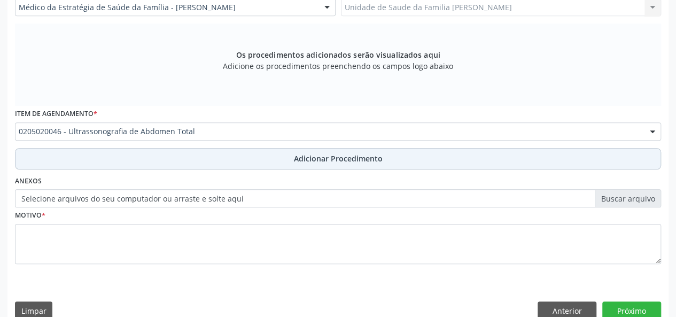
click at [314, 161] on span "Adicionar Procedimento" at bounding box center [338, 158] width 89 height 11
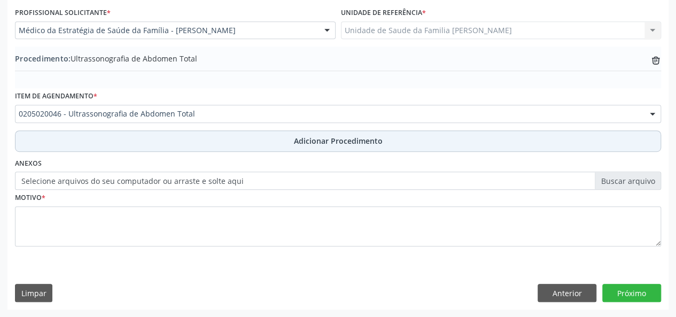
scroll to position [283, 0]
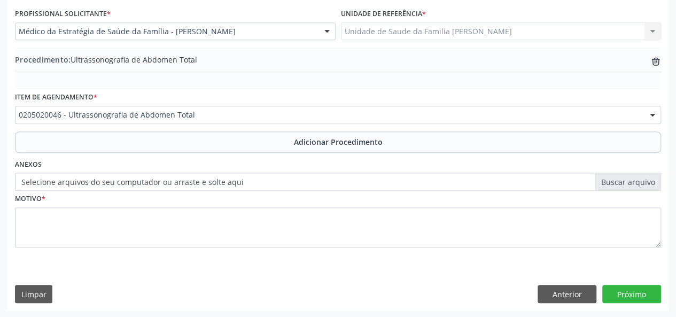
click at [628, 182] on label "Selecione arquivos do seu computador ou arraste e solte aqui" at bounding box center [338, 182] width 646 height 18
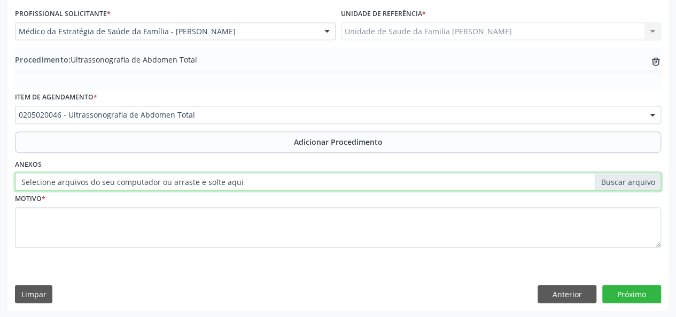
click at [628, 182] on input "Selecione arquivos do seu computador ou arraste e solte aqui" at bounding box center [338, 182] width 646 height 18
type input "C:\fakepath\luiz.jpg"
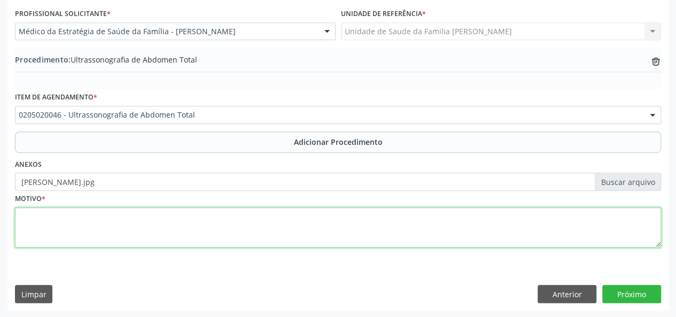
click at [38, 212] on textarea at bounding box center [338, 227] width 646 height 41
click at [22, 215] on textarea "Prostatase" at bounding box center [338, 227] width 646 height 41
click at [89, 215] on textarea "Disuria, Prostatase" at bounding box center [338, 227] width 646 height 41
type textarea "Disuria, Prostatite"
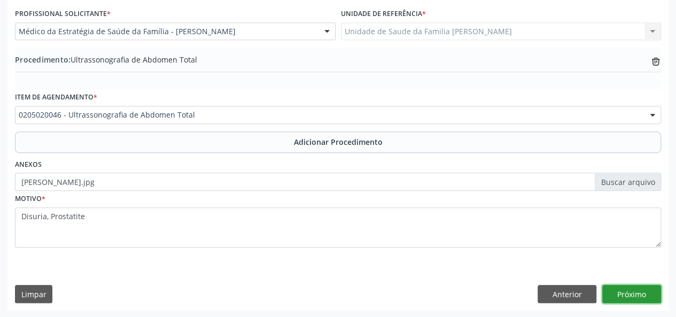
click at [642, 293] on button "Próximo" at bounding box center [631, 294] width 59 height 18
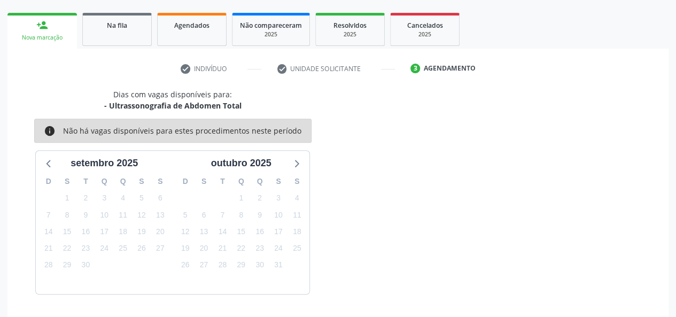
scroll to position [193, 0]
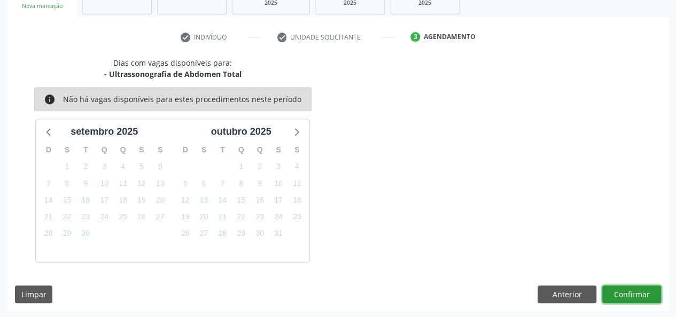
click at [629, 294] on button "Confirmar" at bounding box center [631, 294] width 59 height 18
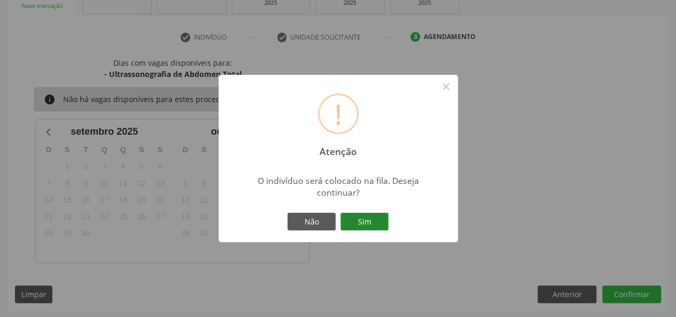
click at [363, 215] on button "Sim" at bounding box center [364, 222] width 48 height 18
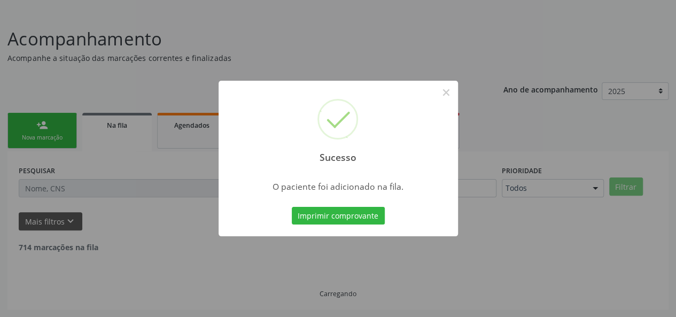
scroll to position [50, 0]
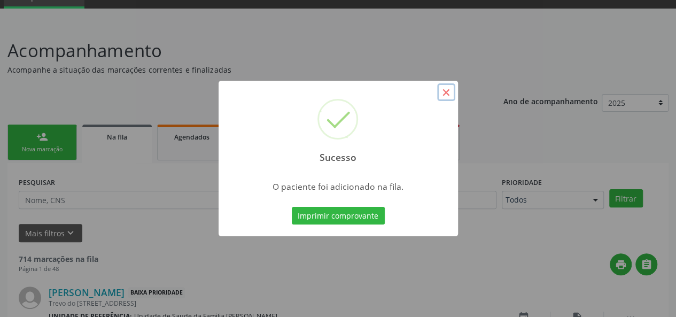
click at [449, 90] on button "×" at bounding box center [446, 92] width 18 height 18
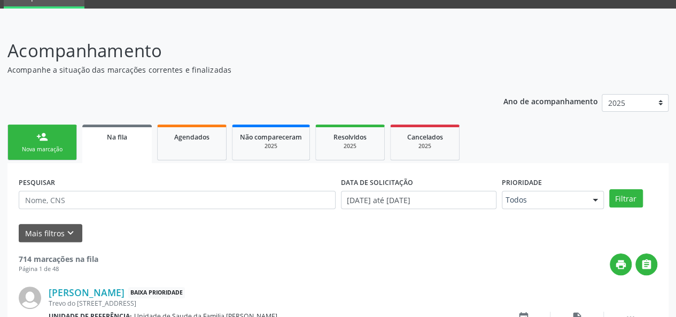
click at [35, 135] on link "person_add Nova marcação" at bounding box center [41, 142] width 69 height 36
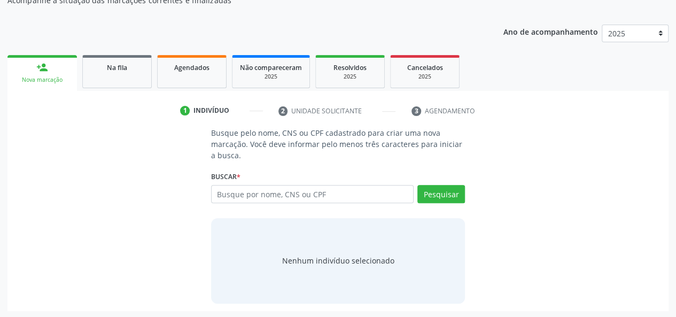
scroll to position [121, 0]
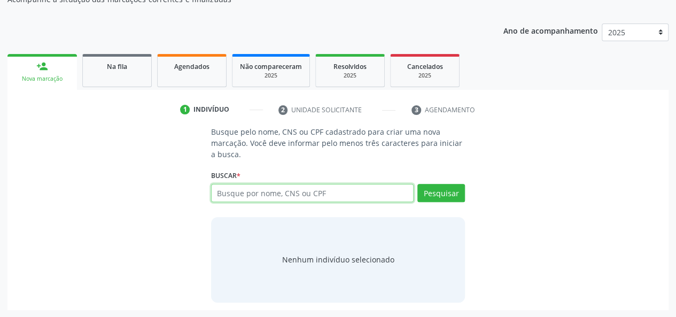
click at [248, 194] on input "text" at bounding box center [312, 193] width 203 height 18
type input "42106486040"
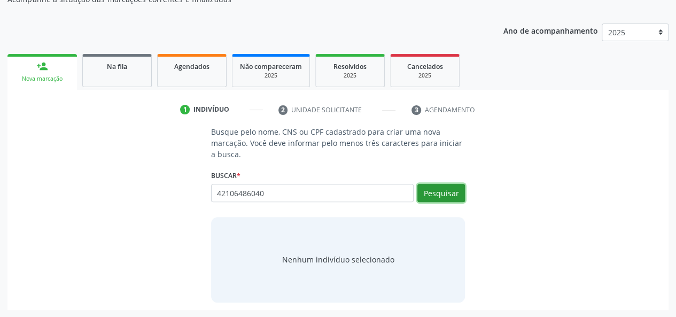
click at [456, 189] on button "Pesquisar" at bounding box center [441, 193] width 48 height 18
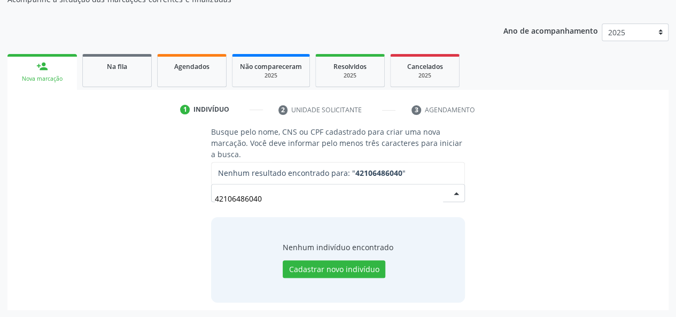
click at [313, 200] on input "42106486040" at bounding box center [329, 197] width 229 height 21
type input "4210648604"
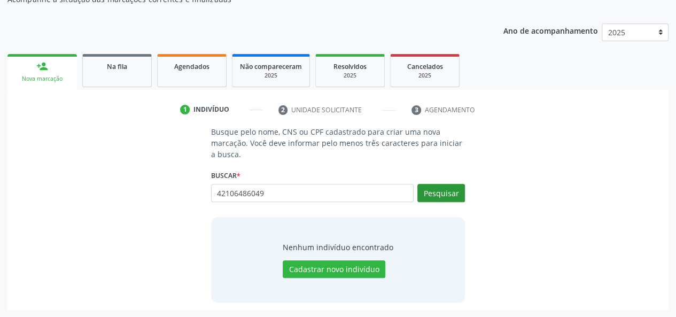
type input "42106486049"
click at [437, 193] on button "Pesquisar" at bounding box center [441, 193] width 48 height 18
type input "42106486049"
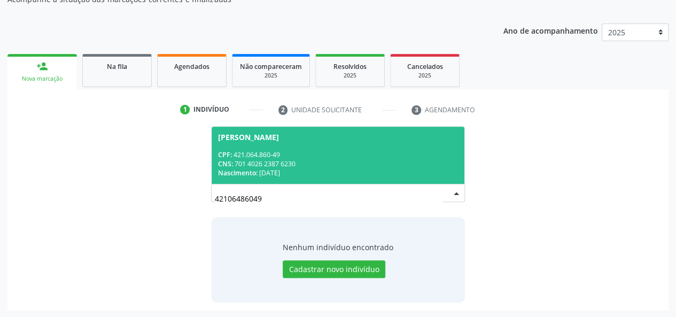
click at [323, 169] on div "Nascimento: 28/05/1963" at bounding box center [338, 172] width 240 height 9
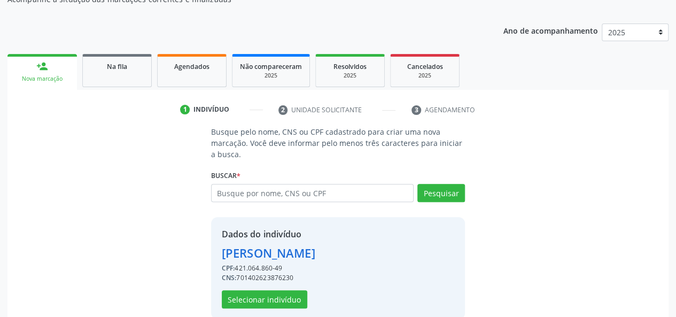
scroll to position [137, 0]
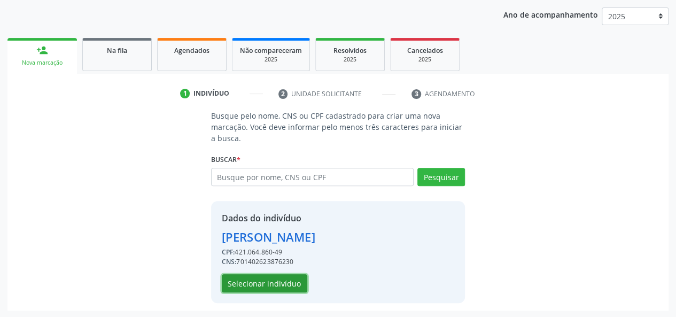
click at [251, 281] on button "Selecionar indivíduo" at bounding box center [264, 283] width 85 height 18
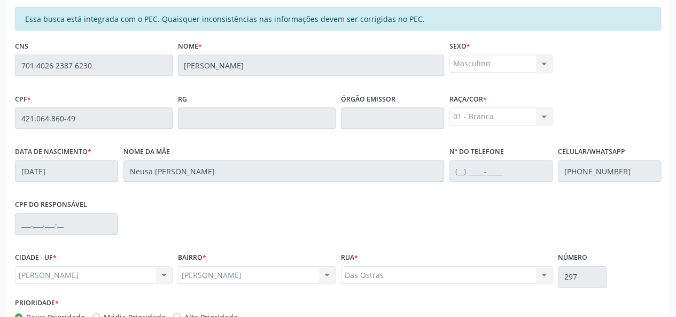
scroll to position [307, 0]
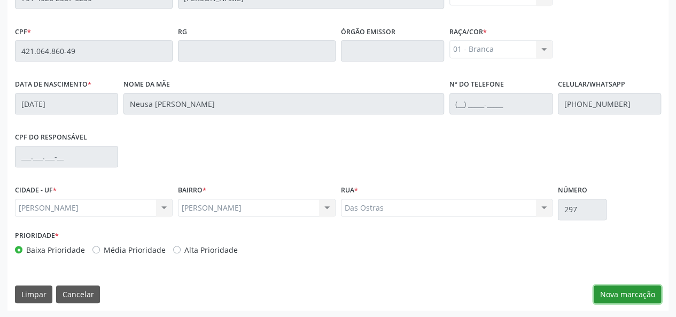
click at [625, 288] on button "Nova marcação" at bounding box center [626, 294] width 67 height 18
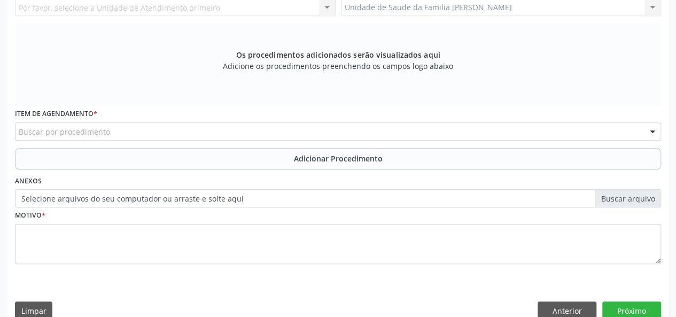
scroll to position [147, 0]
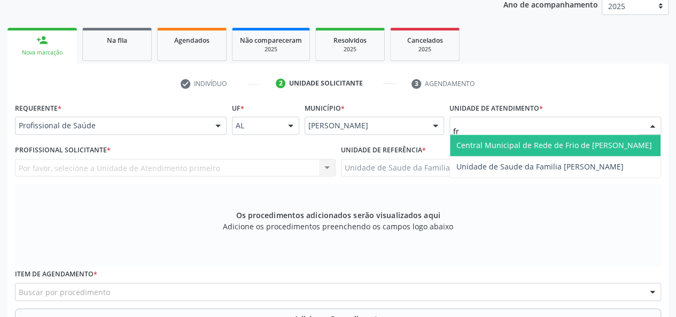
type input "fra"
click at [487, 142] on span "Unidade de Saude da Familia [PERSON_NAME]" at bounding box center [539, 145] width 167 height 10
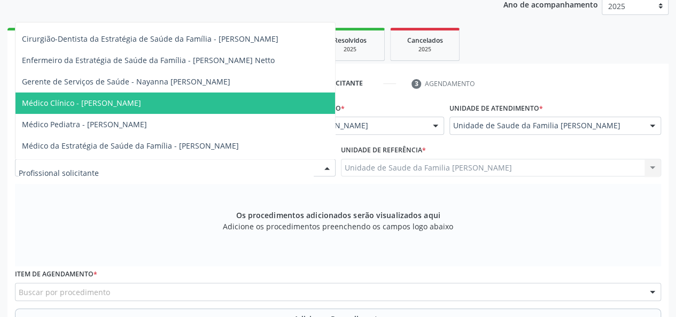
scroll to position [53, 0]
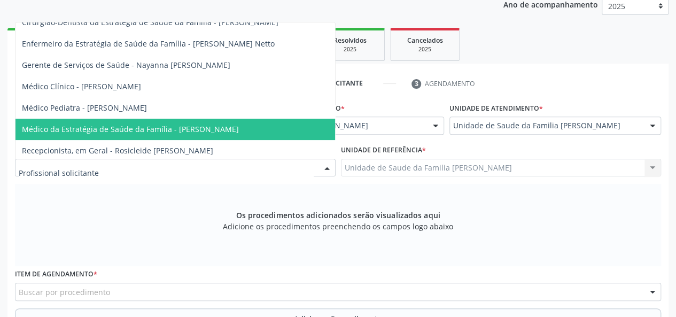
click at [176, 126] on span "Médico da Estratégia de Saúde da Família - [PERSON_NAME]" at bounding box center [130, 129] width 217 height 10
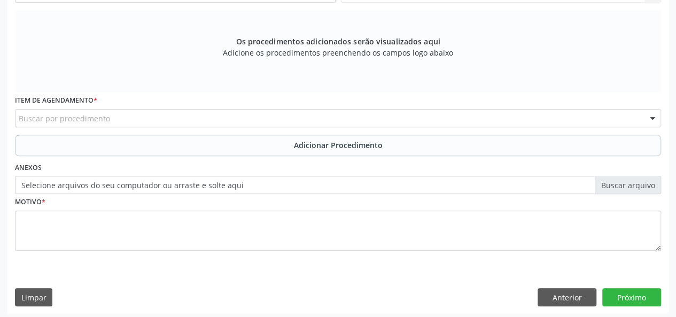
scroll to position [324, 0]
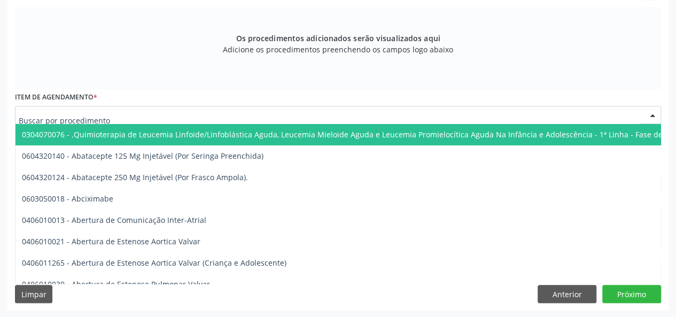
type input "P"
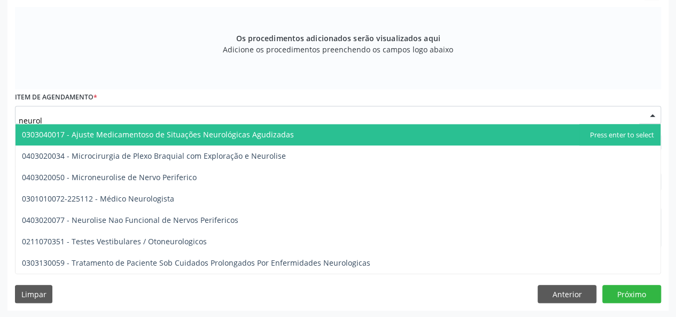
type input "neurolo"
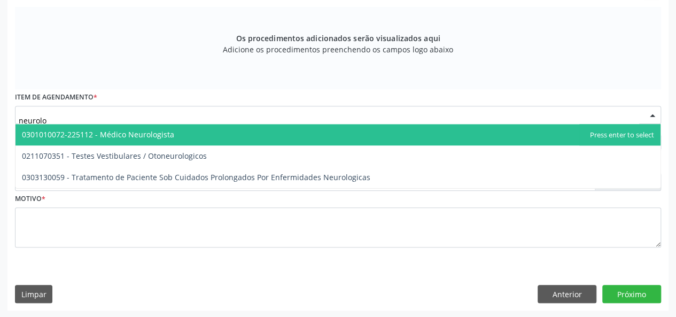
click at [151, 136] on span "0301010072-225112 - Médico Neurologista" at bounding box center [98, 134] width 152 height 10
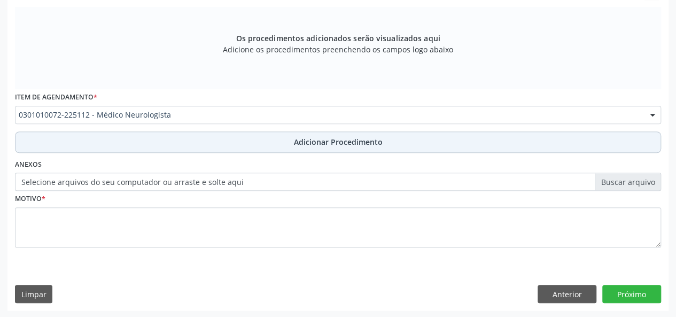
click at [320, 146] on span "Adicionar Procedimento" at bounding box center [338, 141] width 89 height 11
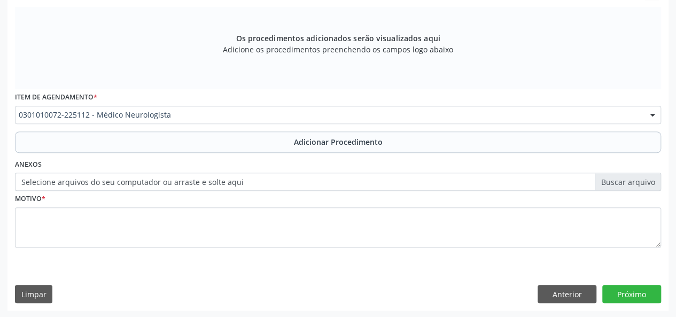
scroll to position [283, 0]
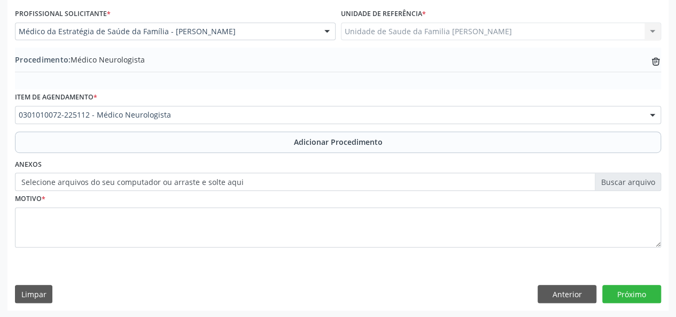
click at [620, 180] on label "Selecione arquivos do seu computador ou arraste e solte aqui" at bounding box center [338, 182] width 646 height 18
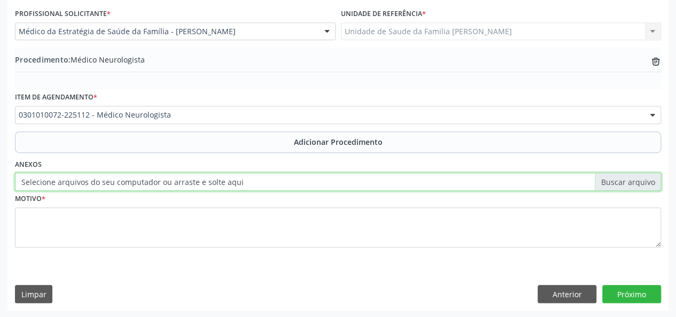
click at [620, 180] on input "Selecione arquivos do seu computador ou arraste e solte aqui" at bounding box center [338, 182] width 646 height 18
type input "C:\fakepath\luiz.jpg"
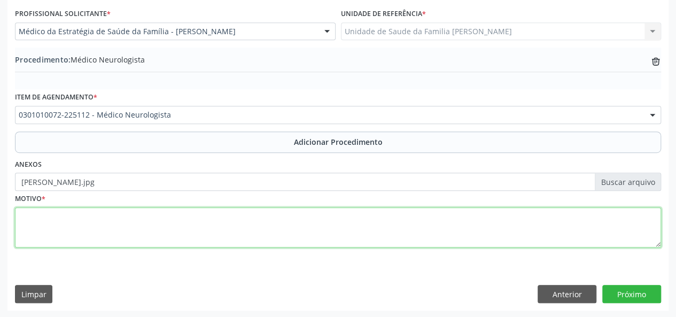
click at [15, 231] on textarea at bounding box center [338, 227] width 646 height 41
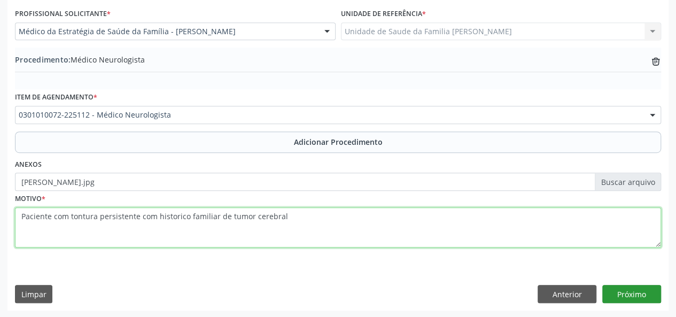
type textarea "Paciente com tontura persistente com historico familiar de tumor cerebral"
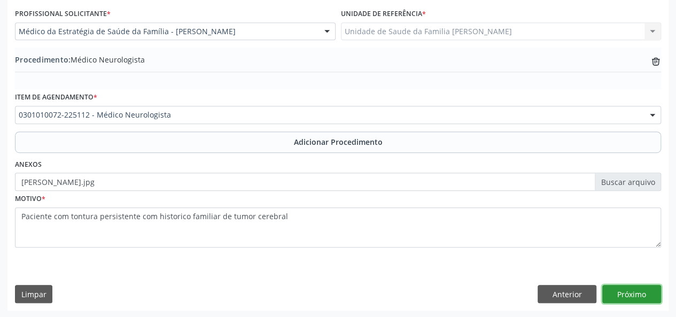
click at [639, 292] on button "Próximo" at bounding box center [631, 294] width 59 height 18
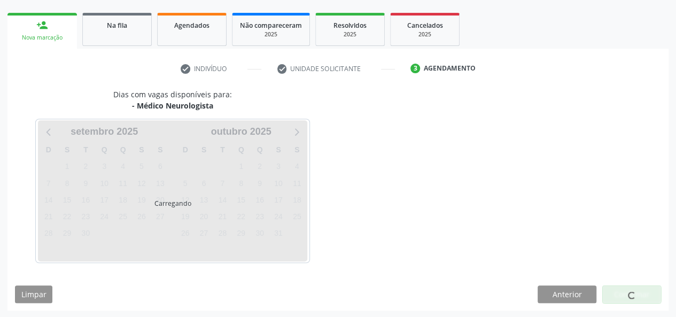
scroll to position [193, 0]
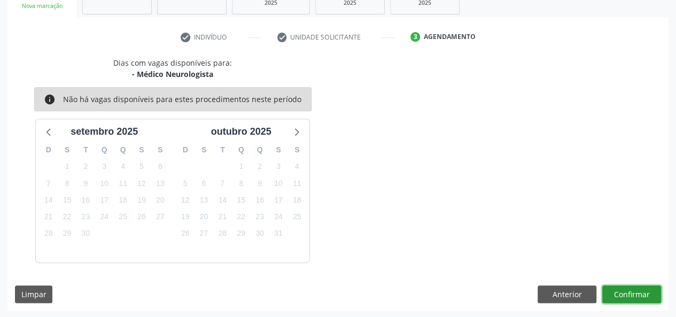
click at [651, 291] on button "Confirmar" at bounding box center [631, 294] width 59 height 18
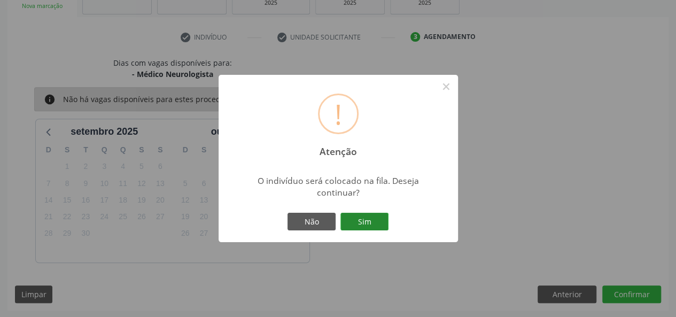
click at [374, 221] on button "Sim" at bounding box center [364, 222] width 48 height 18
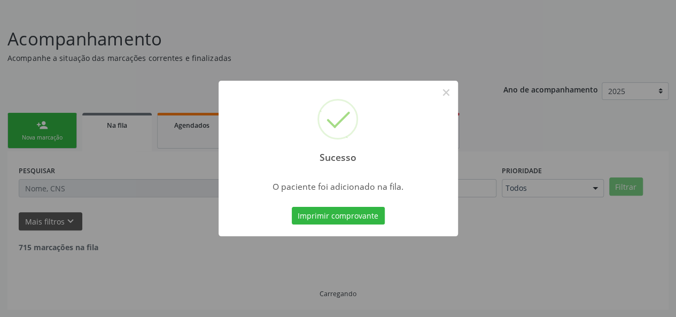
scroll to position [50, 0]
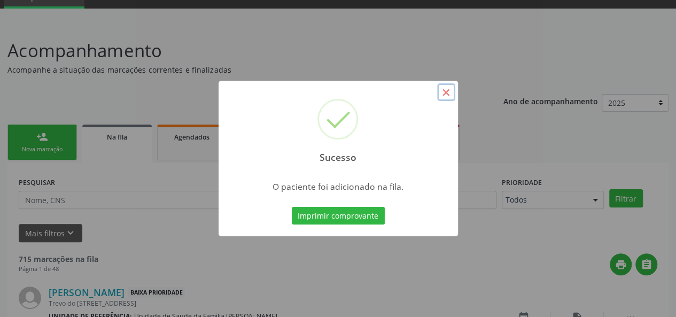
click at [448, 96] on button "×" at bounding box center [446, 92] width 18 height 18
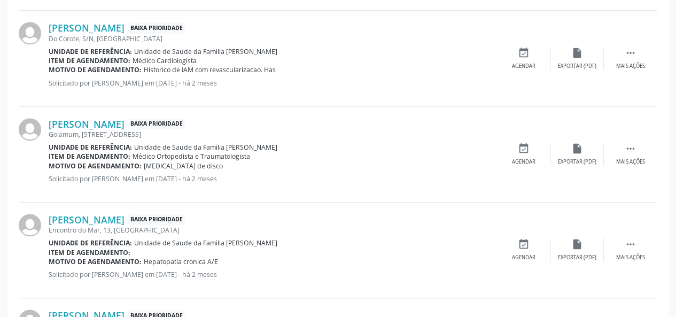
scroll to position [424, 0]
